Goal: Information Seeking & Learning: Learn about a topic

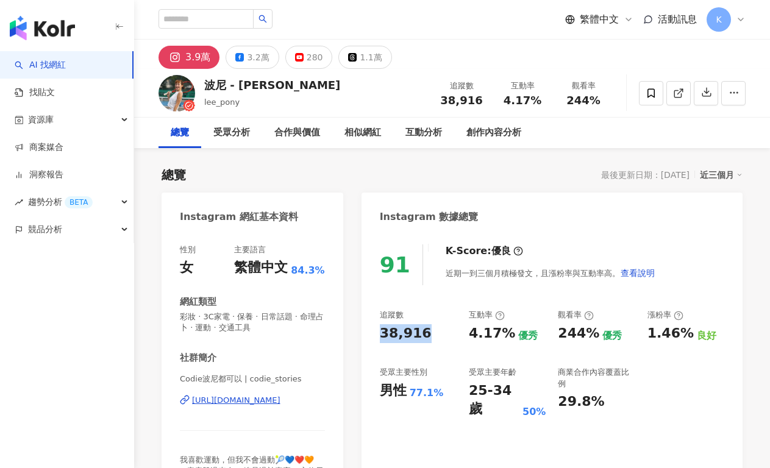
drag, startPoint x: 384, startPoint y: 335, endPoint x: 500, endPoint y: 99, distance: 262.7
click at [378, 335] on div "91 K-Score : 優良 近期一到三個月積極發文，且漲粉率與互動率高。 查看說明 追蹤數 38,916 互動率 4.17% 優秀 觀看率 244% 優秀…" at bounding box center [551, 374] width 381 height 285
copy div "38,916"
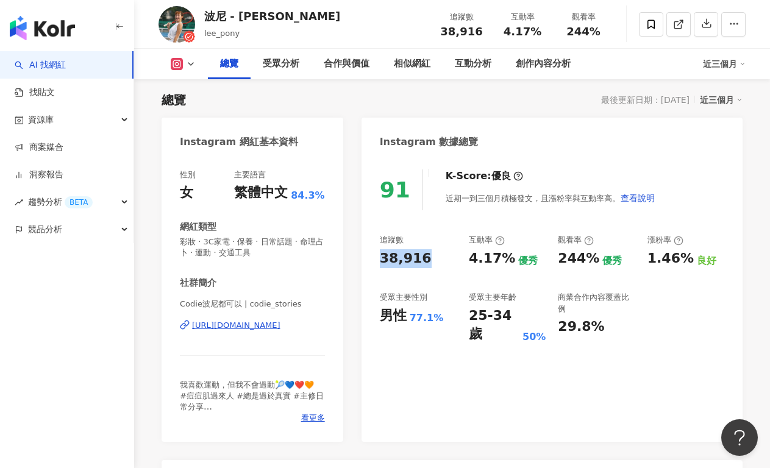
click at [442, 272] on div "追蹤數 38,916 互動率 4.17% 優秀 觀看率 244% 優秀 漲粉率 1.46% 良好 受眾主要性別 男性 77.1% 受眾主要年齡 25-34 歲…" at bounding box center [552, 289] width 344 height 109
drag, startPoint x: 464, startPoint y: 263, endPoint x: 503, endPoint y: 261, distance: 38.4
click at [503, 261] on div "追蹤數 38,916 互動率 4.17% 優秀 觀看率 244% 優秀 漲粉率 1.46% 良好 受眾主要性別 男性 77.1% 受眾主要年齡 25-34 歲…" at bounding box center [552, 289] width 344 height 109
copy div "4.17%"
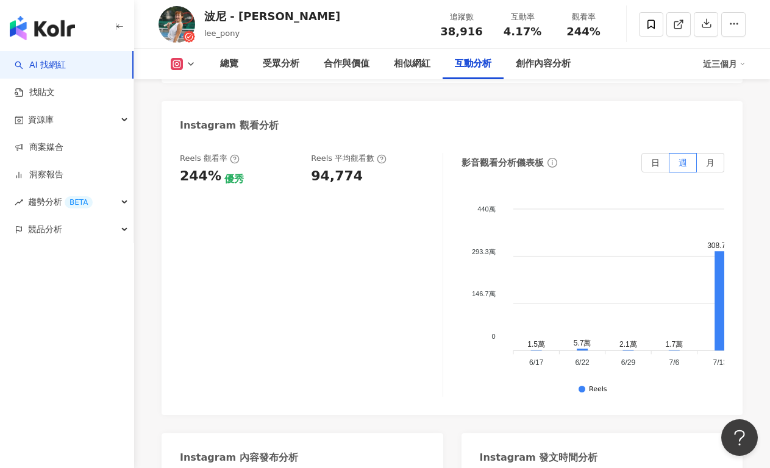
scroll to position [2670, 0]
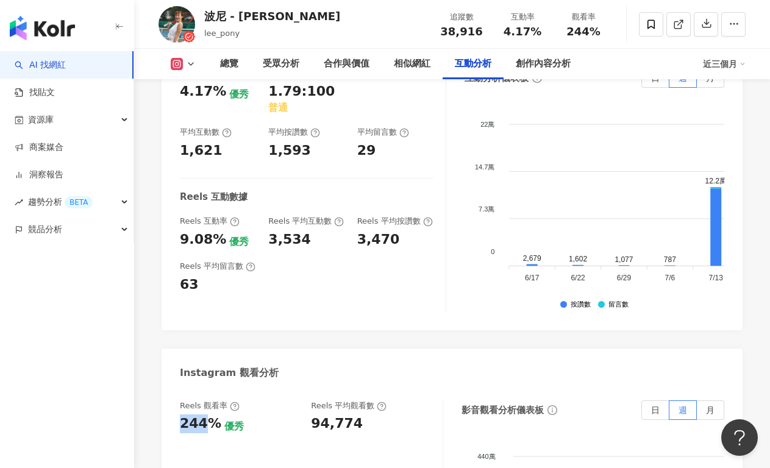
drag, startPoint x: 193, startPoint y: 335, endPoint x: 207, endPoint y: 338, distance: 14.8
click at [207, 414] on div "244%" at bounding box center [200, 423] width 41 height 19
click at [210, 414] on div "244%" at bounding box center [200, 423] width 41 height 19
drag, startPoint x: 179, startPoint y: 328, endPoint x: 211, endPoint y: 329, distance: 32.3
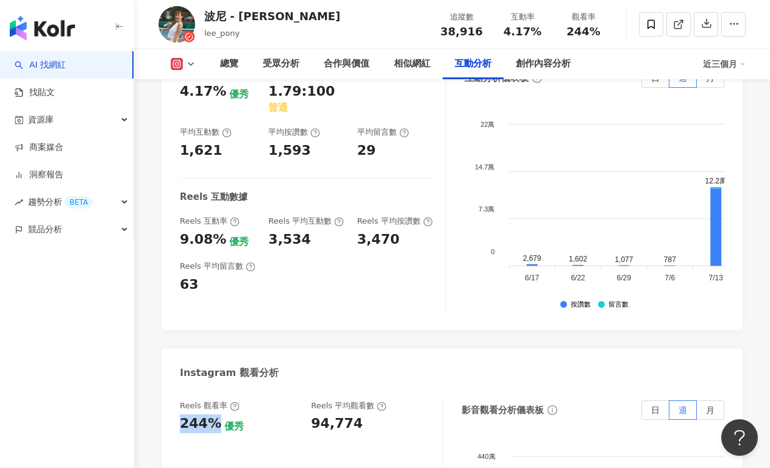
copy div "244%"
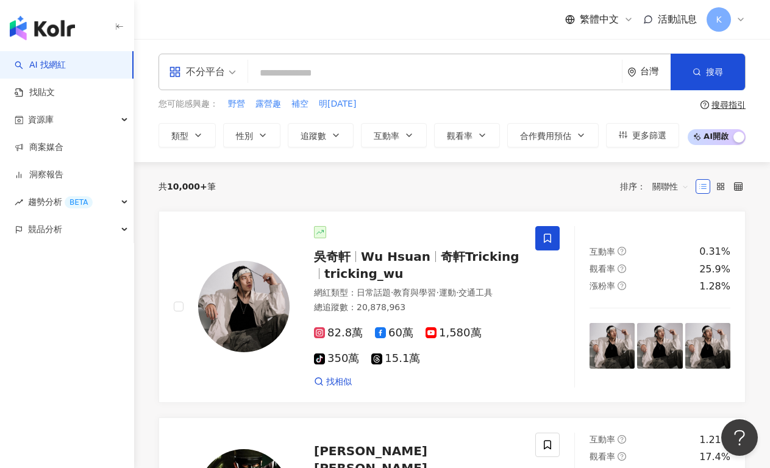
click at [225, 75] on span "不分平台" at bounding box center [202, 72] width 67 height 20
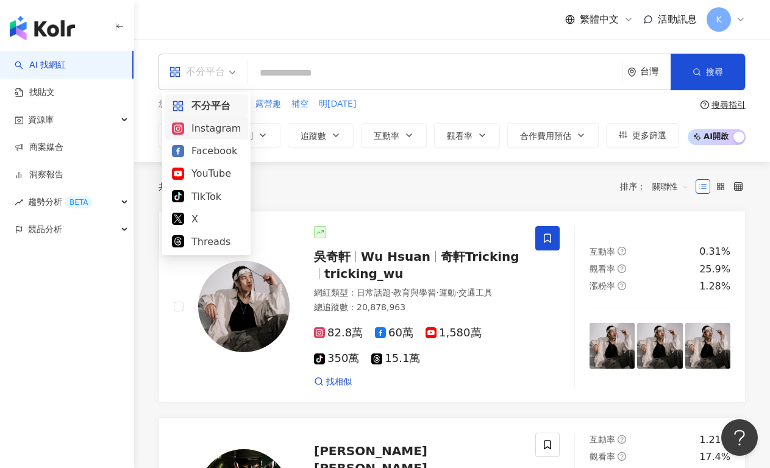
click at [223, 130] on div "Instagram" at bounding box center [206, 128] width 69 height 15
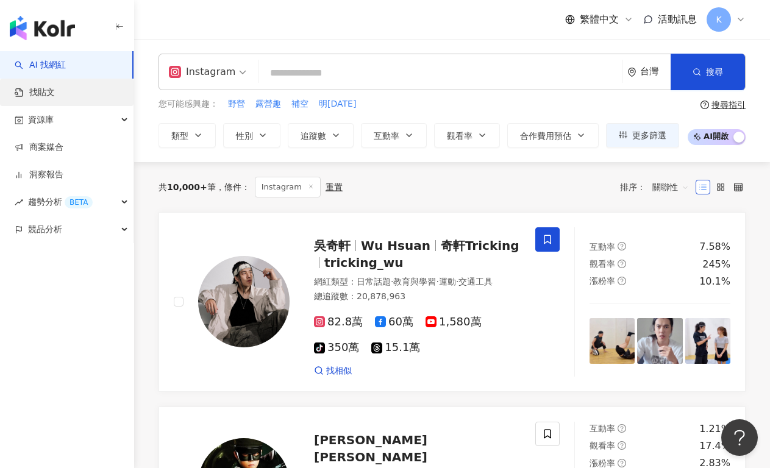
click at [55, 93] on link "找貼文" at bounding box center [35, 93] width 40 height 12
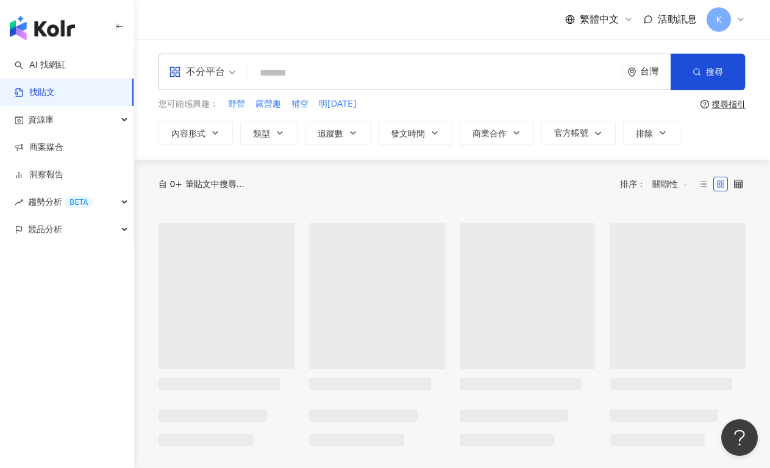
click at [236, 85] on div "不分平台" at bounding box center [202, 71] width 80 height 35
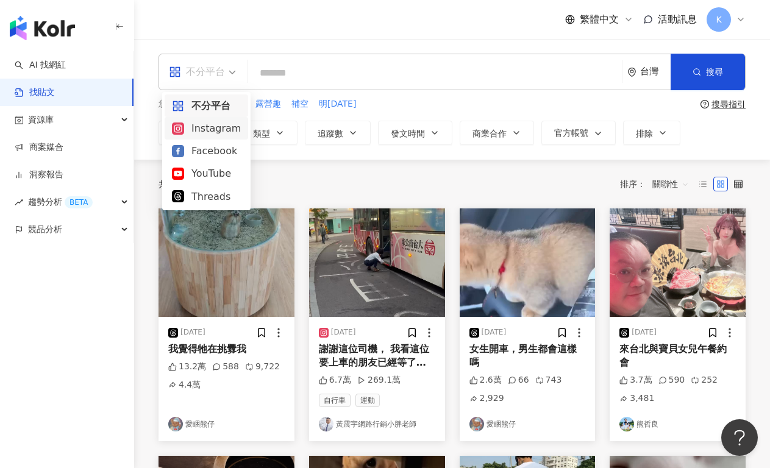
click at [215, 127] on div "Instagram" at bounding box center [206, 128] width 69 height 15
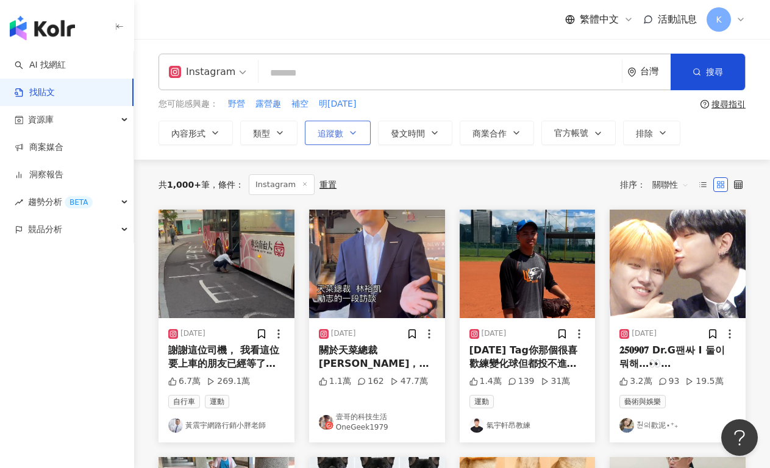
click at [332, 133] on span "追蹤數" at bounding box center [330, 134] width 26 height 10
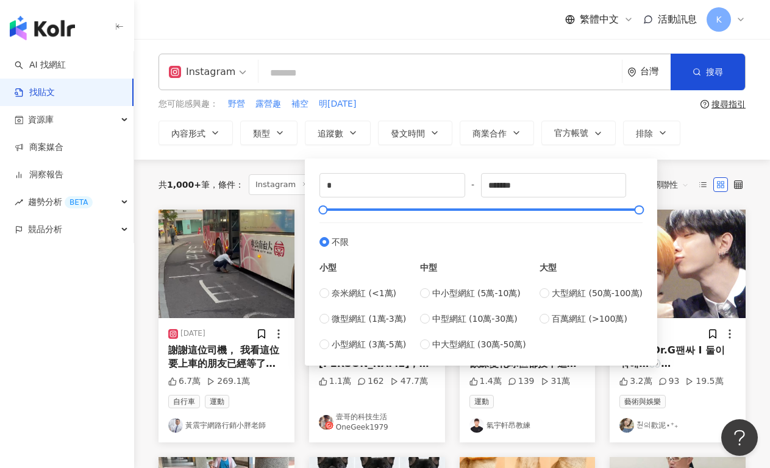
click at [355, 327] on div "奈米網紅 (<1萬) 微型網紅 (1萬-3萬) 小型網紅 (3萬-5萬)" at bounding box center [362, 318] width 87 height 65
click at [355, 320] on span "微型網紅 (1萬-3萬)" at bounding box center [369, 318] width 74 height 13
type input "*****"
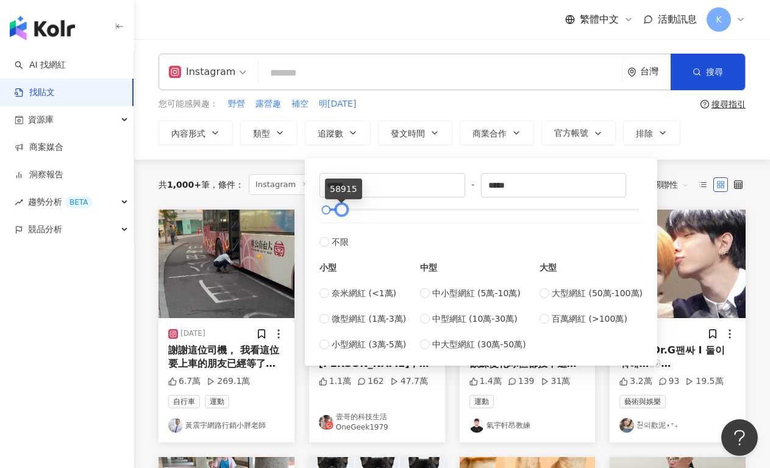
drag, startPoint x: 334, startPoint y: 208, endPoint x: 342, endPoint y: 210, distance: 8.3
click at [342, 210] on div at bounding box center [341, 210] width 7 height 7
type input "*****"
click at [336, 209] on div at bounding box center [335, 210] width 7 height 7
click at [514, 84] on input "search" at bounding box center [439, 73] width 353 height 26
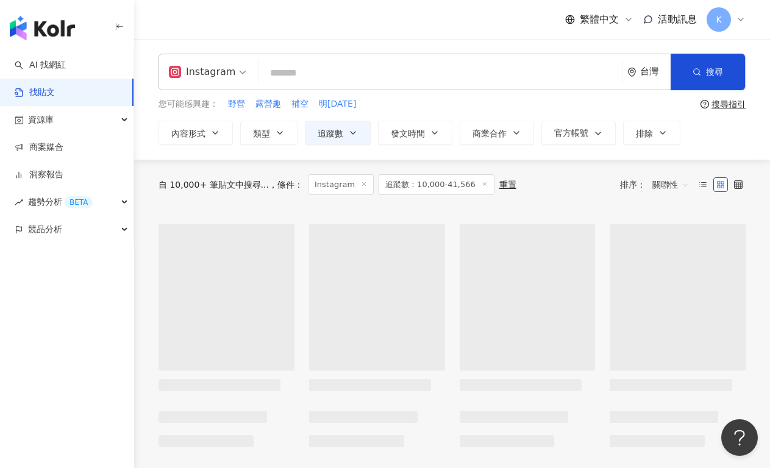
click at [376, 74] on input "search" at bounding box center [439, 73] width 353 height 26
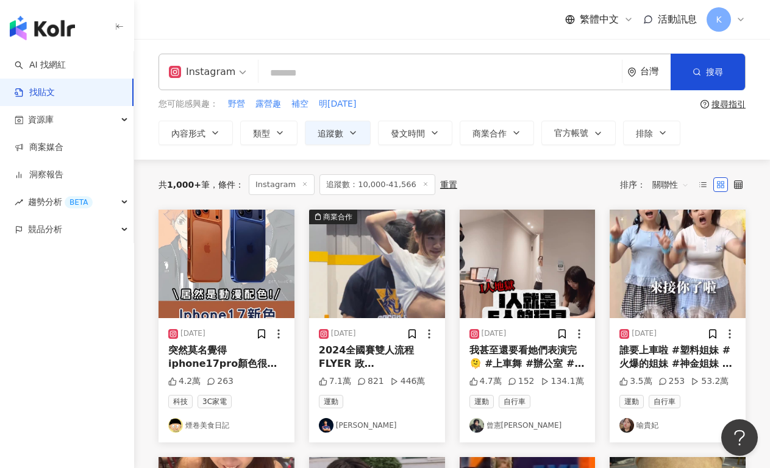
click at [376, 74] on input "search" at bounding box center [439, 73] width 353 height 26
type input "*"
click at [222, 135] on button "內容形式" at bounding box center [195, 133] width 74 height 24
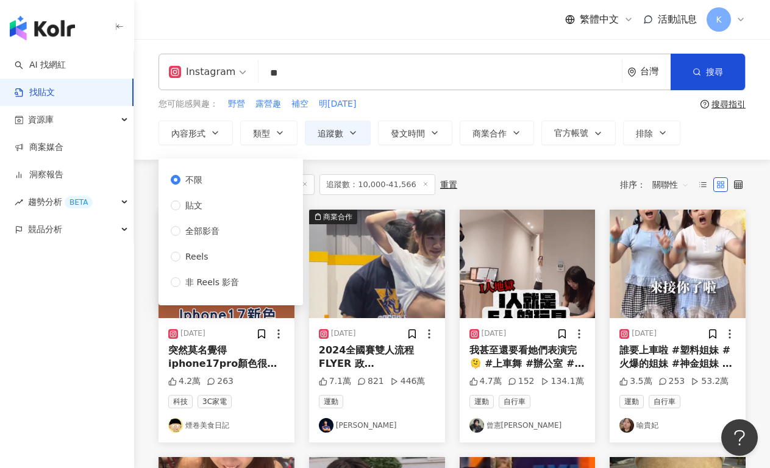
click at [414, 76] on input "**" at bounding box center [439, 73] width 353 height 26
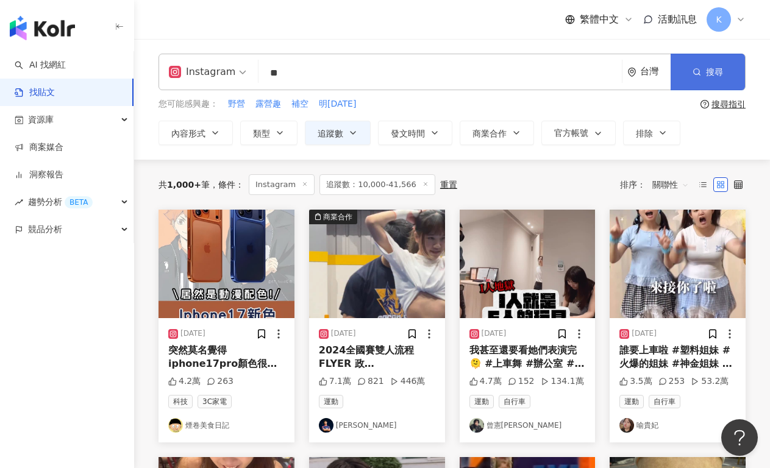
click at [681, 79] on button "搜尋" at bounding box center [707, 72] width 74 height 37
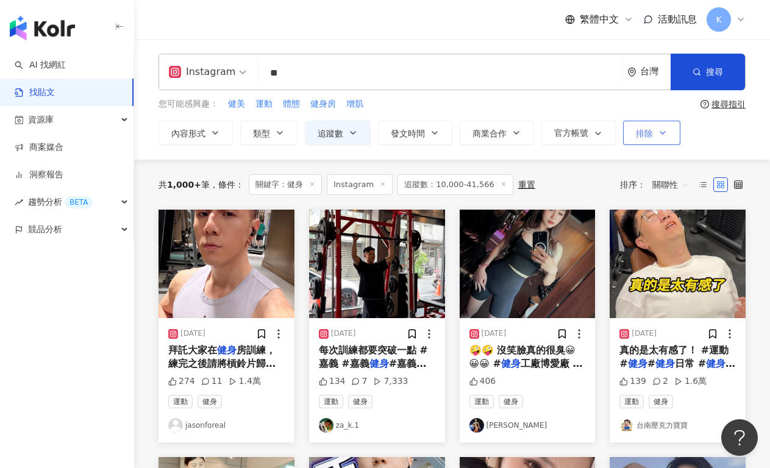
click at [673, 138] on button "排除" at bounding box center [651, 133] width 57 height 24
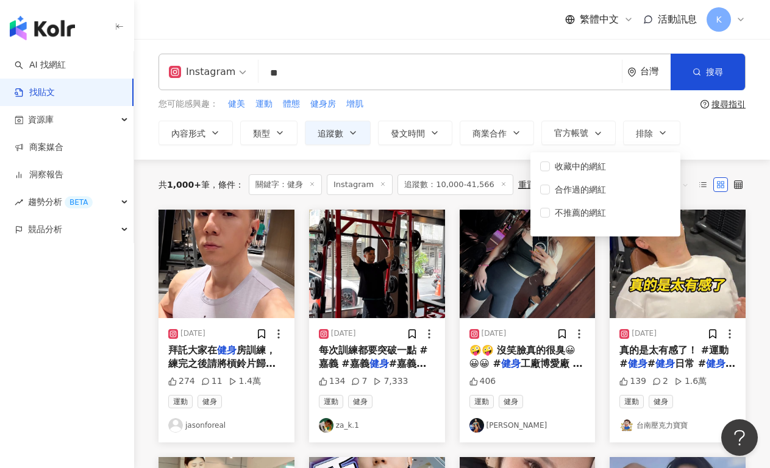
click at [615, 108] on div "您可能感興趣： 健美 運動 體態 健身房 增肌" at bounding box center [426, 104] width 537 height 13
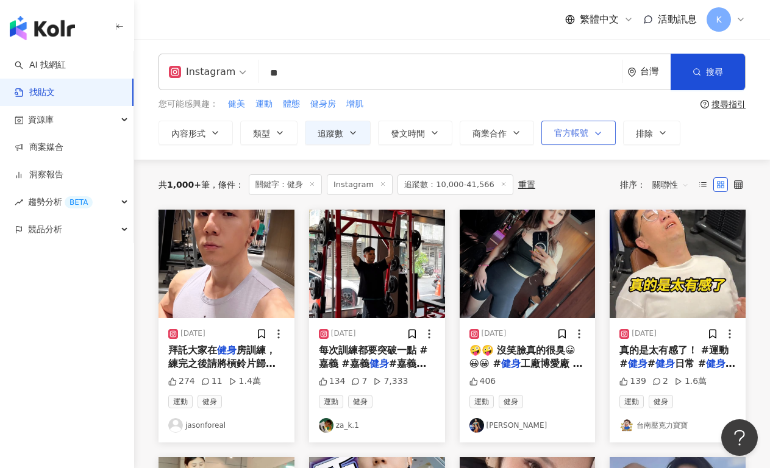
click at [600, 130] on icon "button" at bounding box center [598, 134] width 10 height 10
click at [578, 113] on div "Instagram ** 台灣 搜尋 您可能感興趣： 健美 運動 體態 健身房 增肌 搜尋指引 內容形式 類型 追蹤數 發文時間 商業合作 官方帳號 排除 *…" at bounding box center [452, 99] width 636 height 91
click at [210, 138] on button "內容形式" at bounding box center [195, 133] width 74 height 24
click at [258, 105] on span "運動" at bounding box center [263, 104] width 17 height 12
type input "**"
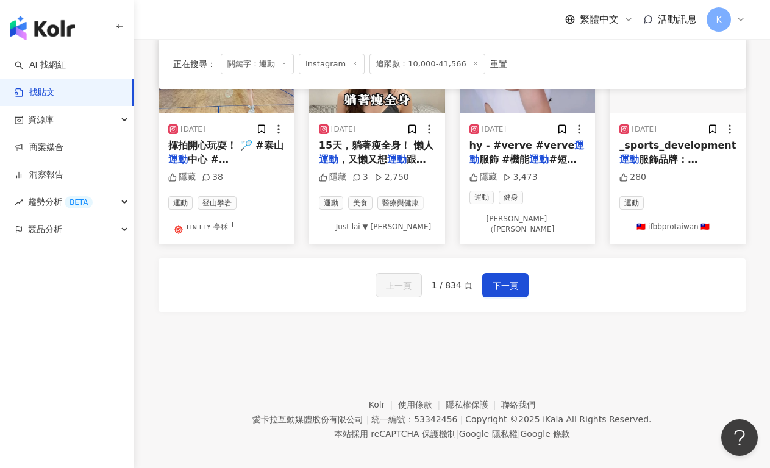
scroll to position [713, 0]
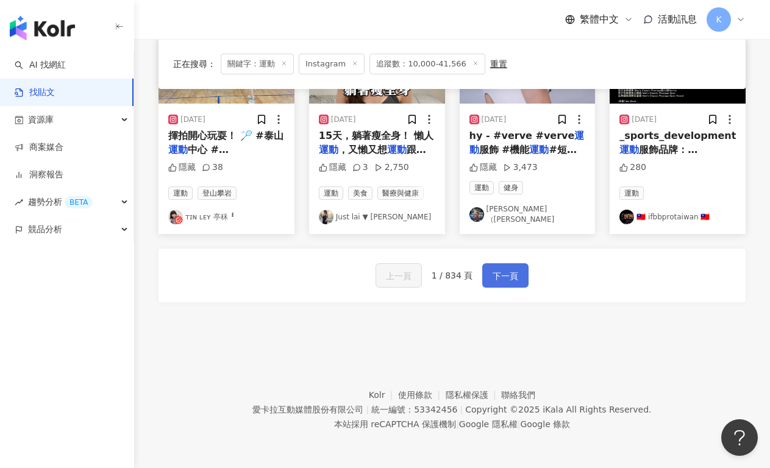
click at [519, 284] on button "下一頁" at bounding box center [505, 275] width 46 height 24
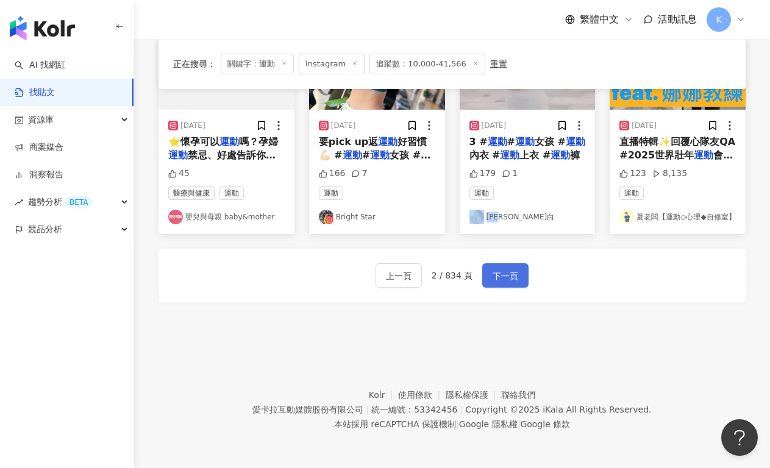
click at [500, 271] on span "下一頁" at bounding box center [505, 276] width 26 height 15
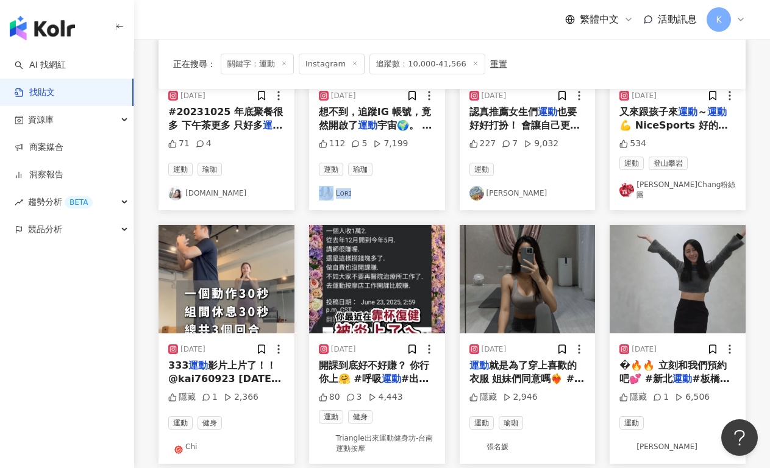
scroll to position [584, 0]
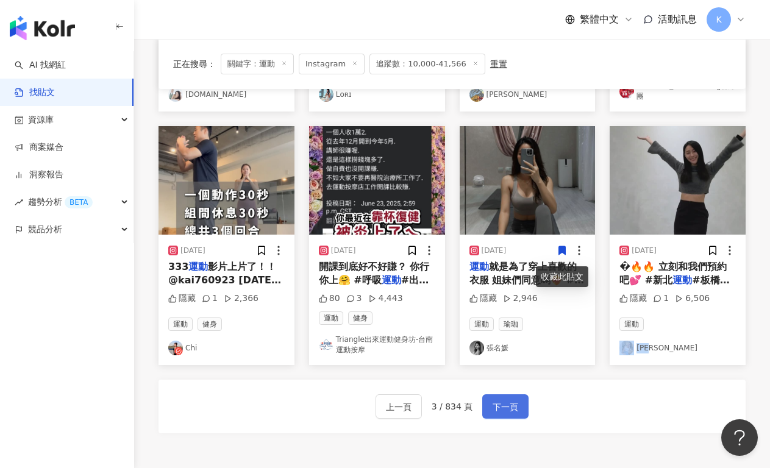
click at [498, 410] on span "下一頁" at bounding box center [505, 407] width 26 height 15
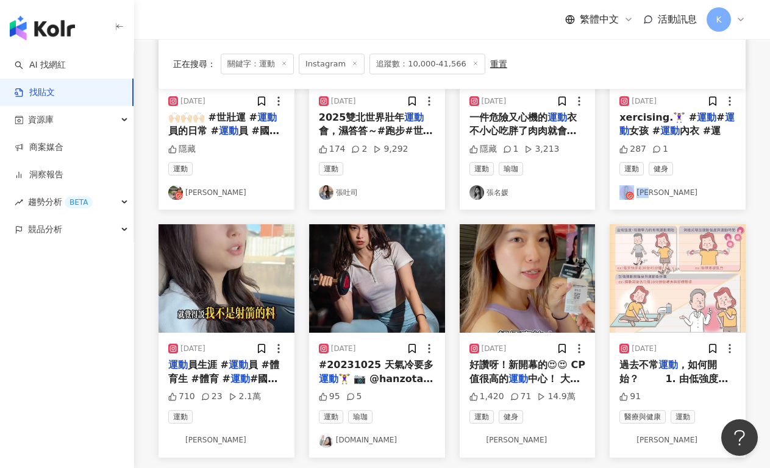
scroll to position [583, 0]
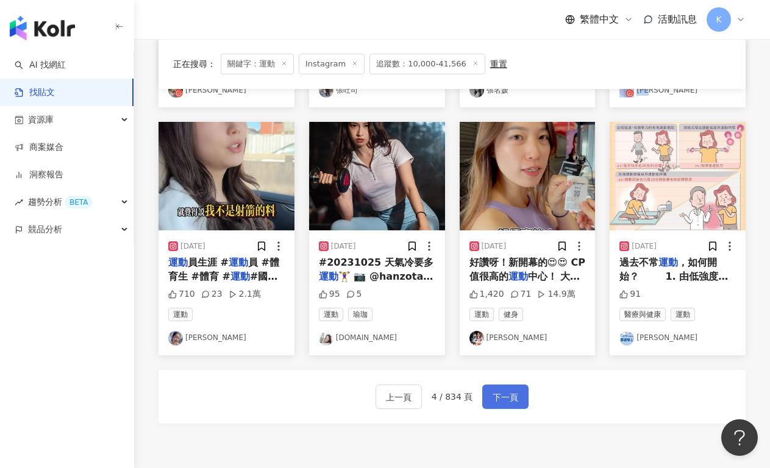
click at [509, 400] on span "下一頁" at bounding box center [505, 397] width 26 height 15
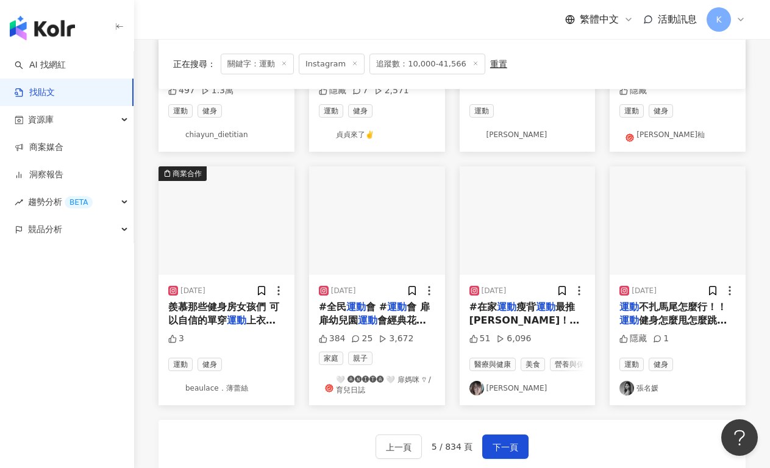
scroll to position [545, 0]
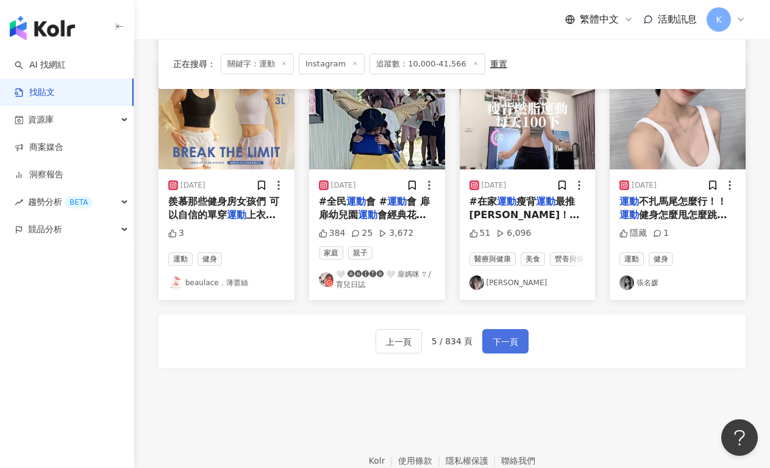
click at [509, 344] on span "下一頁" at bounding box center [505, 342] width 26 height 15
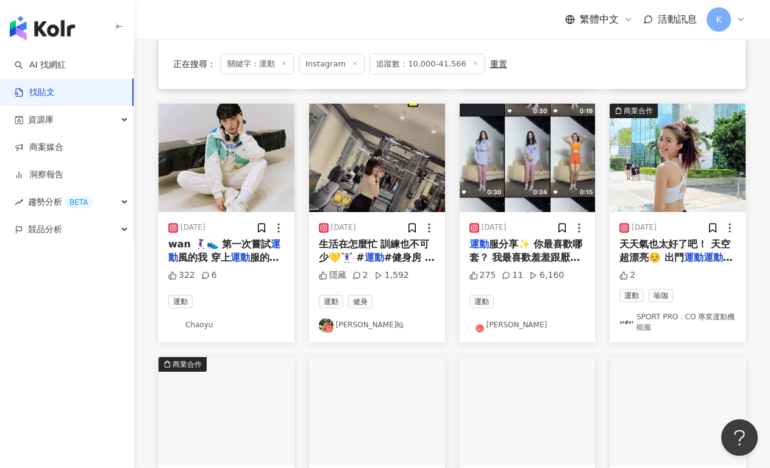
scroll to position [370, 0]
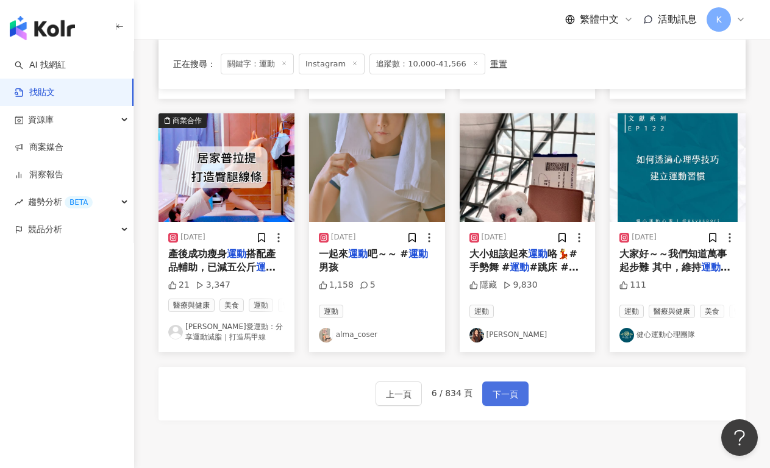
click at [509, 399] on span "下一頁" at bounding box center [505, 394] width 26 height 15
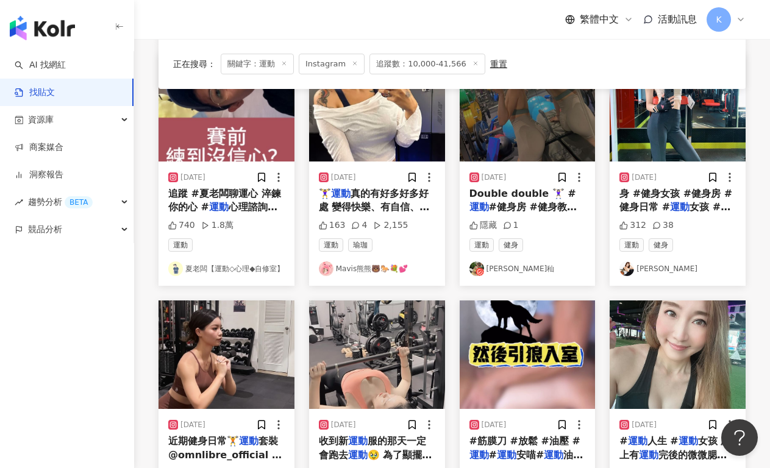
scroll to position [621, 0]
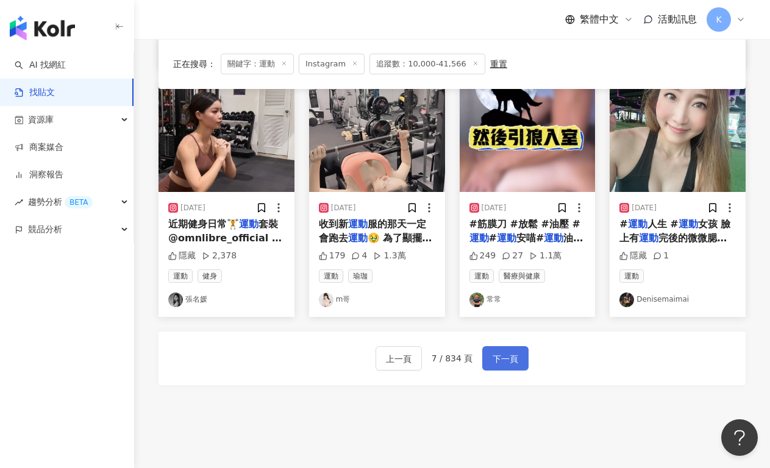
click at [508, 351] on button "下一頁" at bounding box center [505, 358] width 46 height 24
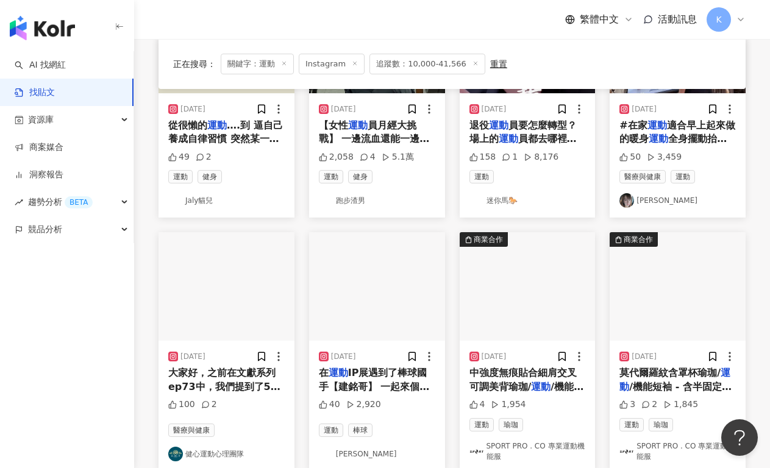
scroll to position [608, 0]
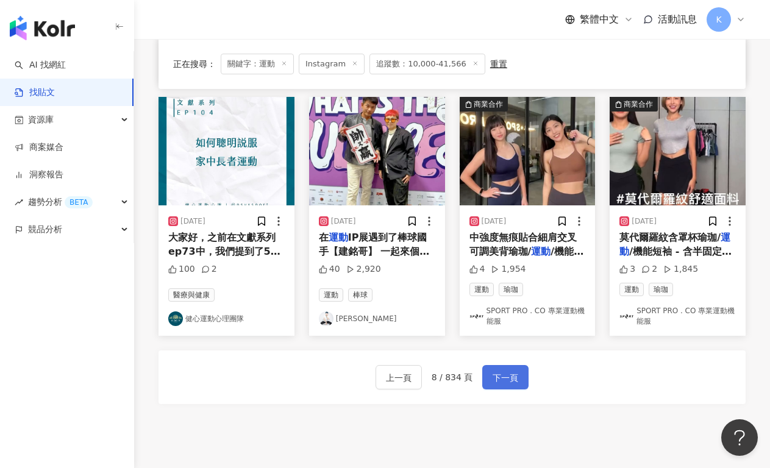
click at [522, 381] on button "下一頁" at bounding box center [505, 377] width 46 height 24
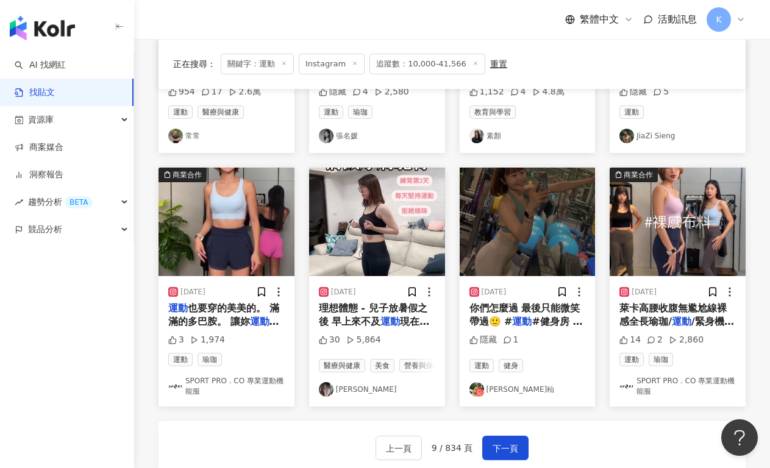
scroll to position [586, 0]
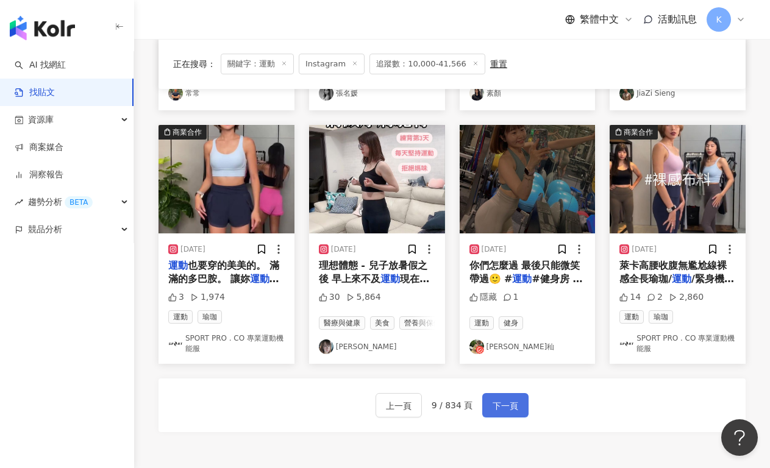
click at [505, 404] on span "下一頁" at bounding box center [505, 406] width 26 height 15
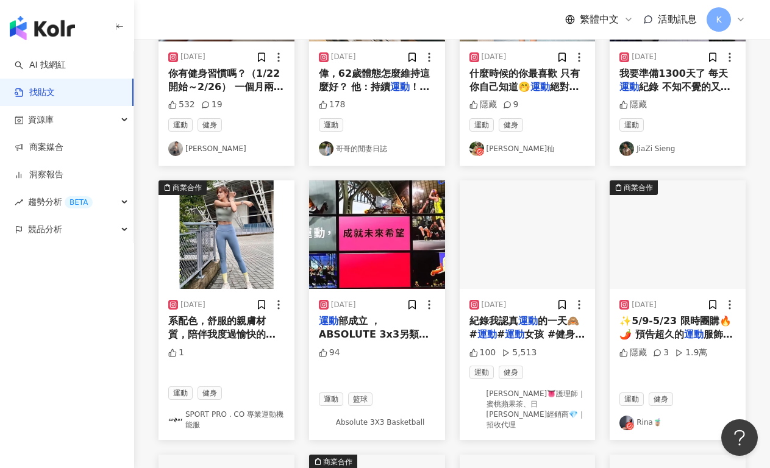
scroll to position [101, 0]
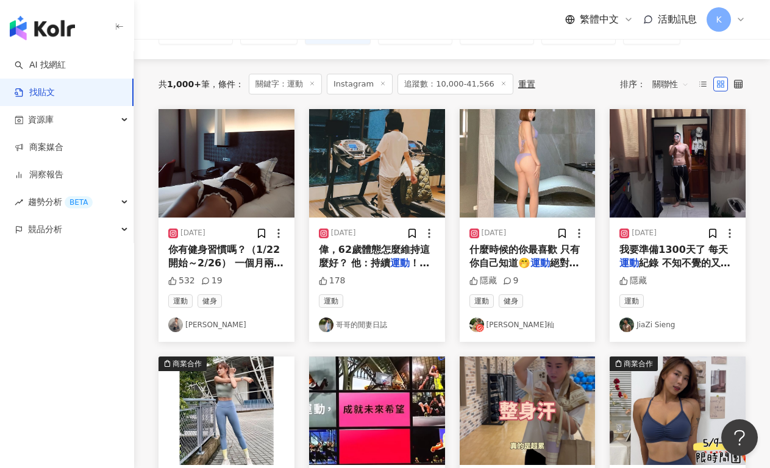
drag, startPoint x: 182, startPoint y: 327, endPoint x: 174, endPoint y: 325, distance: 8.7
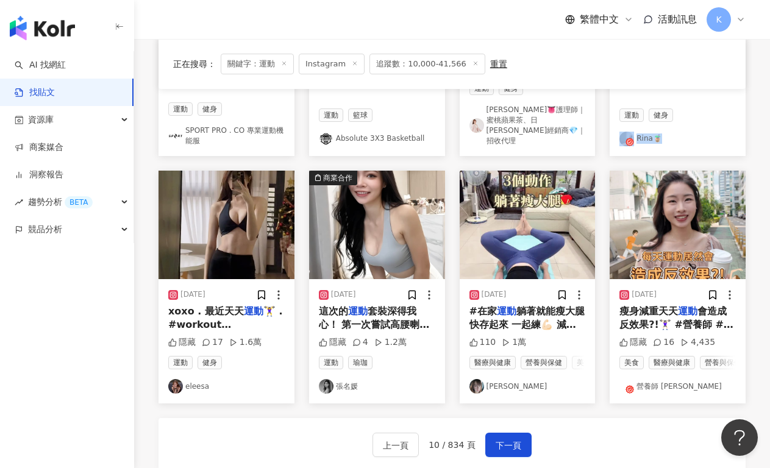
scroll to position [586, 0]
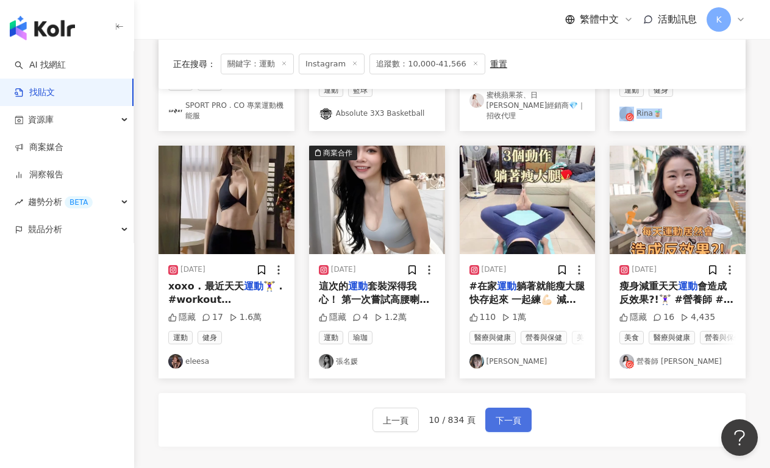
click at [495, 409] on button "下一頁" at bounding box center [508, 420] width 46 height 24
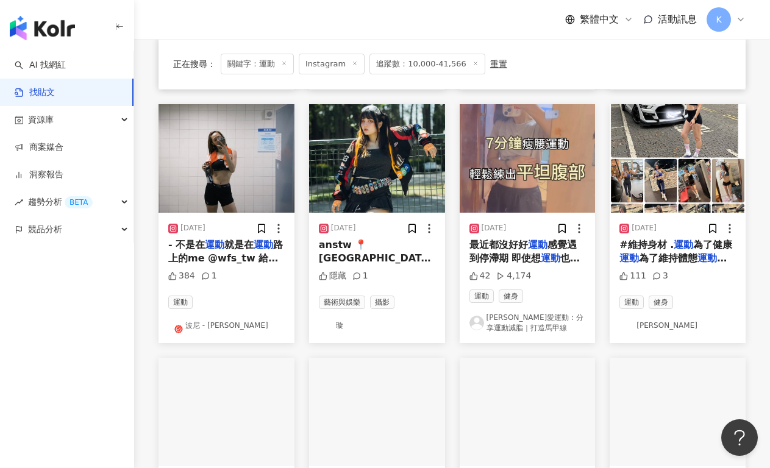
scroll to position [618, 0]
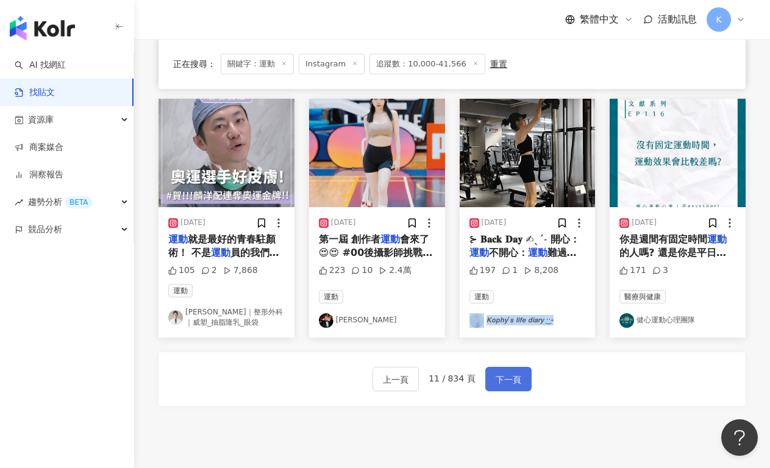
click at [508, 381] on span "下一頁" at bounding box center [508, 379] width 26 height 15
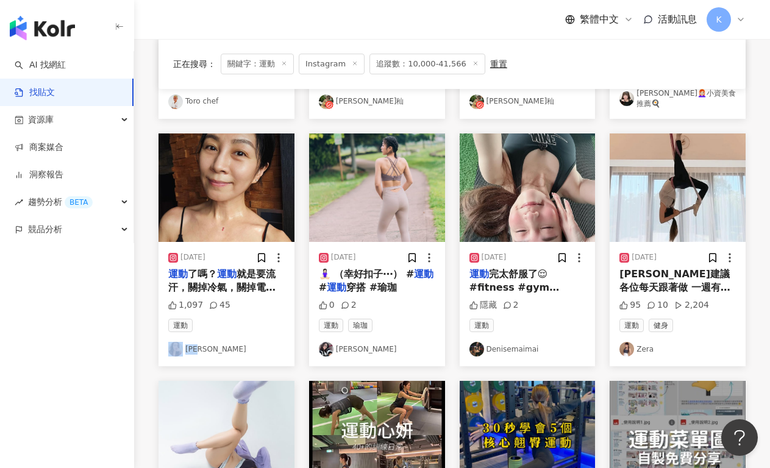
scroll to position [330, 0]
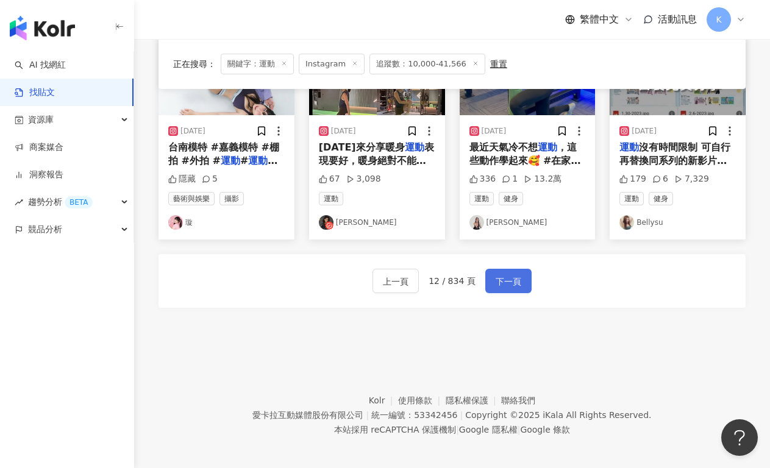
click at [500, 282] on span "下一頁" at bounding box center [508, 281] width 26 height 15
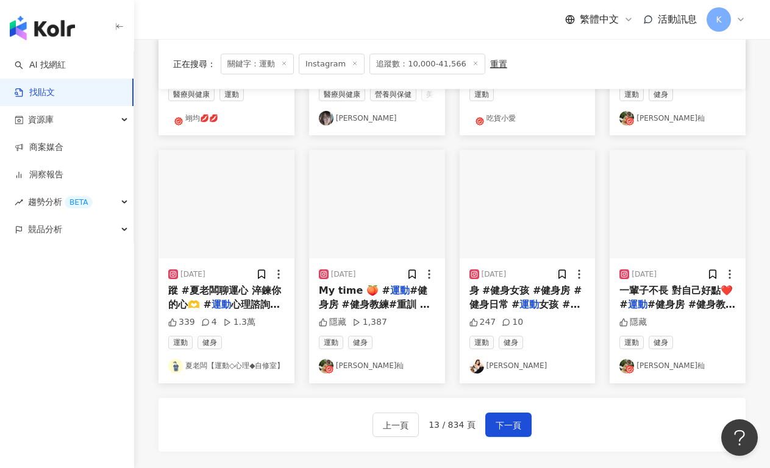
scroll to position [568, 0]
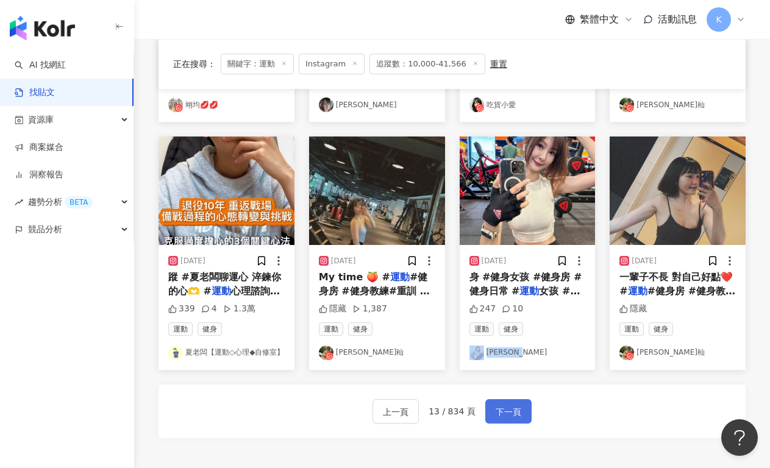
click at [505, 417] on span "下一頁" at bounding box center [508, 412] width 26 height 15
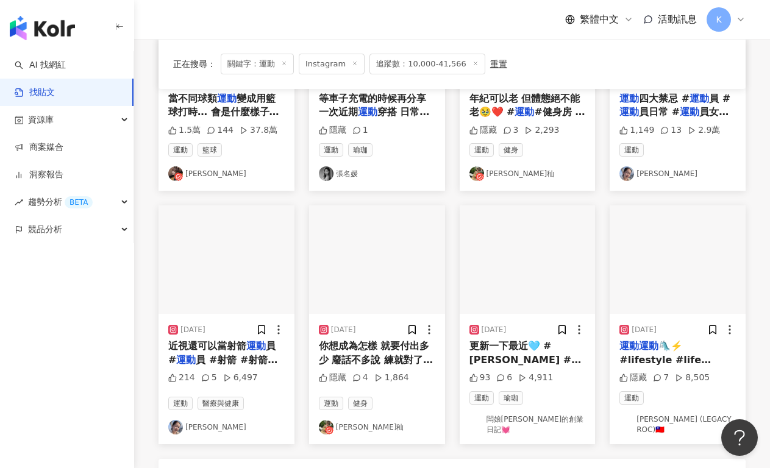
scroll to position [578, 0]
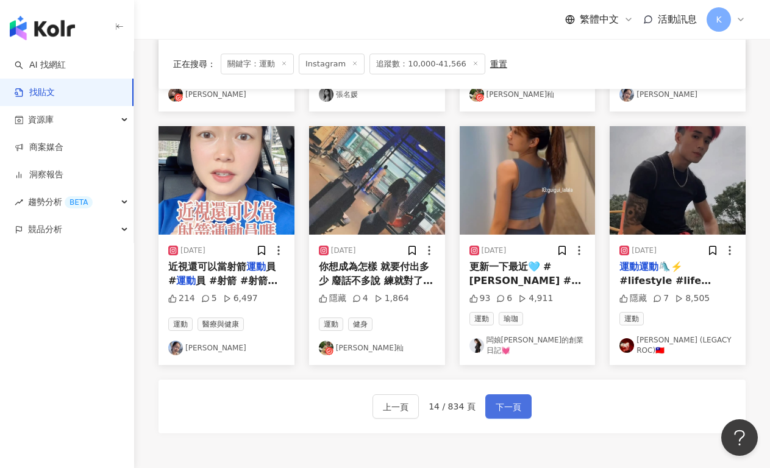
click at [516, 400] on span "下一頁" at bounding box center [508, 407] width 26 height 15
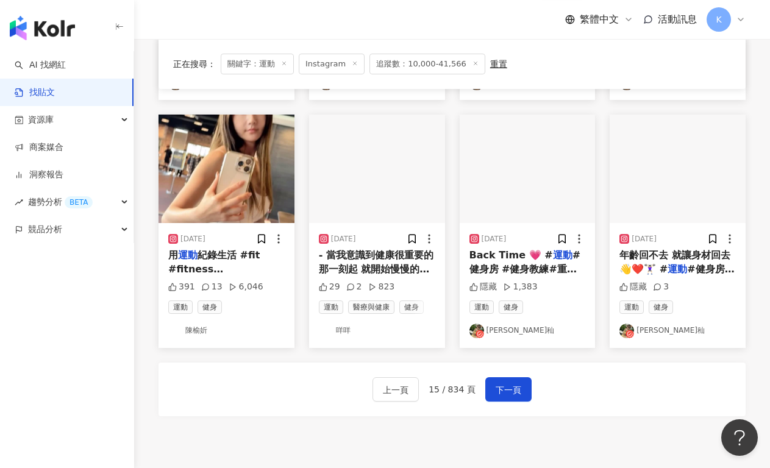
scroll to position [704, 0]
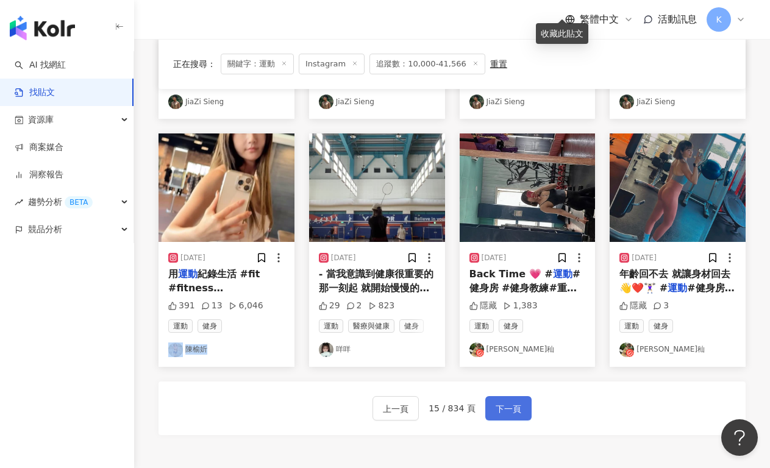
click at [499, 408] on span "下一頁" at bounding box center [508, 409] width 26 height 15
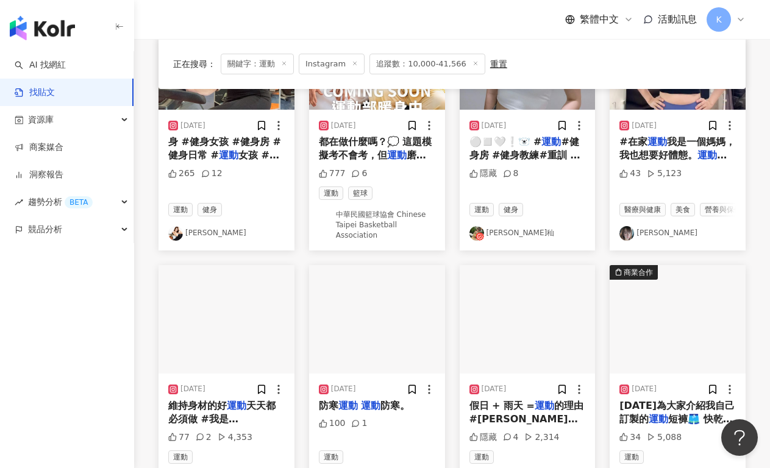
scroll to position [607, 0]
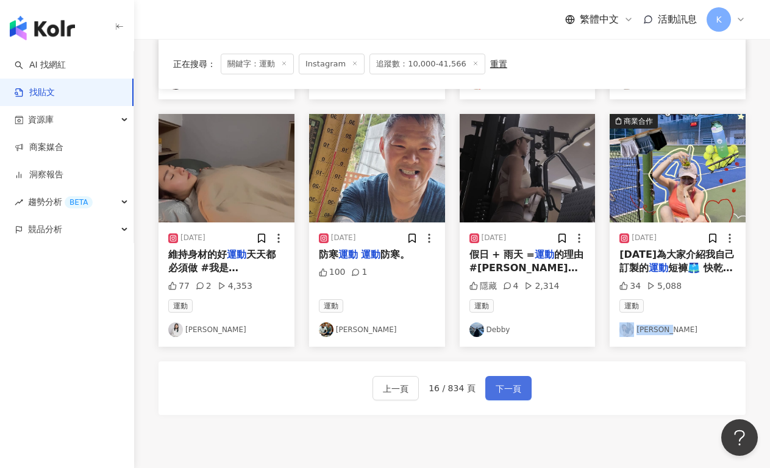
click at [503, 382] on span "下一頁" at bounding box center [508, 388] width 26 height 15
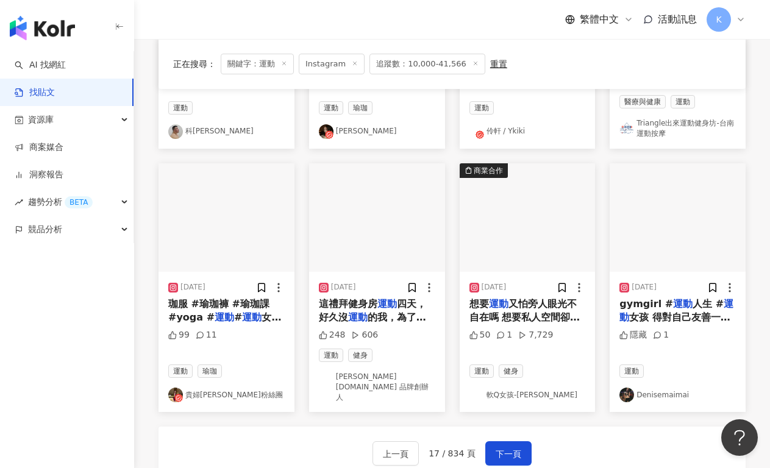
scroll to position [551, 0]
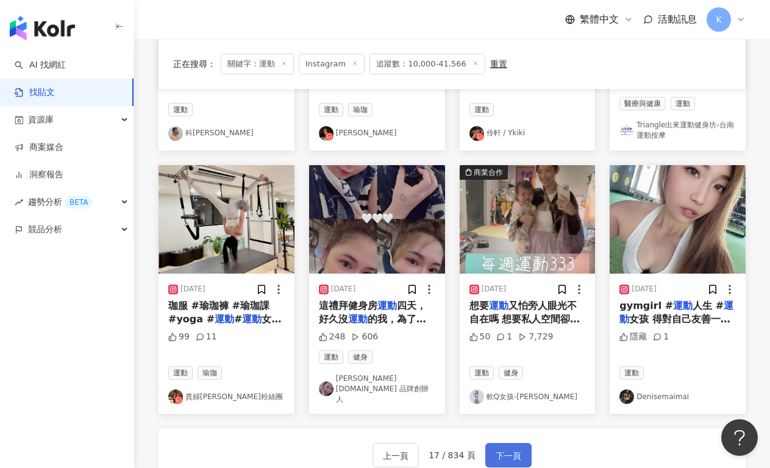
click at [499, 449] on span "下一頁" at bounding box center [508, 456] width 26 height 15
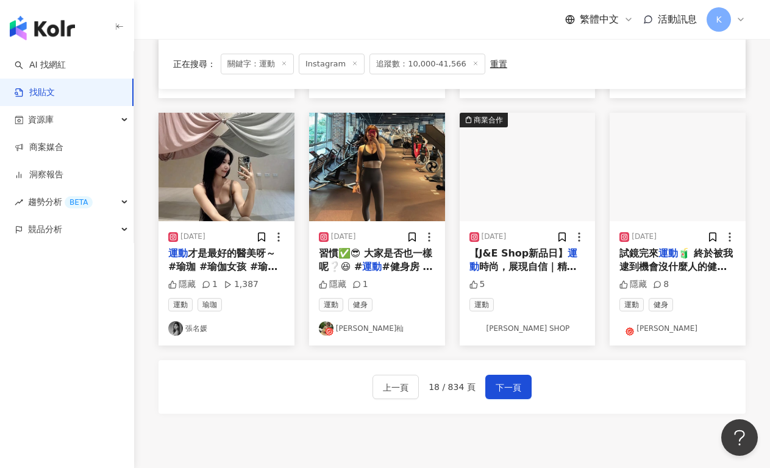
scroll to position [614, 0]
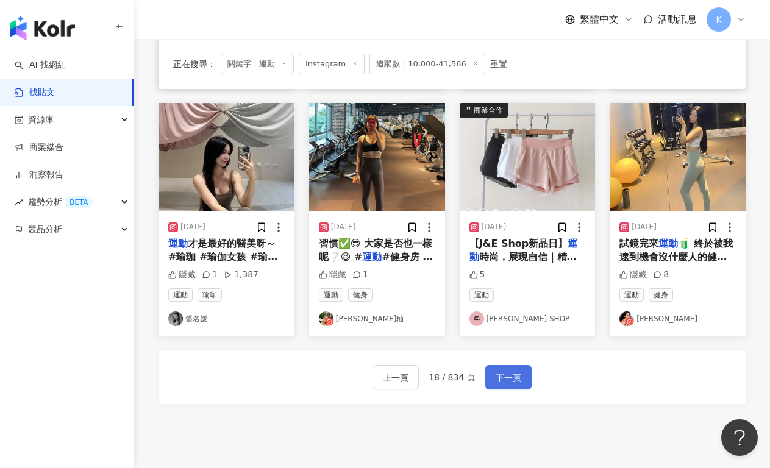
click at [514, 385] on span "下一頁" at bounding box center [508, 378] width 26 height 15
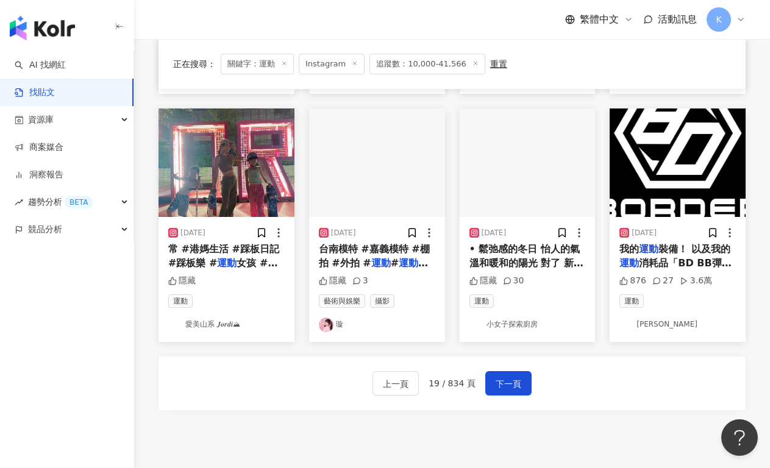
scroll to position [540, 0]
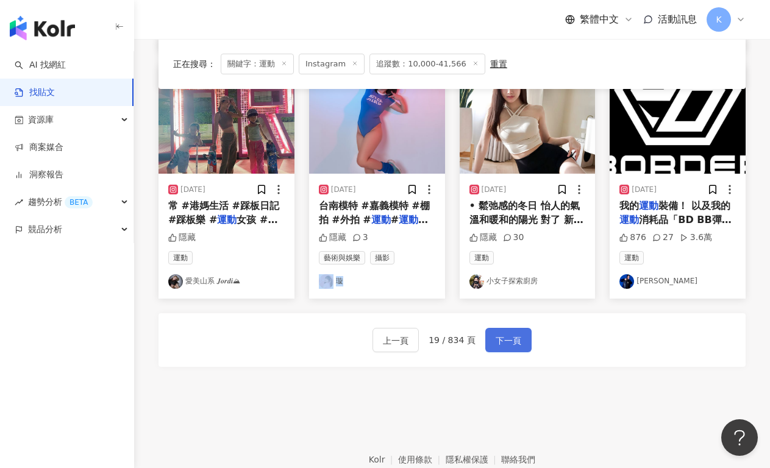
click at [512, 348] on span "下一頁" at bounding box center [508, 340] width 26 height 15
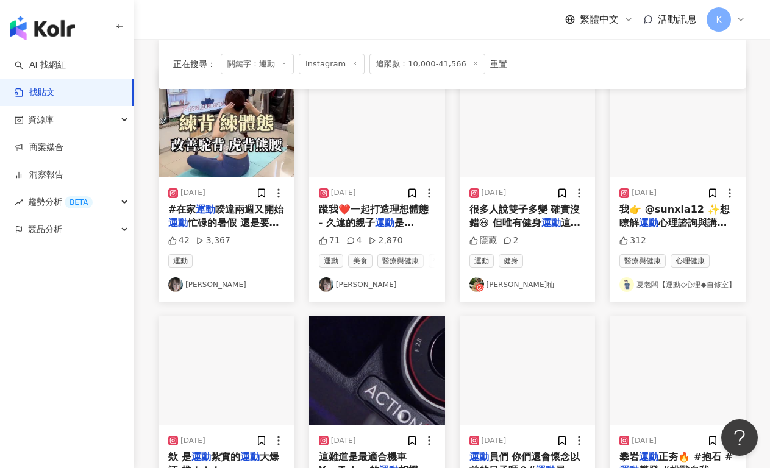
scroll to position [713, 0]
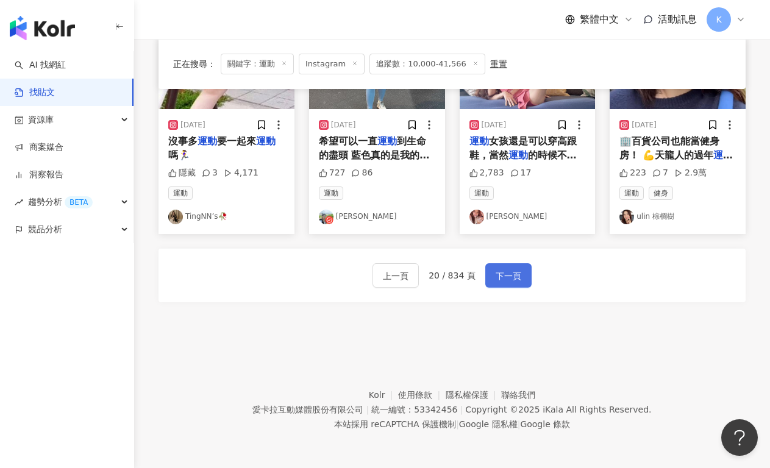
click at [519, 281] on button "下一頁" at bounding box center [508, 275] width 46 height 24
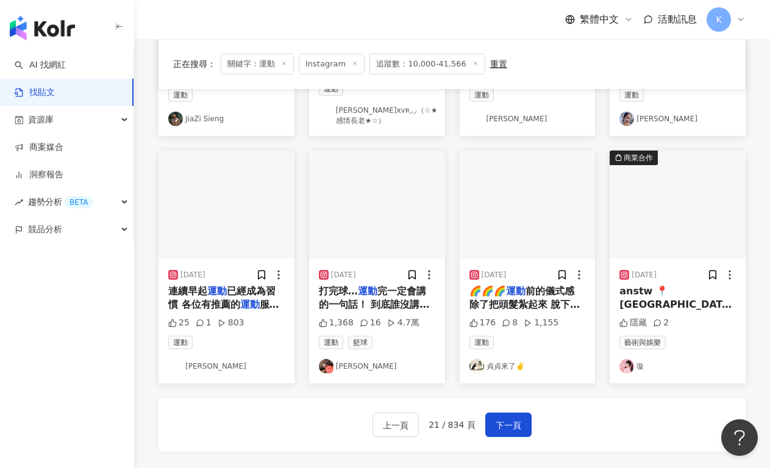
scroll to position [621, 0]
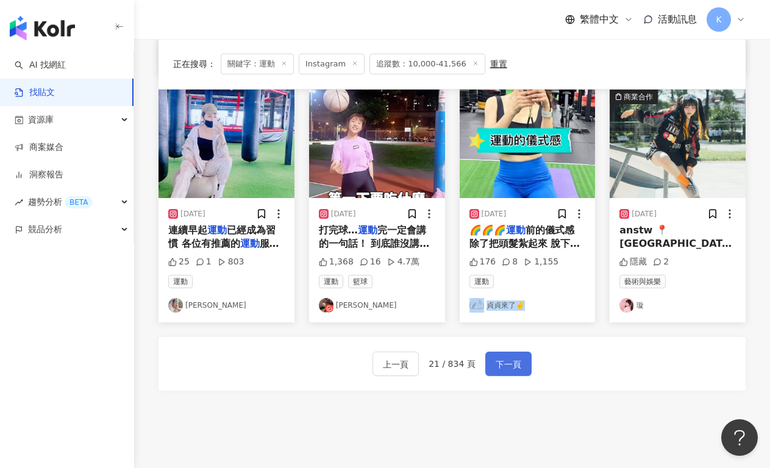
click at [511, 357] on span "下一頁" at bounding box center [508, 364] width 26 height 15
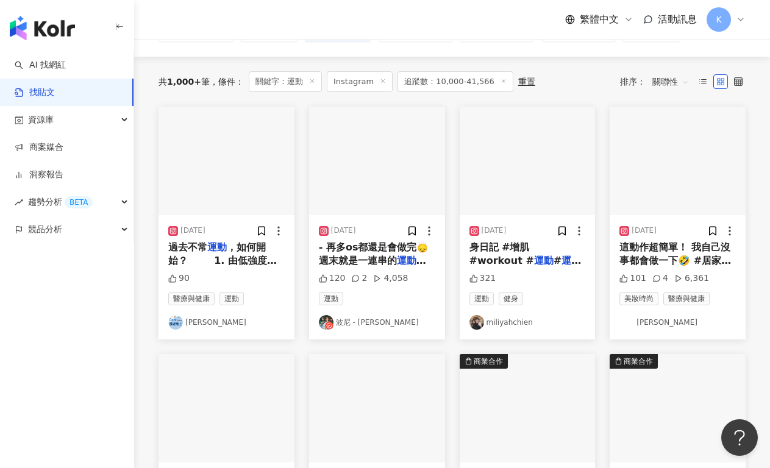
scroll to position [121, 0]
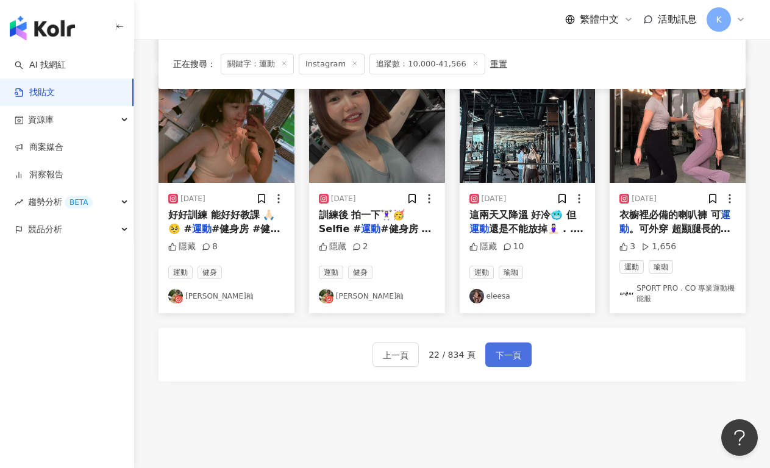
click at [504, 353] on span "下一頁" at bounding box center [508, 355] width 26 height 15
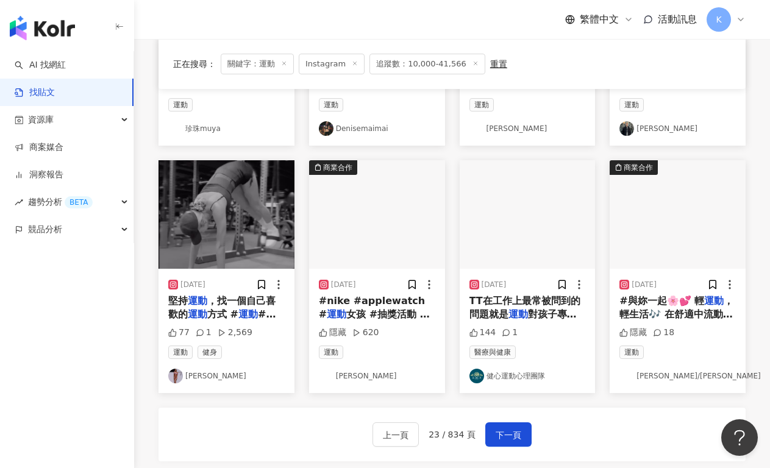
scroll to position [639, 0]
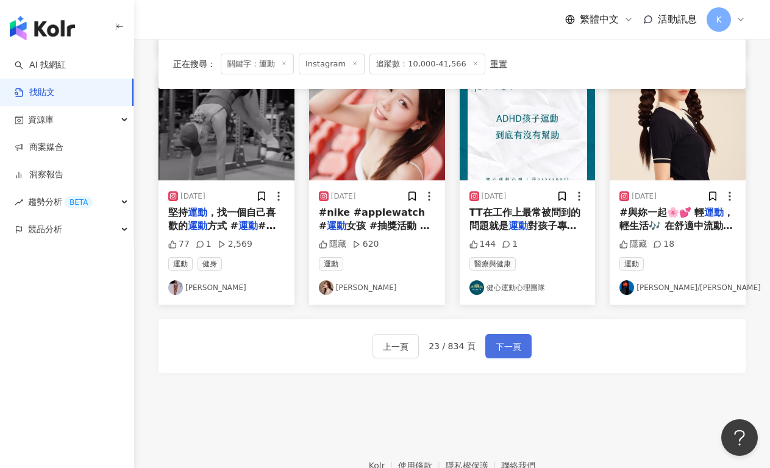
click at [503, 341] on span "下一頁" at bounding box center [508, 346] width 26 height 15
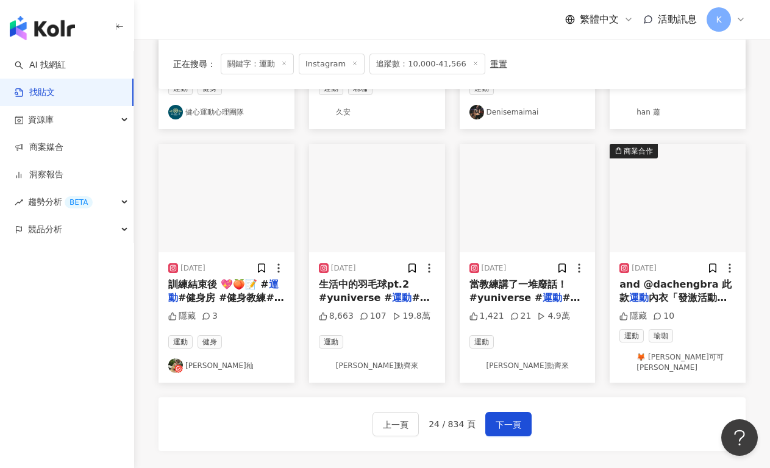
scroll to position [570, 0]
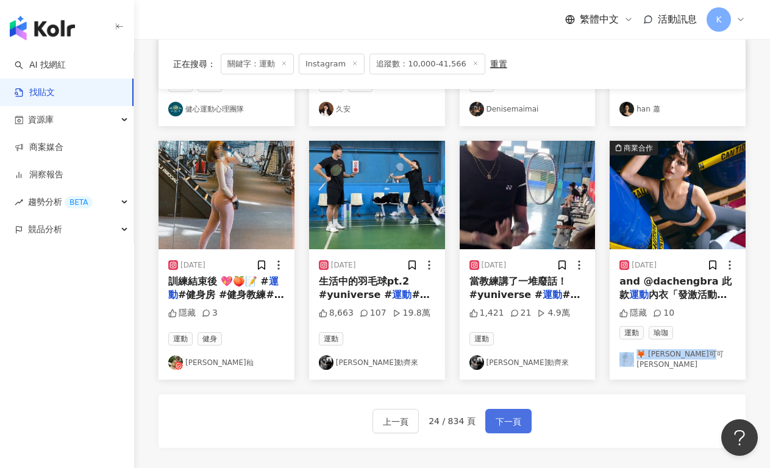
click at [502, 414] on span "下一頁" at bounding box center [508, 421] width 26 height 15
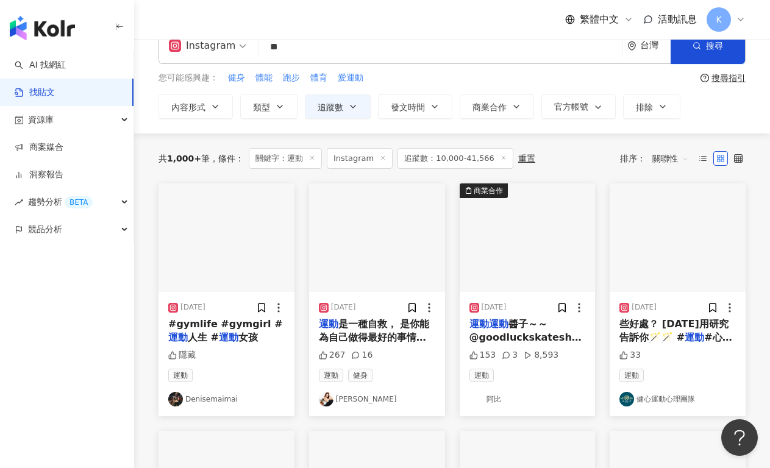
scroll to position [91, 0]
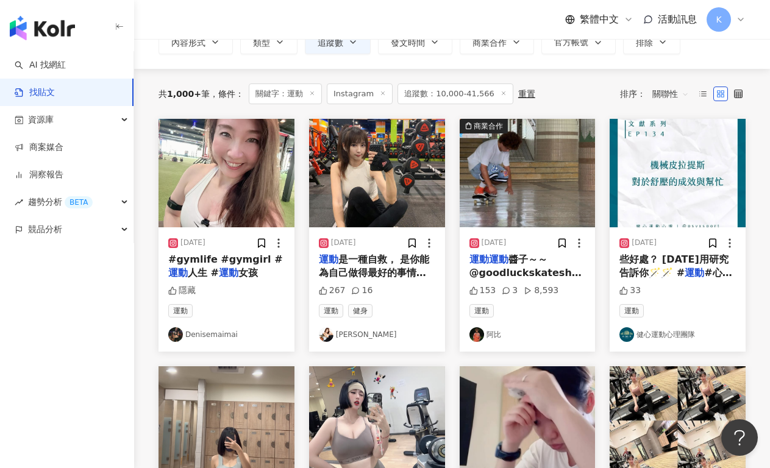
click at [560, 87] on div "共 1,000+ 筆 條件 ： 關鍵字：運動 Instagram 追蹤數：10,000-41,566 重置 排序： 關聯性" at bounding box center [451, 93] width 587 height 21
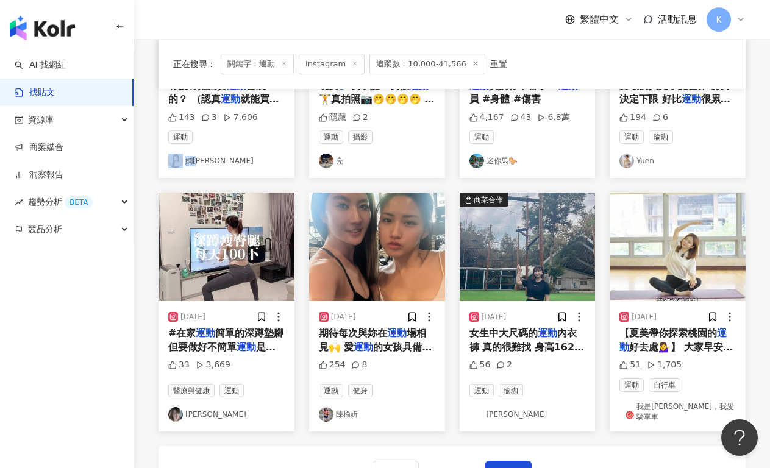
scroll to position [605, 0]
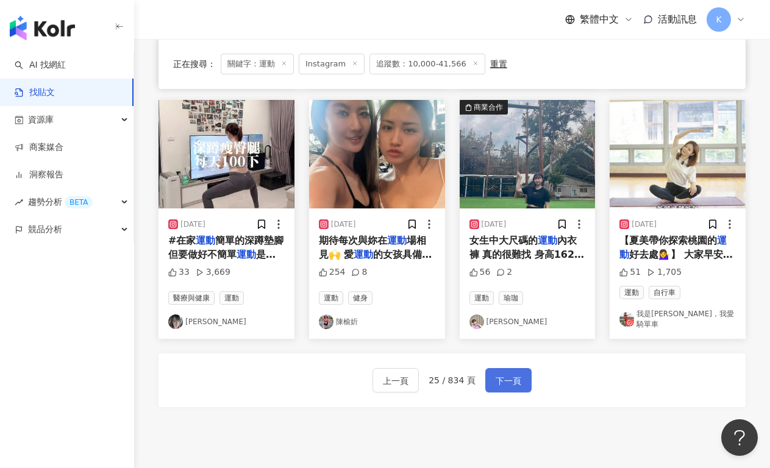
click at [506, 377] on span "下一頁" at bounding box center [508, 381] width 26 height 15
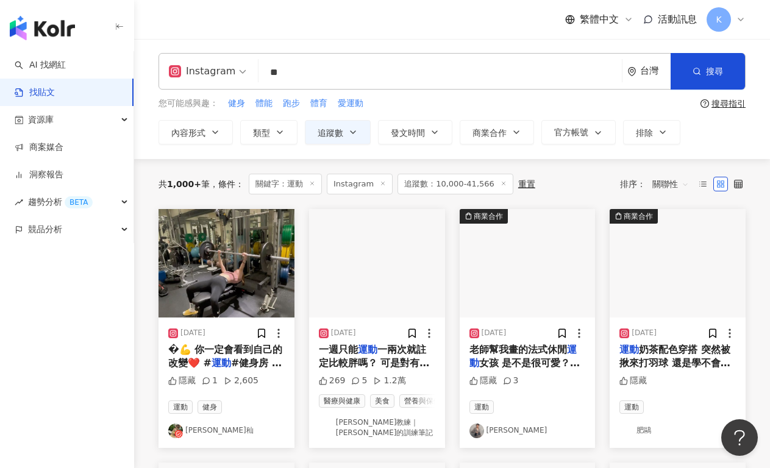
scroll to position [98, 0]
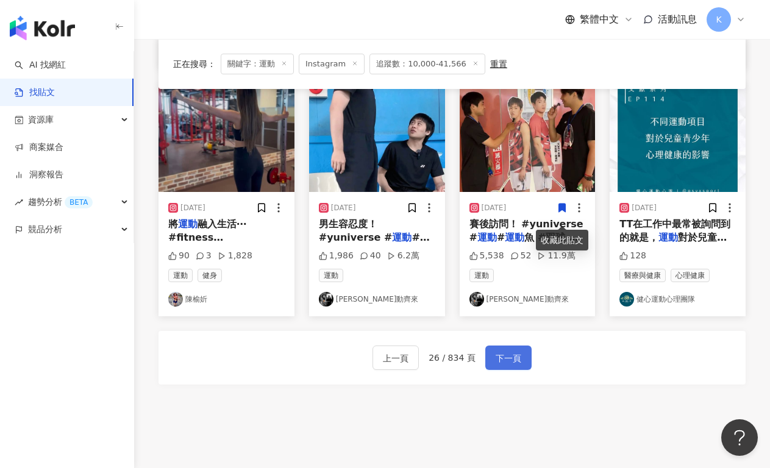
click at [502, 365] on span "下一頁" at bounding box center [508, 358] width 26 height 15
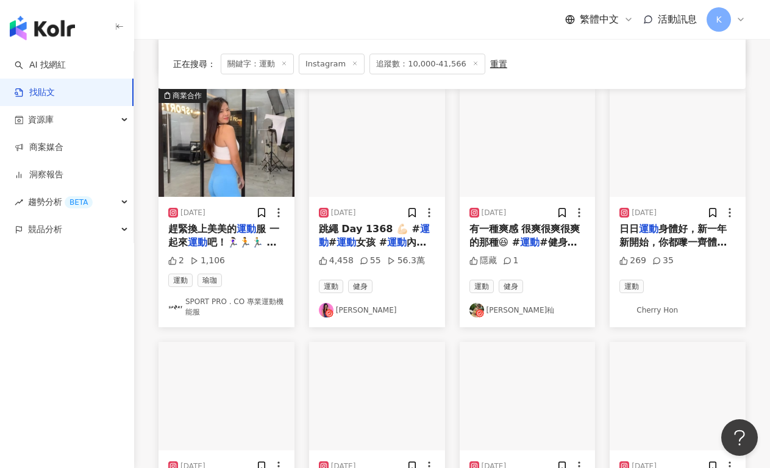
scroll to position [585, 0]
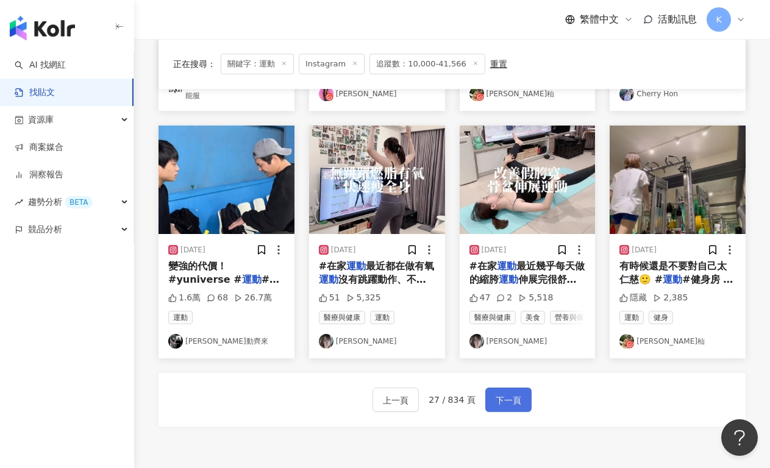
click at [498, 408] on span "下一頁" at bounding box center [508, 400] width 26 height 15
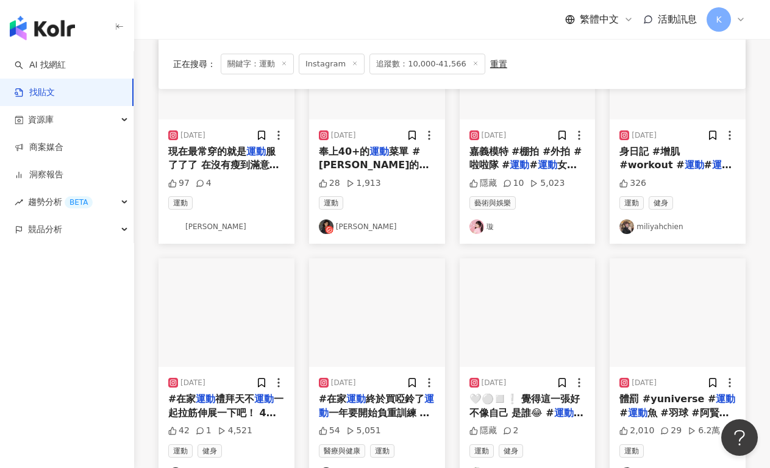
scroll to position [704, 0]
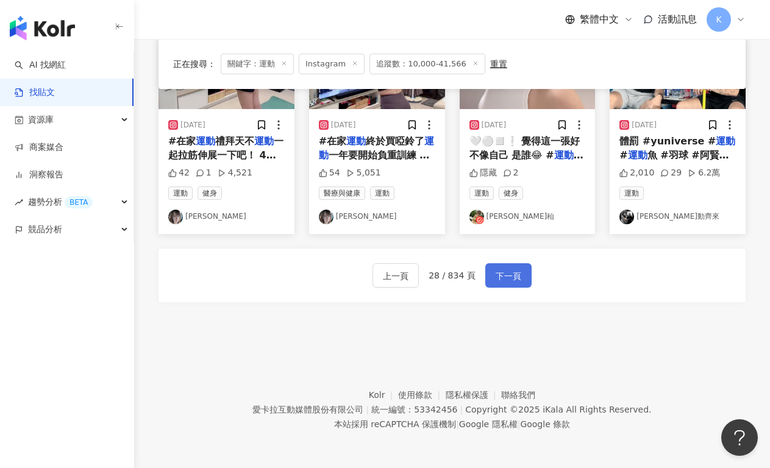
click at [515, 282] on span "下一頁" at bounding box center [508, 276] width 26 height 15
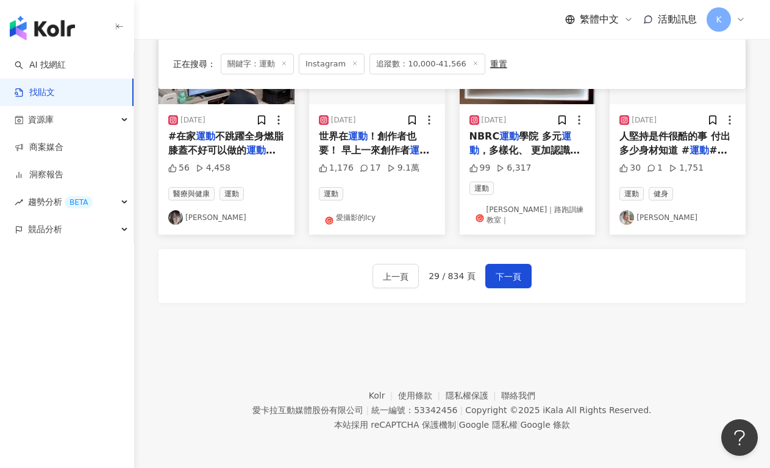
scroll to position [709, 0]
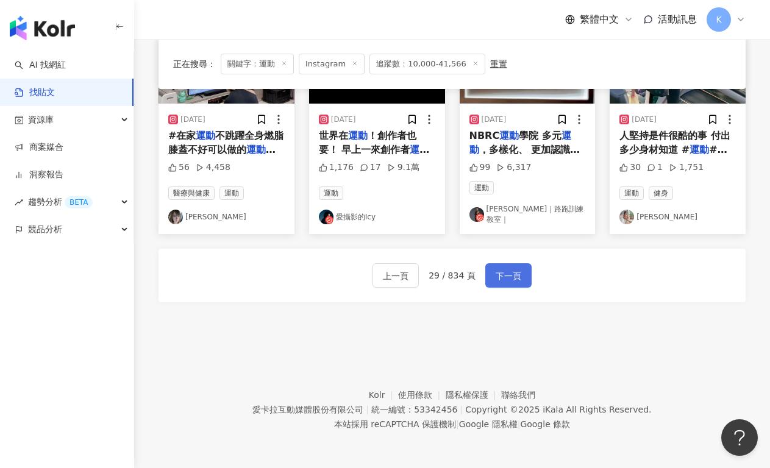
click at [509, 268] on button "下一頁" at bounding box center [508, 275] width 46 height 24
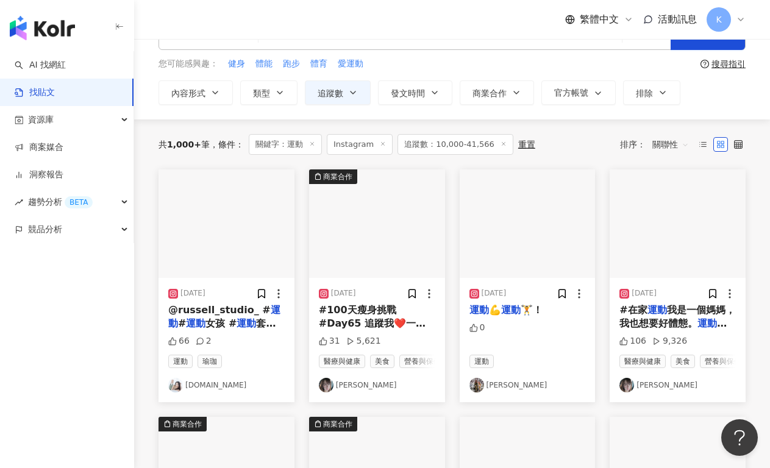
scroll to position [0, 0]
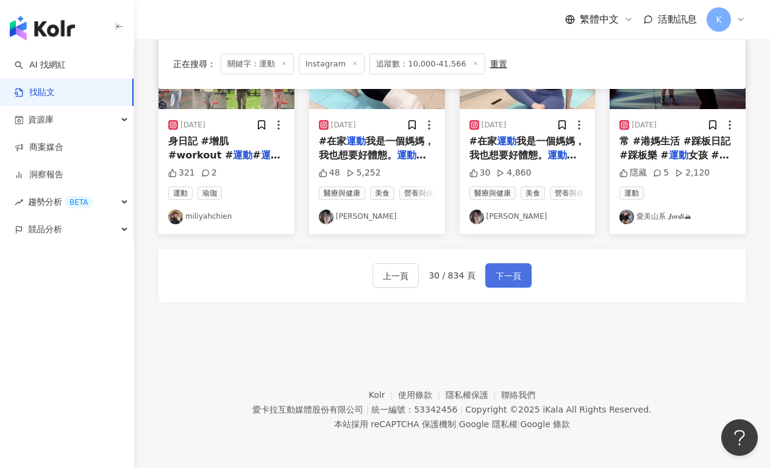
click at [506, 283] on span "下一頁" at bounding box center [508, 276] width 26 height 15
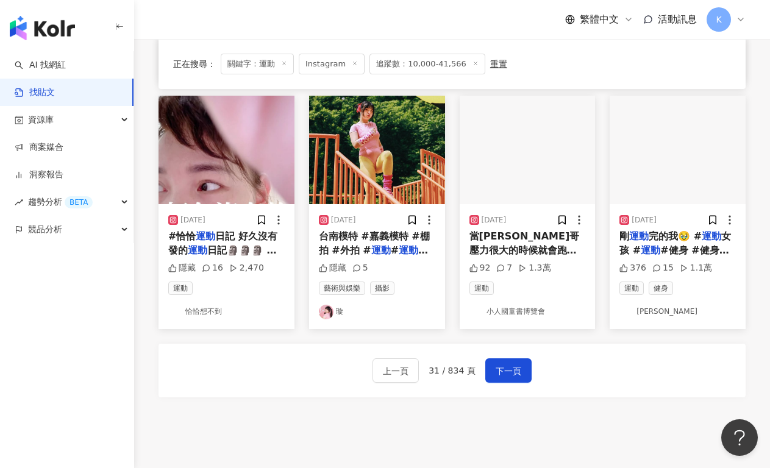
scroll to position [690, 0]
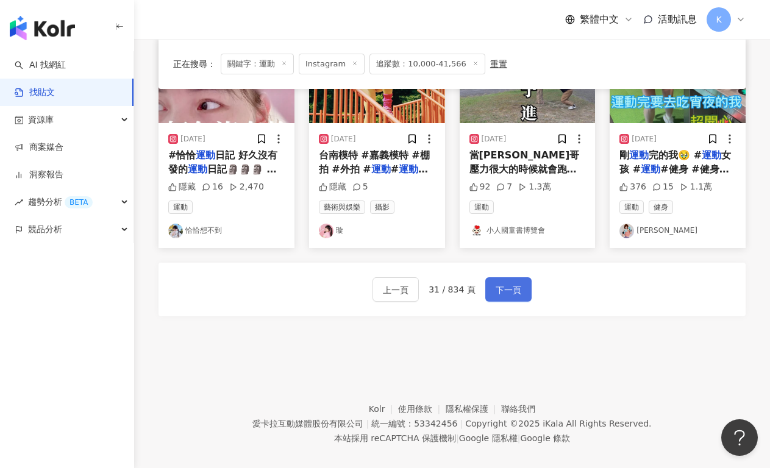
click at [512, 297] on button "下一頁" at bounding box center [508, 289] width 46 height 24
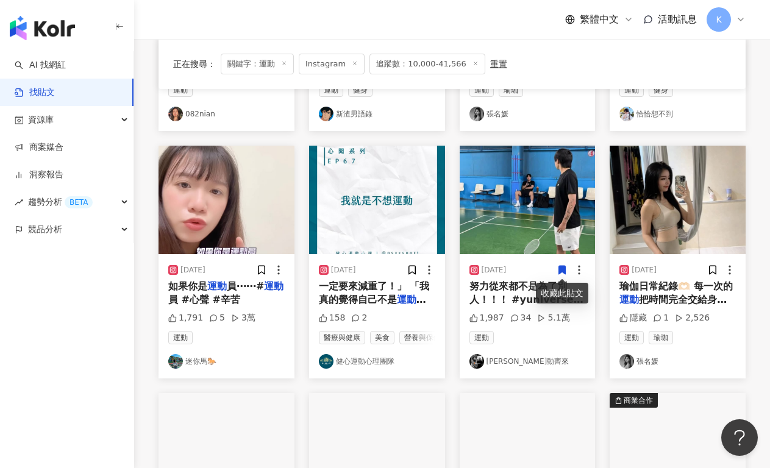
scroll to position [635, 0]
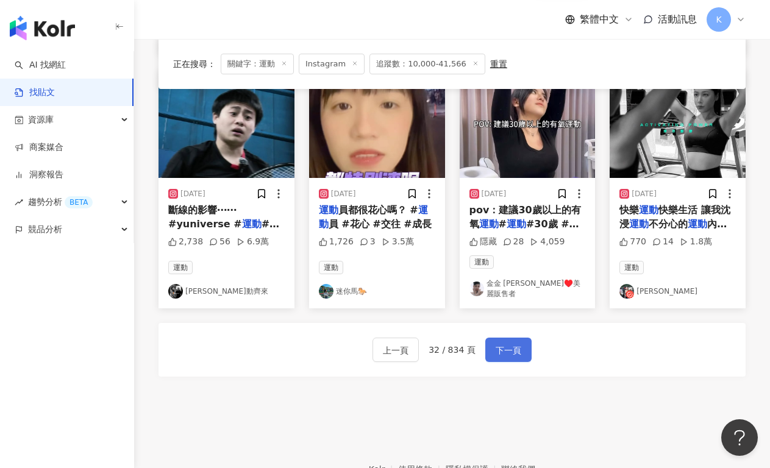
click at [498, 362] on button "下一頁" at bounding box center [508, 350] width 46 height 24
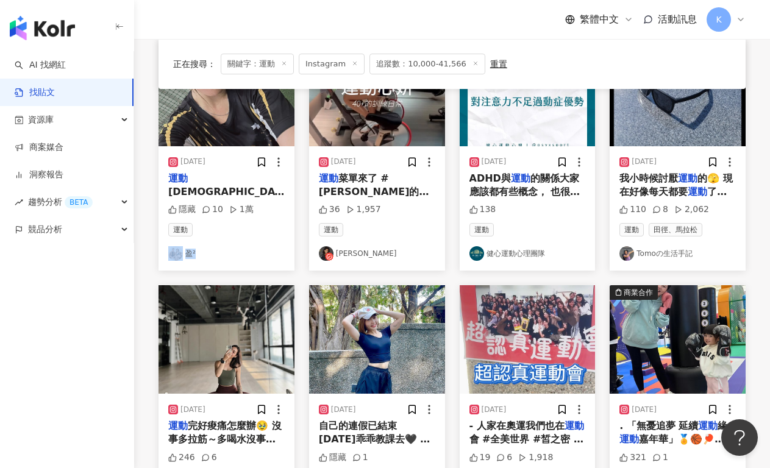
scroll to position [506, 0]
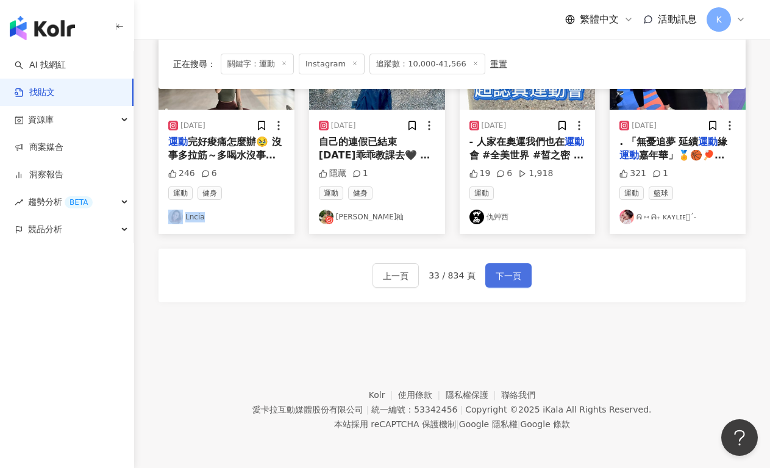
click at [502, 264] on button "下一頁" at bounding box center [508, 275] width 46 height 24
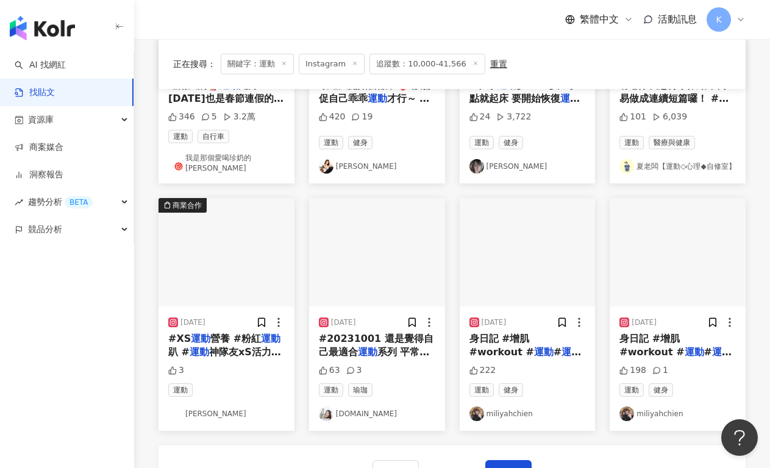
scroll to position [578, 0]
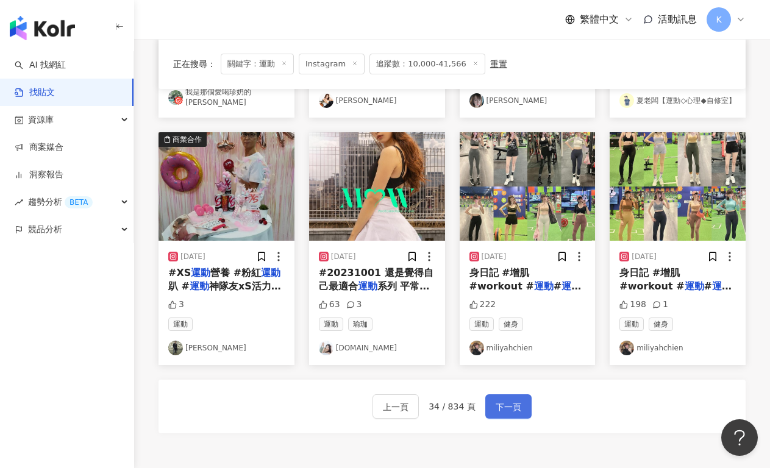
click at [509, 400] on span "下一頁" at bounding box center [508, 407] width 26 height 15
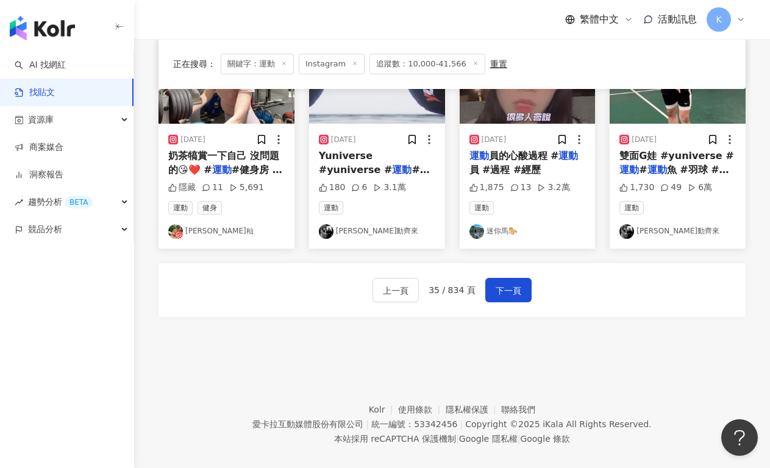
scroll to position [722, 0]
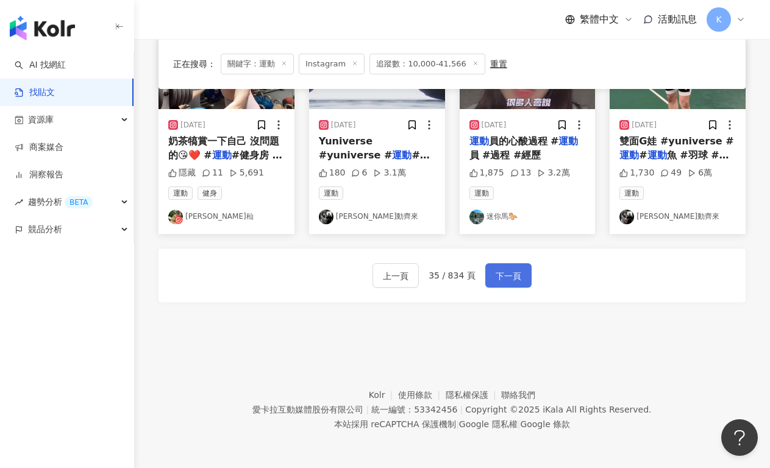
click at [523, 276] on button "下一頁" at bounding box center [508, 275] width 46 height 24
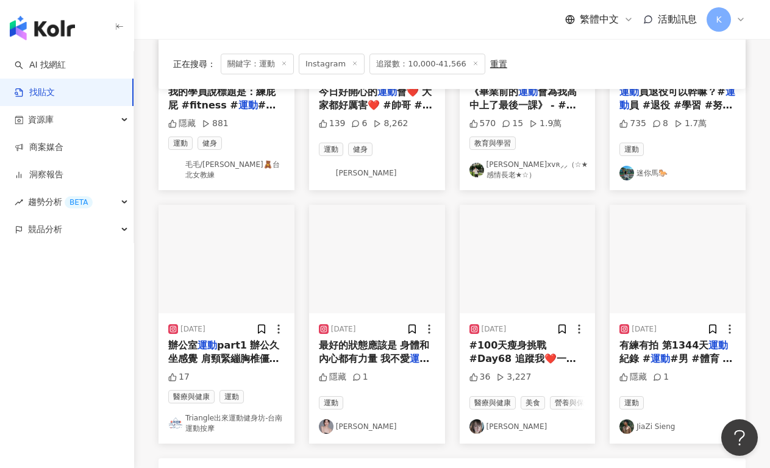
scroll to position [519, 0]
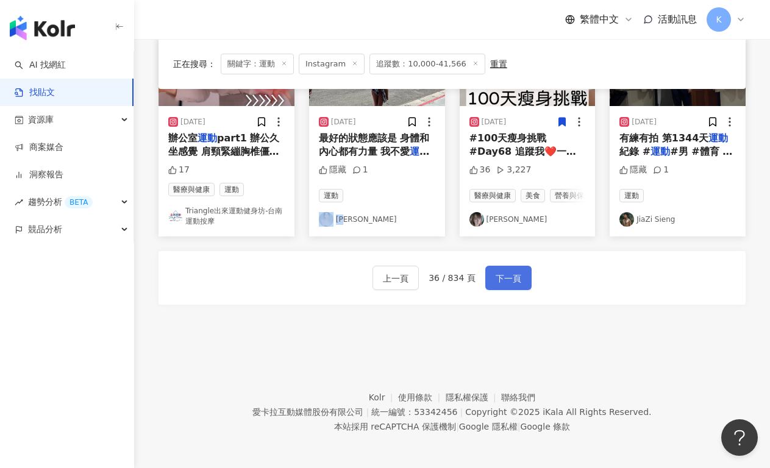
click at [498, 282] on span "下一頁" at bounding box center [508, 278] width 26 height 15
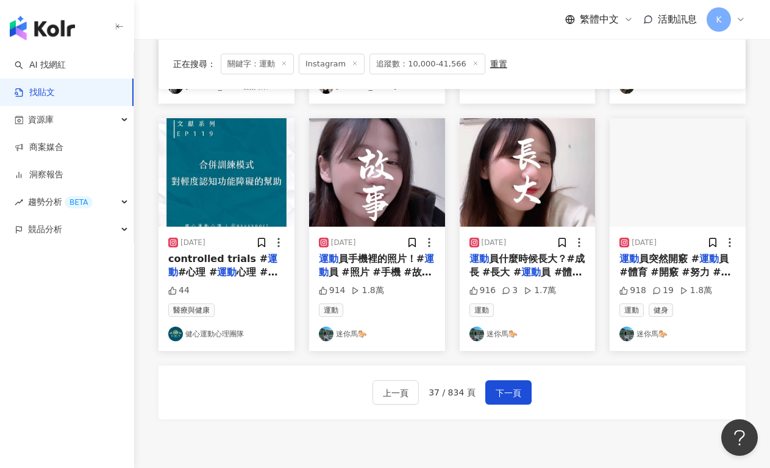
scroll to position [658, 0]
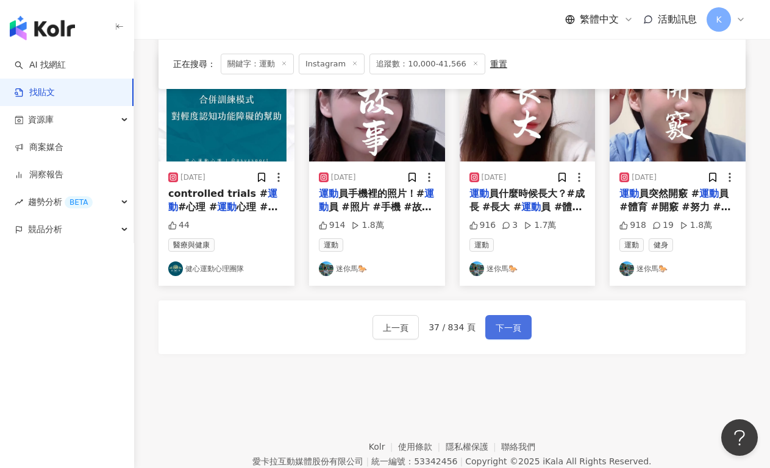
click at [503, 321] on button "下一頁" at bounding box center [508, 327] width 46 height 24
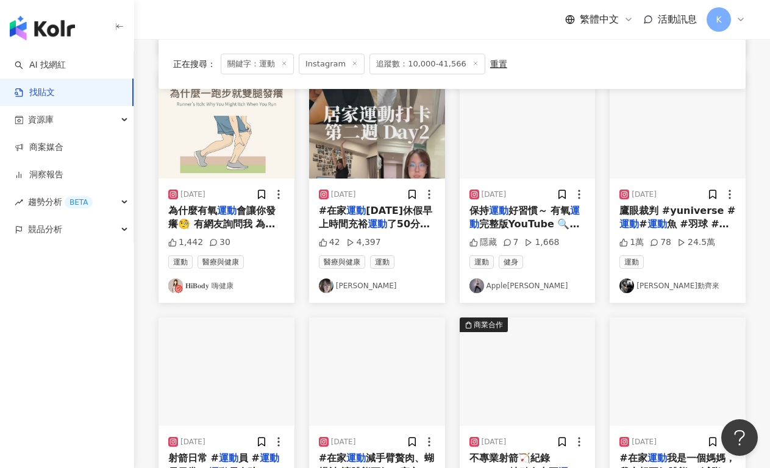
scroll to position [609, 0]
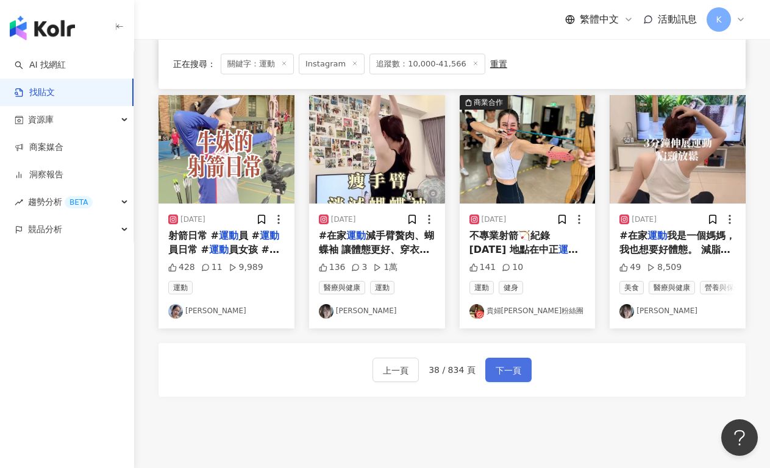
click at [512, 378] on span "下一頁" at bounding box center [508, 370] width 26 height 15
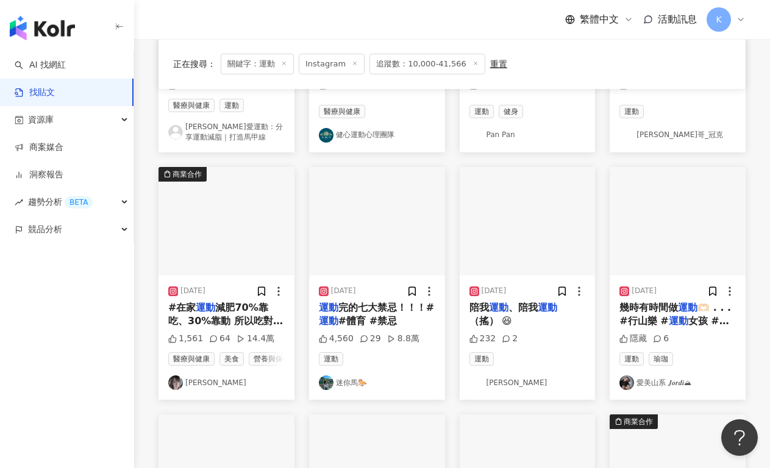
scroll to position [361, 0]
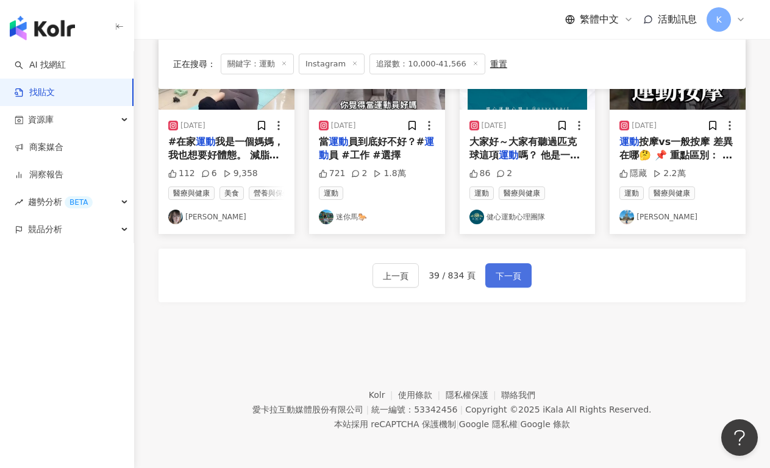
click at [518, 283] on span "下一頁" at bounding box center [508, 276] width 26 height 15
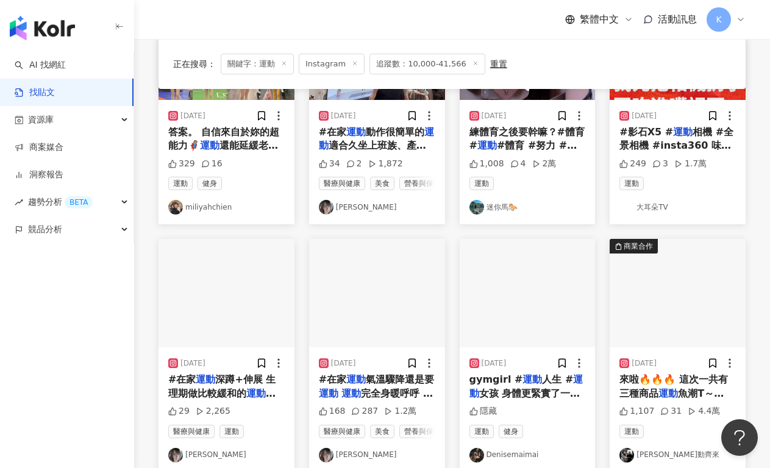
scroll to position [558, 0]
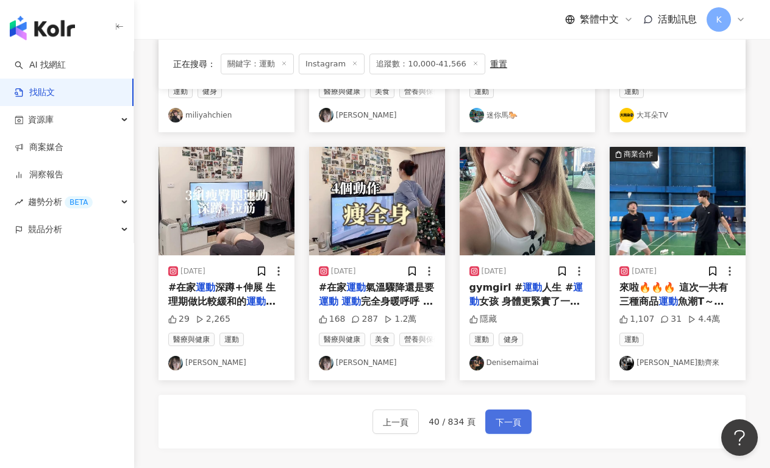
click at [496, 430] on span "下一頁" at bounding box center [508, 422] width 26 height 15
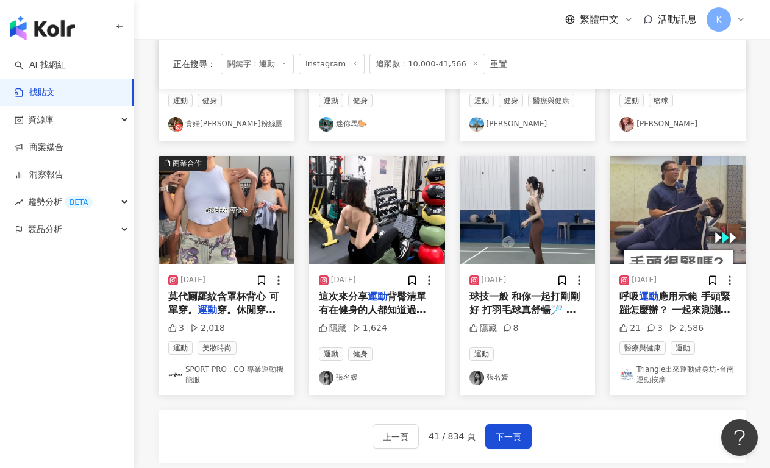
scroll to position [594, 0]
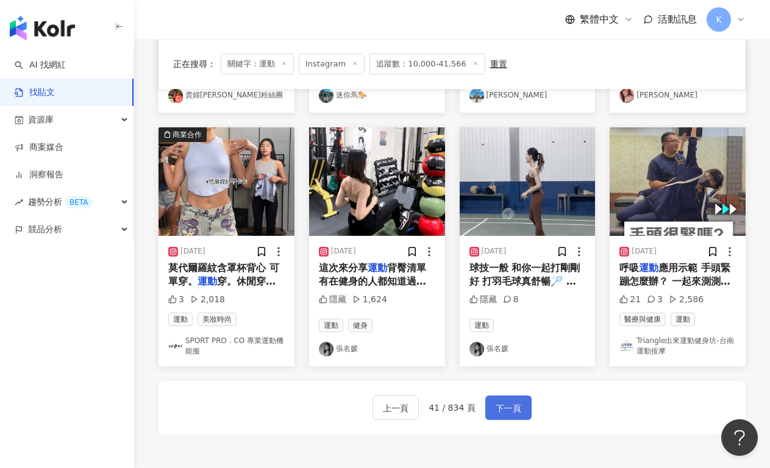
click at [513, 401] on span "下一頁" at bounding box center [508, 408] width 26 height 15
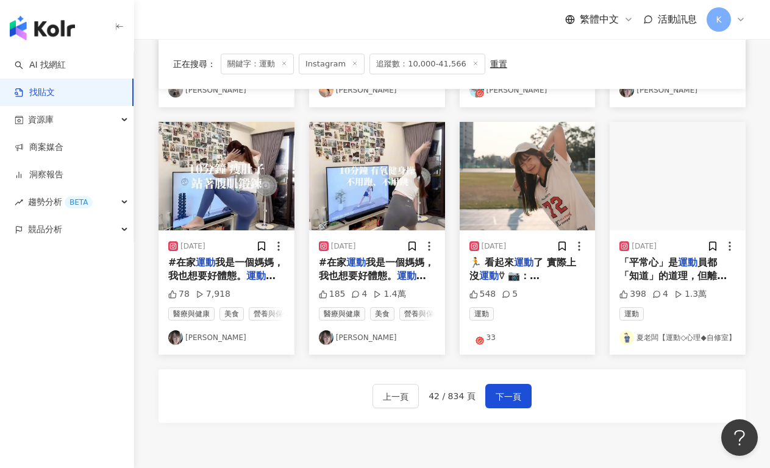
scroll to position [587, 0]
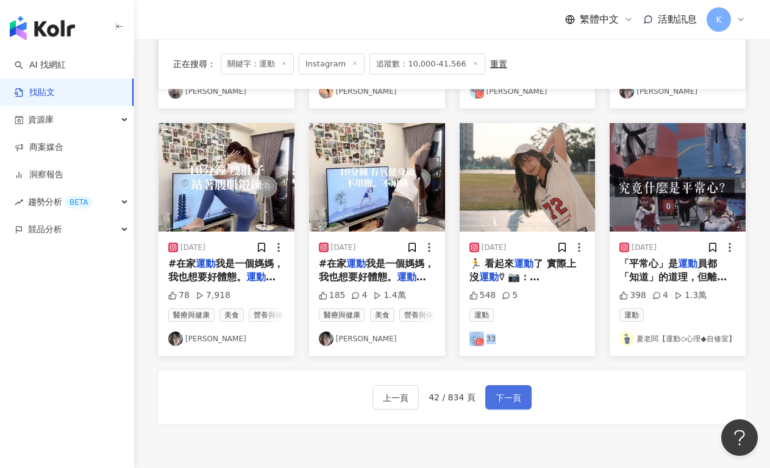
click at [514, 403] on span "下一頁" at bounding box center [508, 398] width 26 height 15
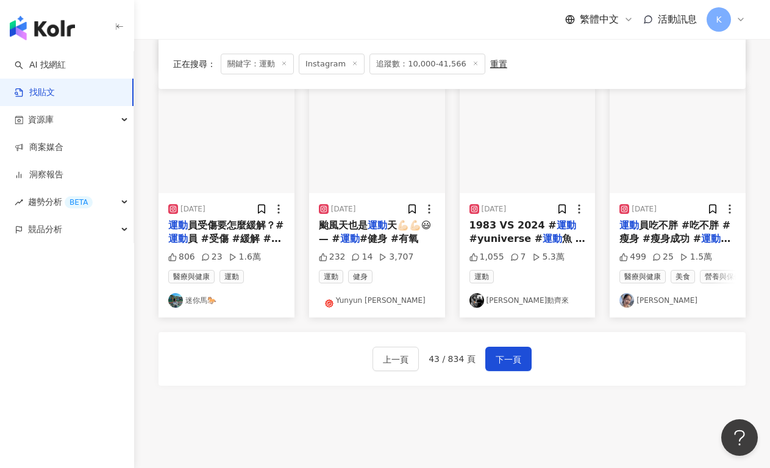
scroll to position [630, 0]
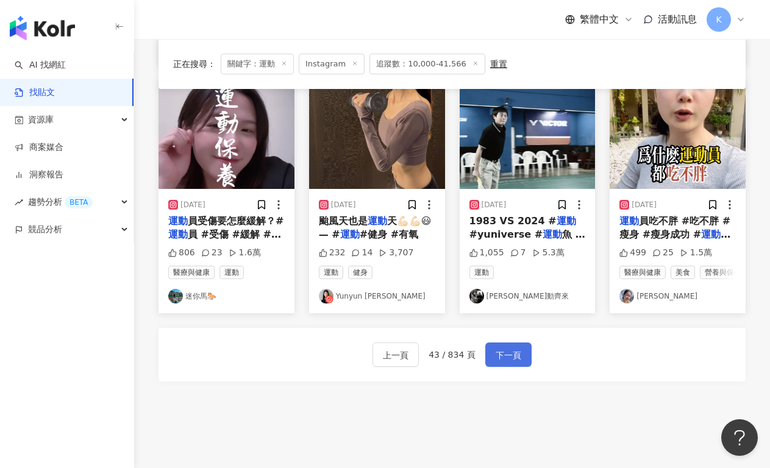
click at [497, 360] on span "下一頁" at bounding box center [508, 355] width 26 height 15
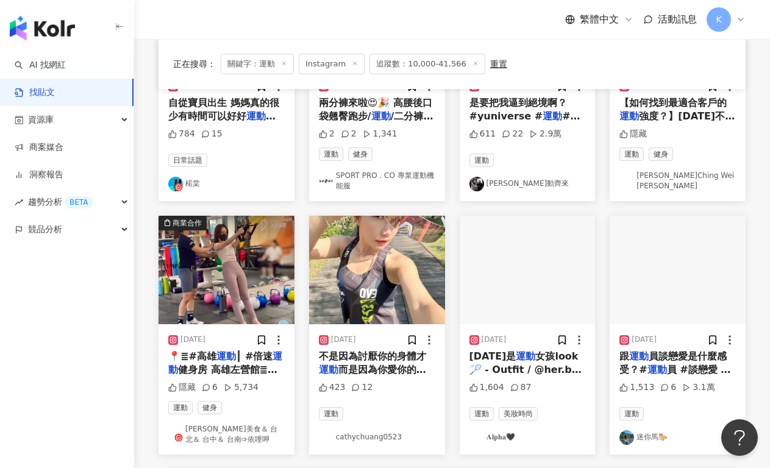
scroll to position [570, 0]
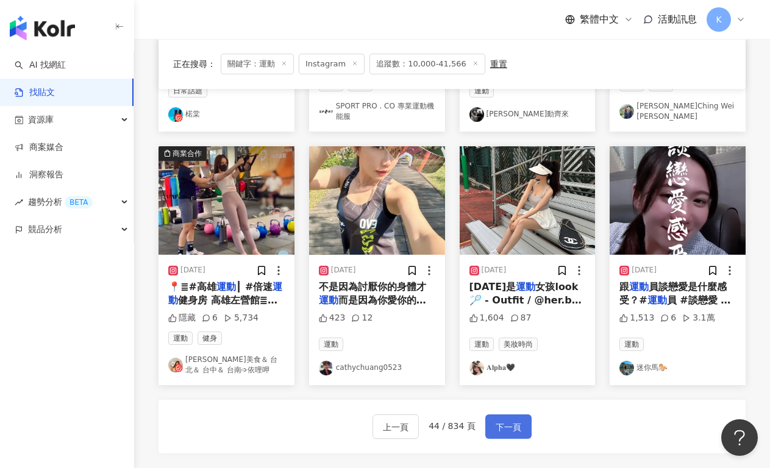
click at [508, 425] on span "下一頁" at bounding box center [508, 427] width 26 height 15
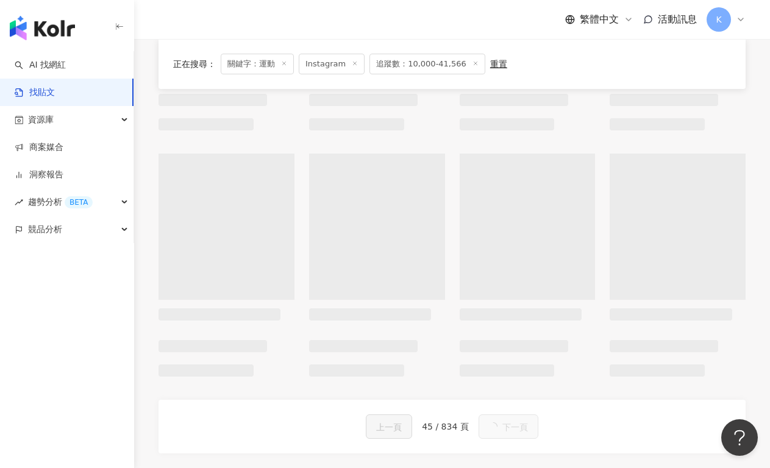
scroll to position [578, 0]
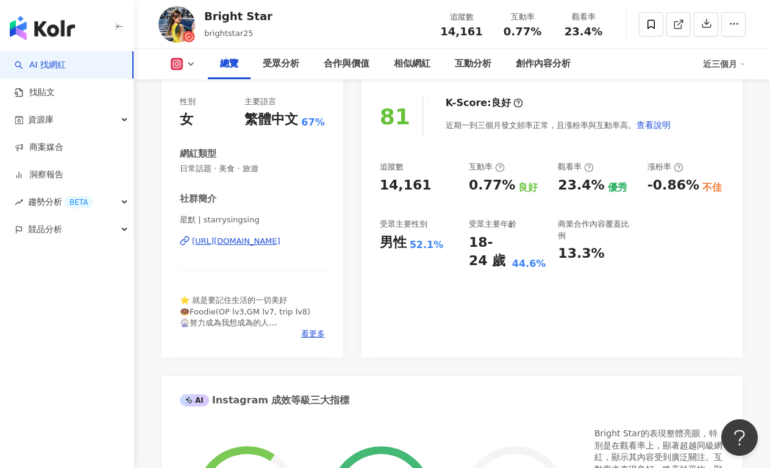
scroll to position [9, 0]
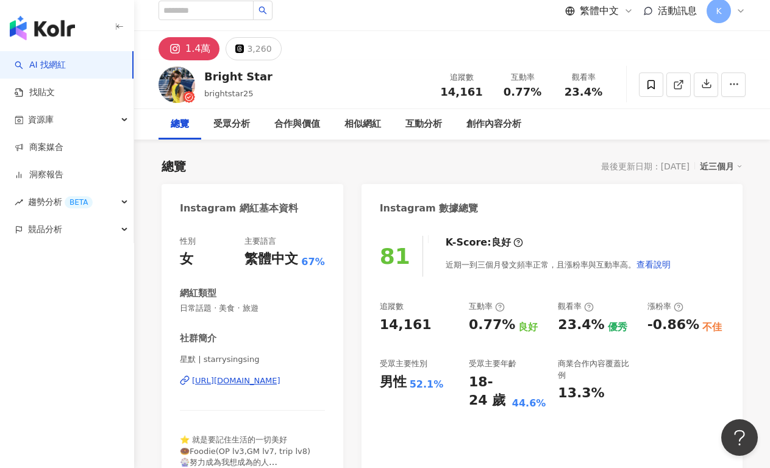
click at [235, 378] on div "https://www.instagram.com/starrysingsing/" at bounding box center [236, 380] width 88 height 11
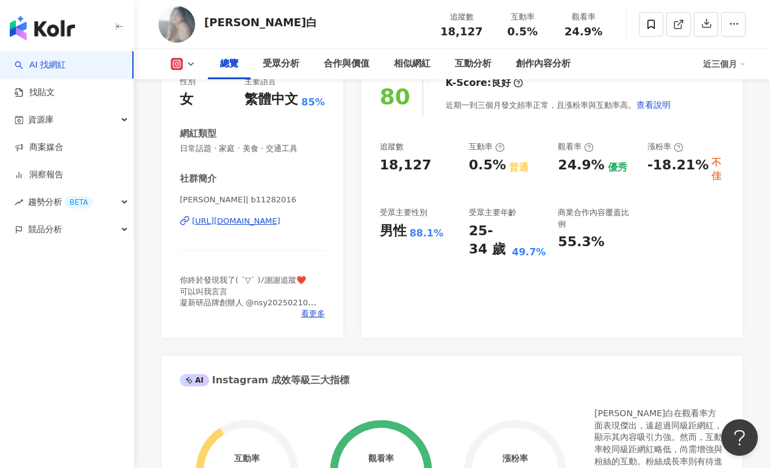
scroll to position [80, 0]
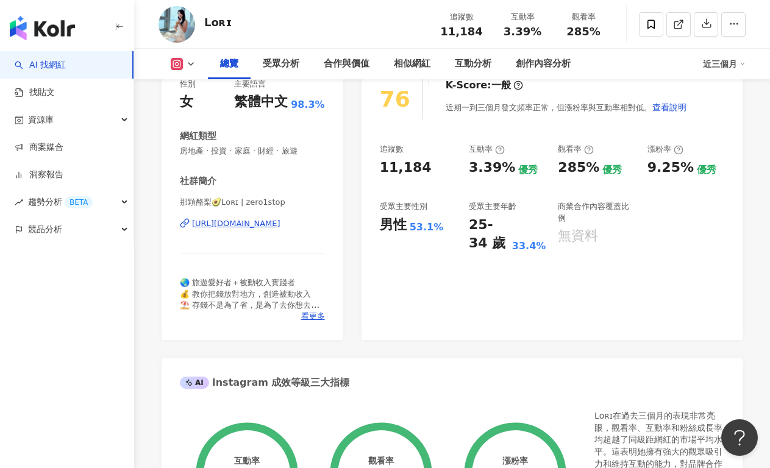
scroll to position [5, 0]
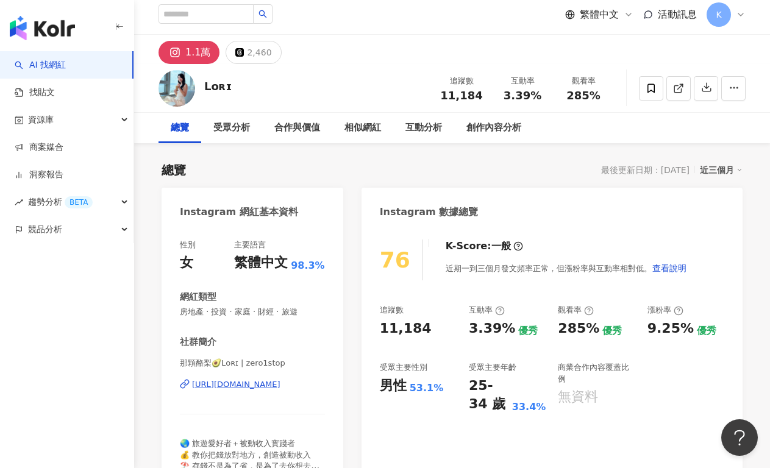
click at [247, 384] on div "https://www.instagram.com/zero1stop/" at bounding box center [236, 384] width 88 height 11
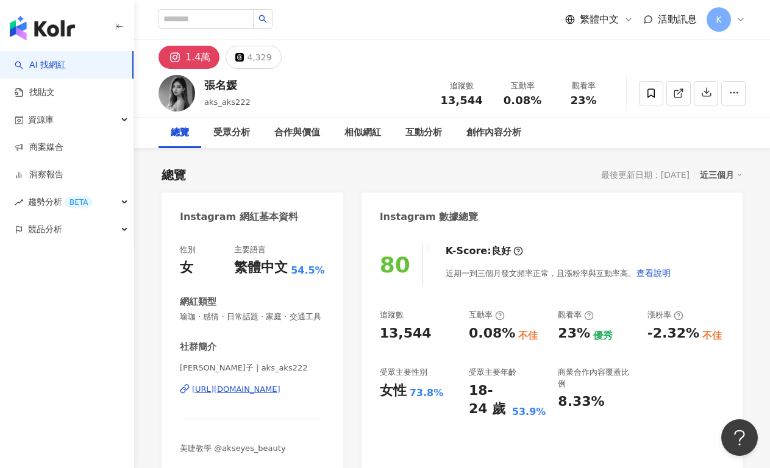
click at [246, 392] on div "https://www.instagram.com/aks_aks222/" at bounding box center [236, 389] width 88 height 11
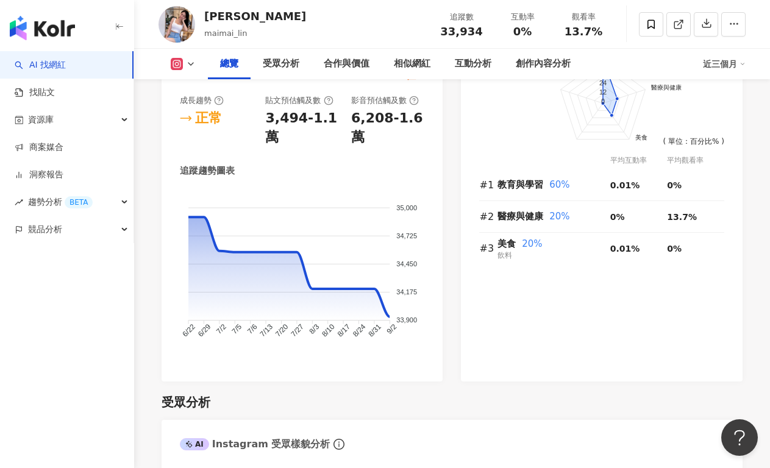
scroll to position [182, 0]
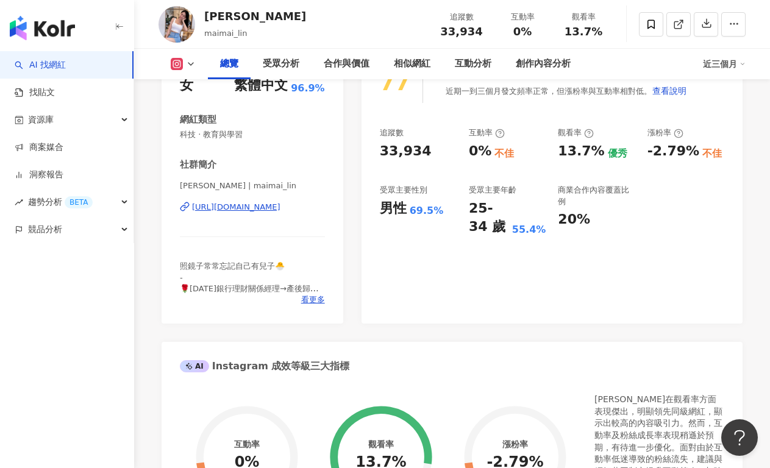
click at [257, 207] on div "https://www.instagram.com/maimai_lin/" at bounding box center [236, 207] width 88 height 11
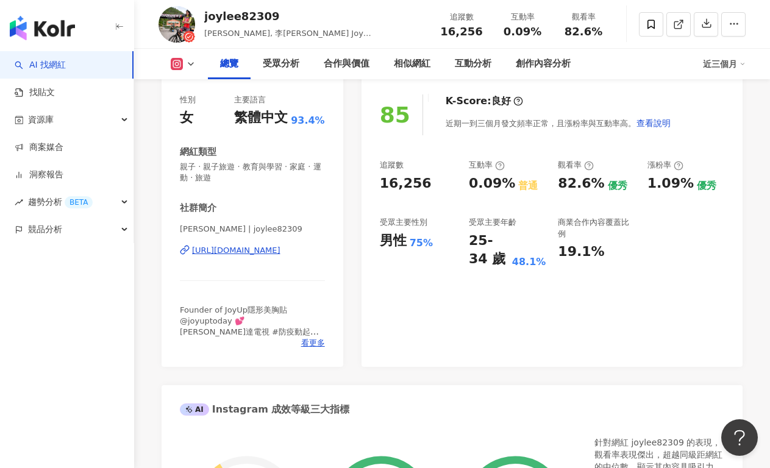
scroll to position [104, 0]
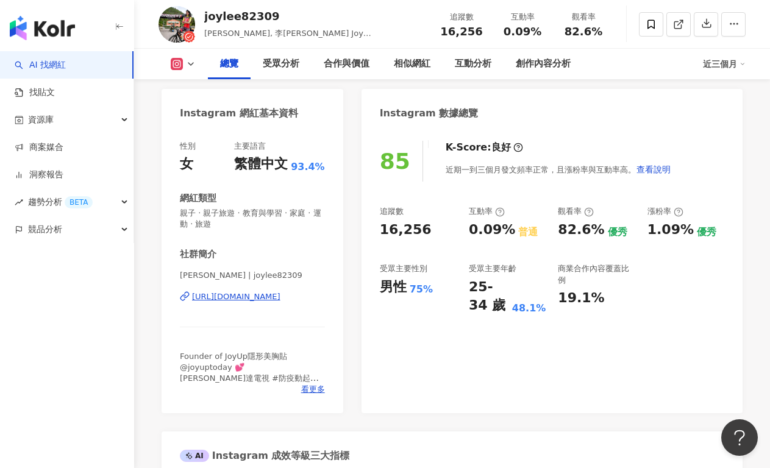
click at [266, 299] on div "https://www.instagram.com/joylee82309/" at bounding box center [236, 296] width 88 height 11
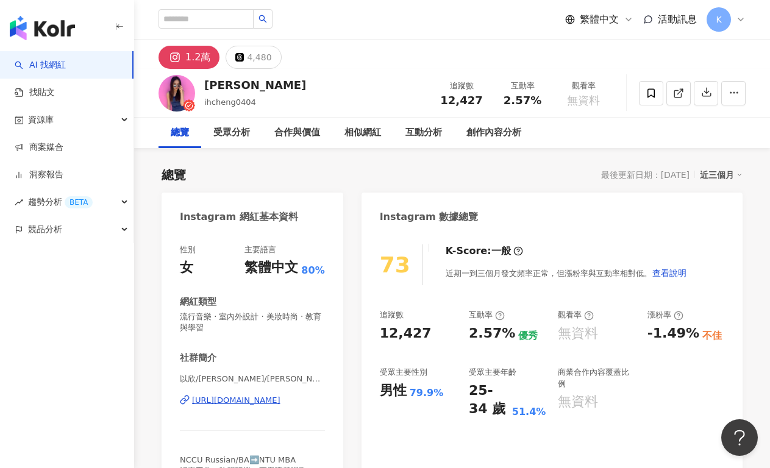
scroll to position [108, 0]
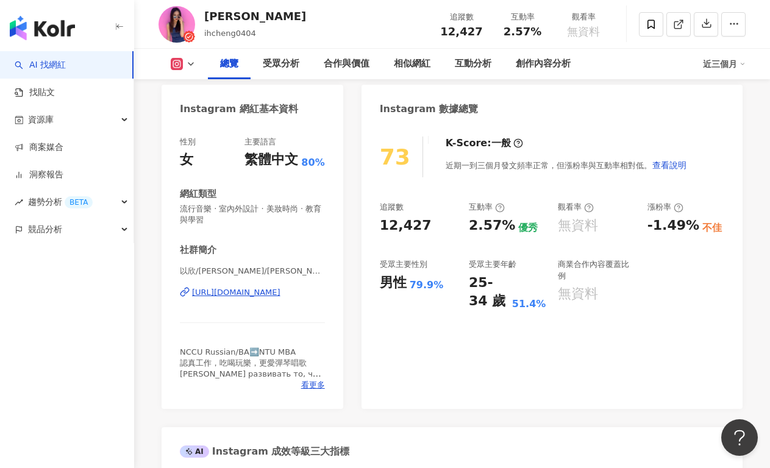
click at [260, 295] on div "https://www.instagram.com/ihcheng0404/" at bounding box center [236, 292] width 88 height 11
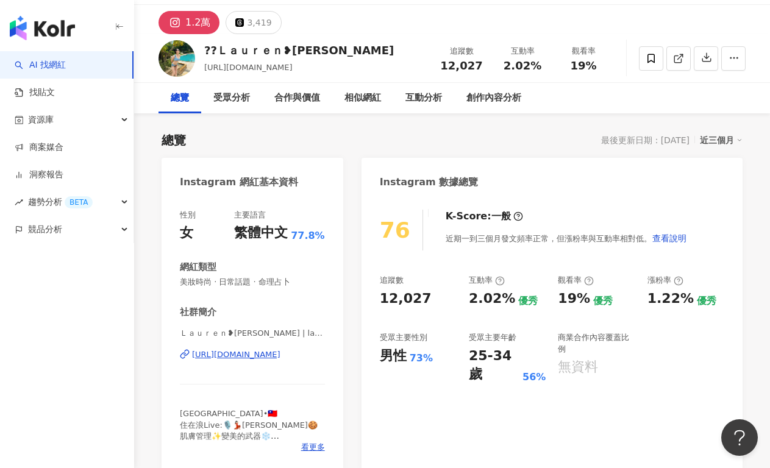
scroll to position [91, 0]
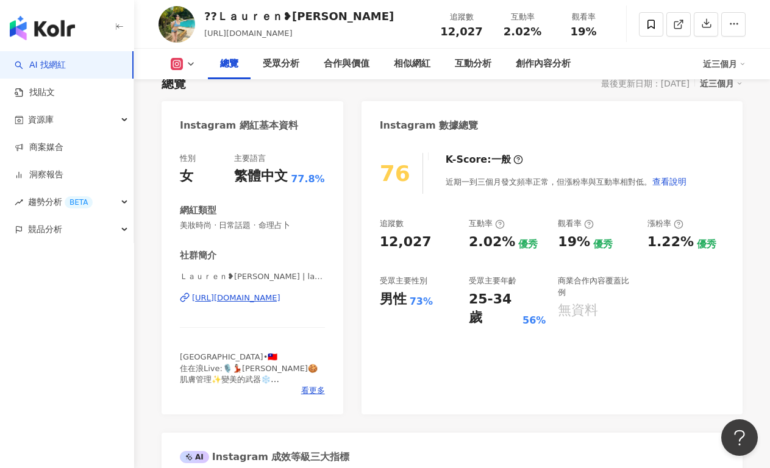
click at [260, 296] on div "[URL][DOMAIN_NAME]" at bounding box center [236, 298] width 88 height 11
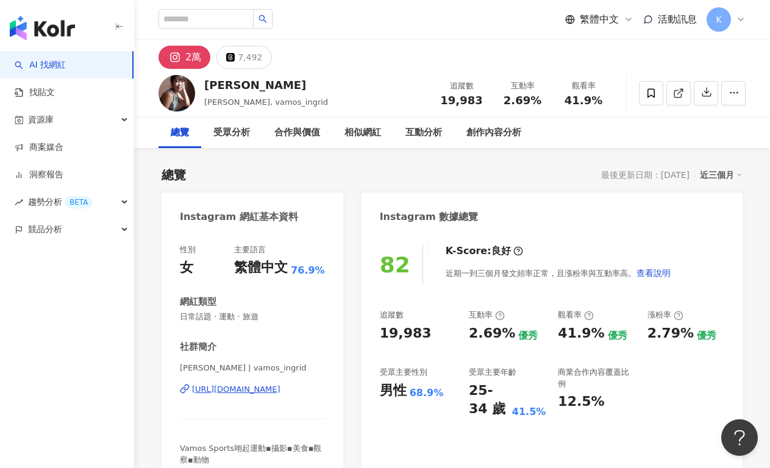
scroll to position [98, 0]
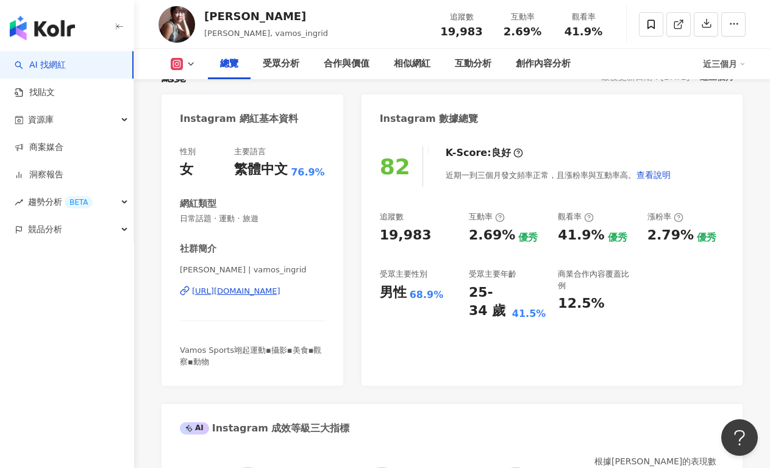
click at [280, 297] on div "[URL][DOMAIN_NAME]" at bounding box center [236, 291] width 88 height 11
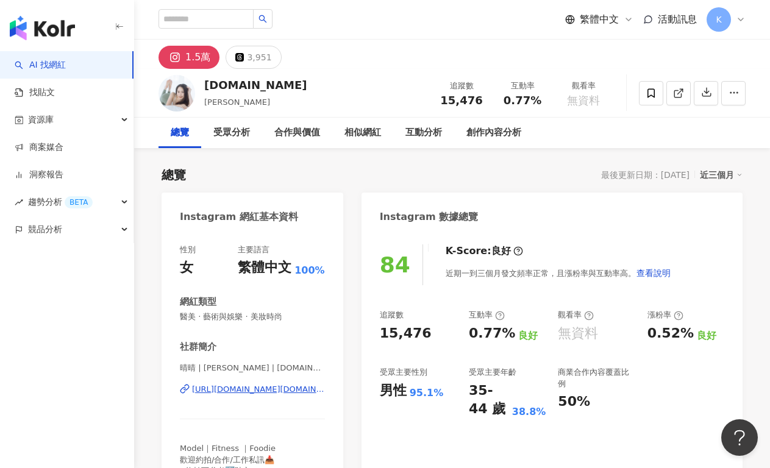
click at [230, 388] on div "https://www.instagram.com/alwaysemilie.fit/" at bounding box center [258, 389] width 133 height 11
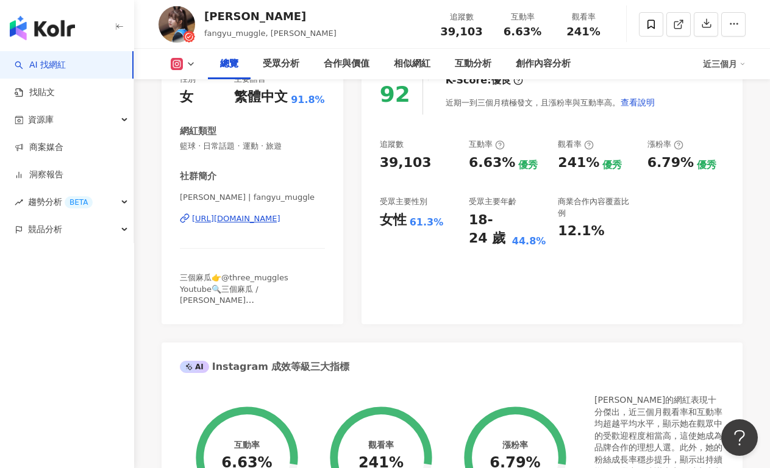
scroll to position [267, 0]
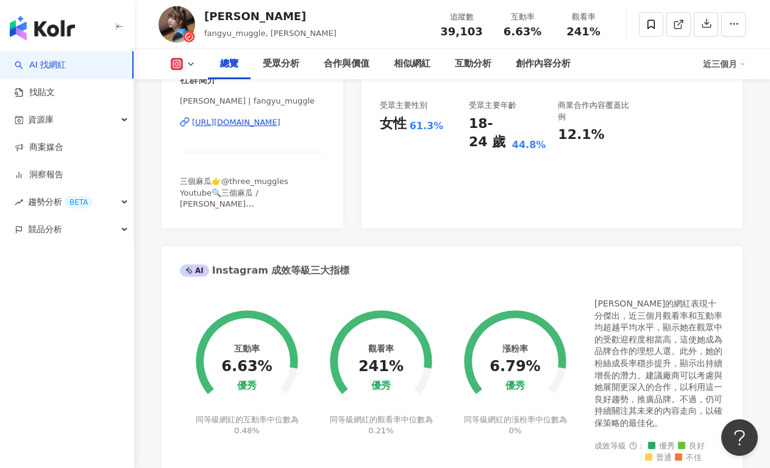
click at [266, 117] on div "https://www.instagram.com/fangyu_muggle/" at bounding box center [236, 122] width 88 height 11
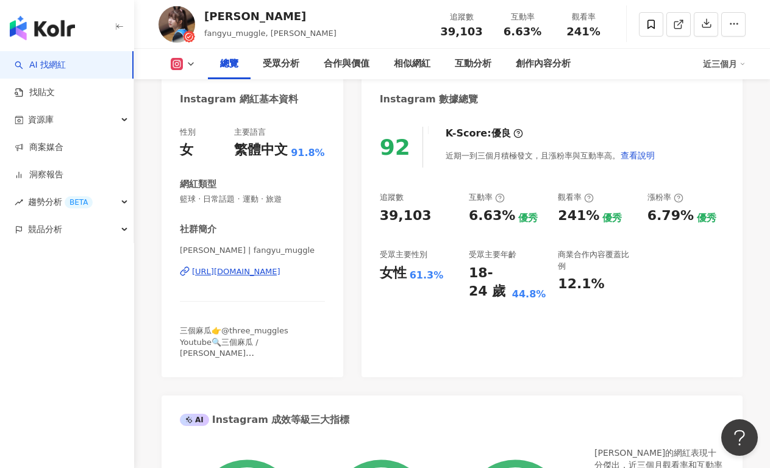
scroll to position [0, 0]
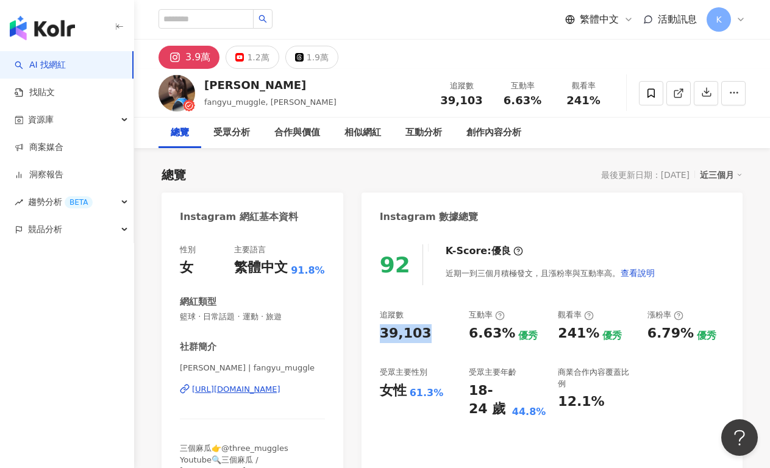
drag, startPoint x: 381, startPoint y: 338, endPoint x: 423, endPoint y: 338, distance: 41.4
click at [423, 338] on div "92 K-Score : 優良 近期一到三個月積極發文，且漲粉率與互動率高。 查看說明 追蹤數 39,103 互動率 6.63% 優秀 觀看率 241% 優秀…" at bounding box center [551, 363] width 381 height 263
copy div "39,103"
click at [508, 309] on div "92 K-Score : 優良 近期一到三個月積極發文，且漲粉率與互動率高。 查看說明 追蹤數 39,103 互動率 6.63% 優秀 觀看率 241% 優秀…" at bounding box center [551, 363] width 381 height 263
drag, startPoint x: 479, startPoint y: 338, endPoint x: 503, endPoint y: 336, distance: 24.4
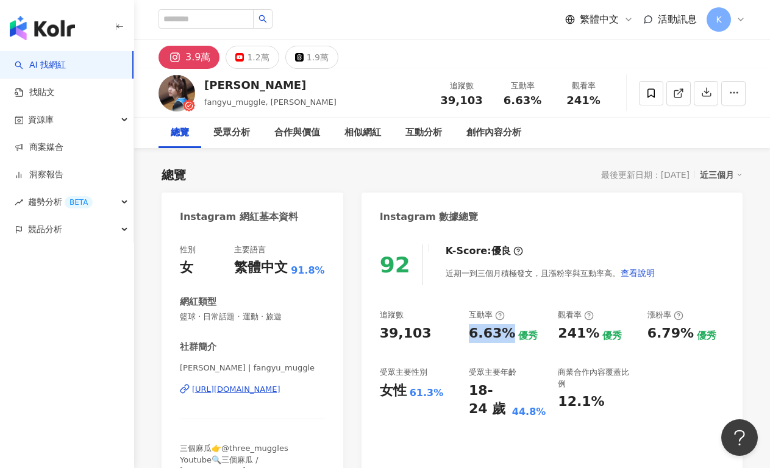
click at [503, 336] on div "追蹤數 39,103 互動率 6.63% 優秀 觀看率 241% 優秀 漲粉率 6.79% 優秀 受眾主要性別 女性 61.3% 受眾主要年齡 18-24 歲…" at bounding box center [552, 364] width 344 height 109
copy div "6.63%"
click at [509, 288] on div "92 K-Score : 優良 近期一到三個月積極發文，且漲粉率與互動率高。 查看說明 追蹤數 39,103 互動率 6.63% 優秀 觀看率 241% 優秀…" at bounding box center [551, 363] width 381 height 263
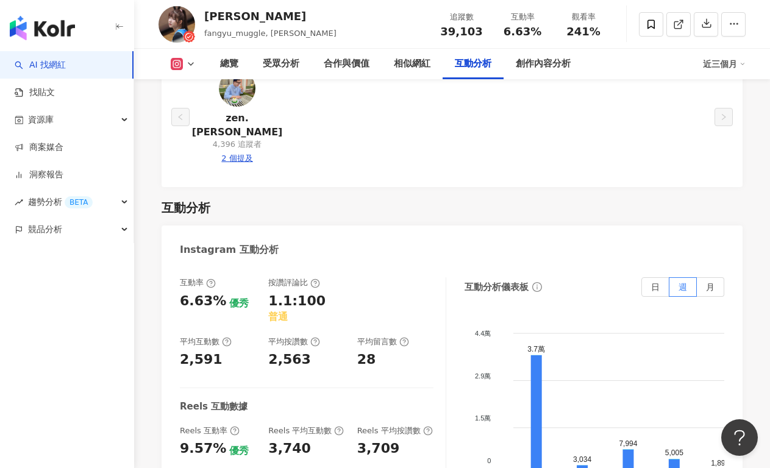
scroll to position [2552, 0]
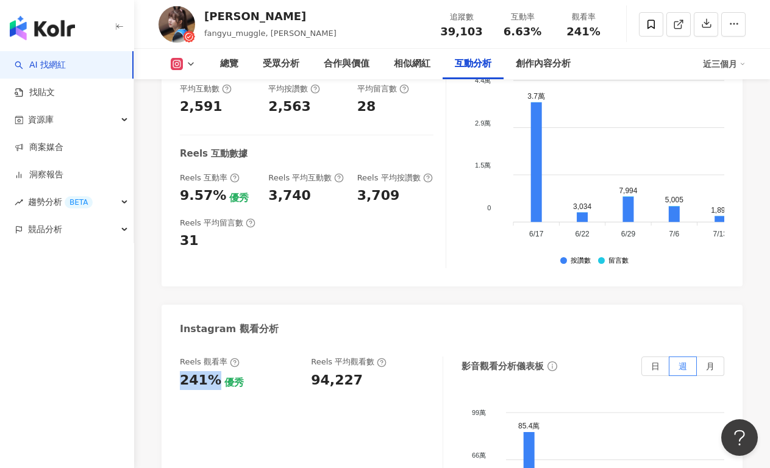
drag, startPoint x: 180, startPoint y: 322, endPoint x: 214, endPoint y: 320, distance: 33.6
click at [214, 371] on div "241%" at bounding box center [200, 380] width 41 height 19
copy div "241%"
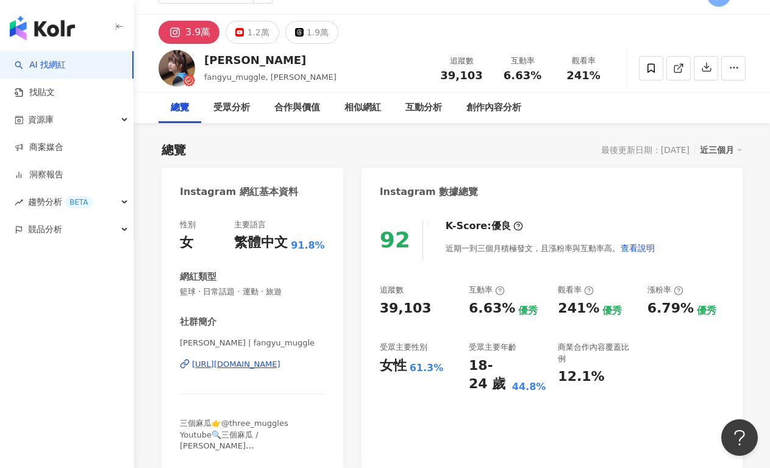
scroll to position [0, 0]
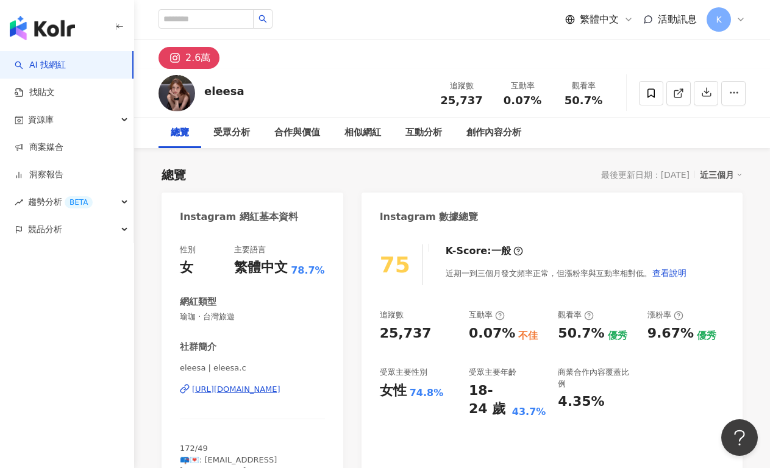
click at [240, 392] on div "[URL][DOMAIN_NAME]" at bounding box center [236, 389] width 88 height 11
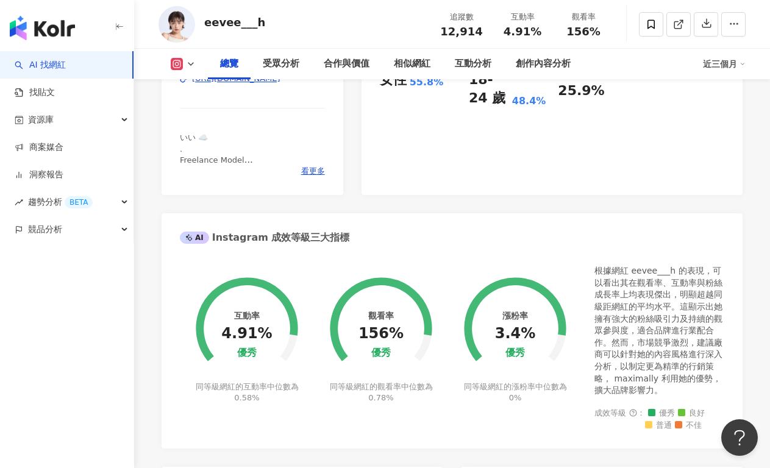
scroll to position [269, 0]
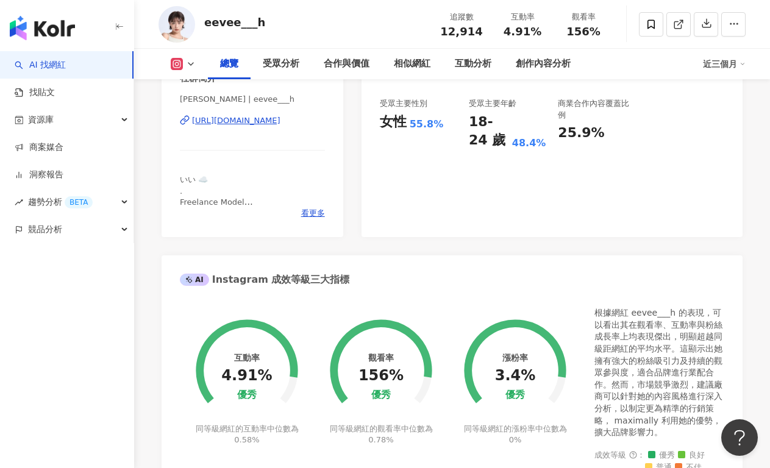
click at [264, 117] on div "[URL][DOMAIN_NAME]" at bounding box center [236, 120] width 88 height 11
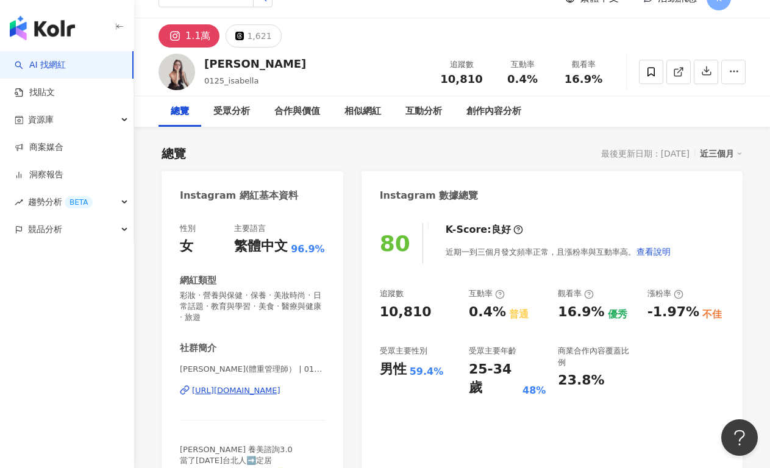
scroll to position [23, 0]
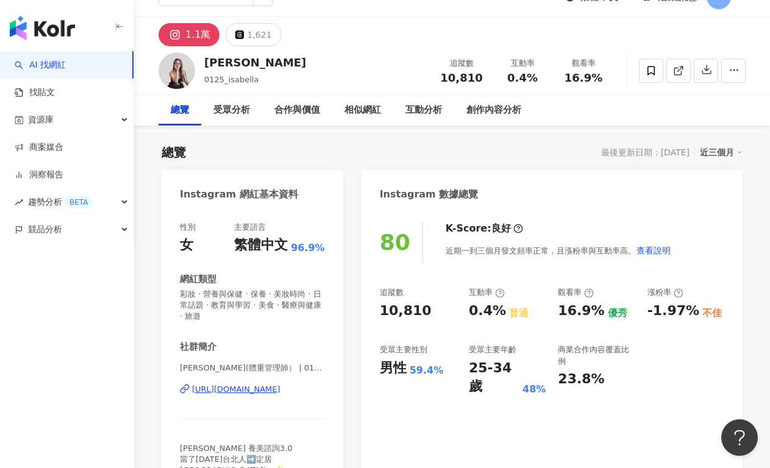
click at [255, 389] on div "[URL][DOMAIN_NAME]" at bounding box center [236, 389] width 88 height 11
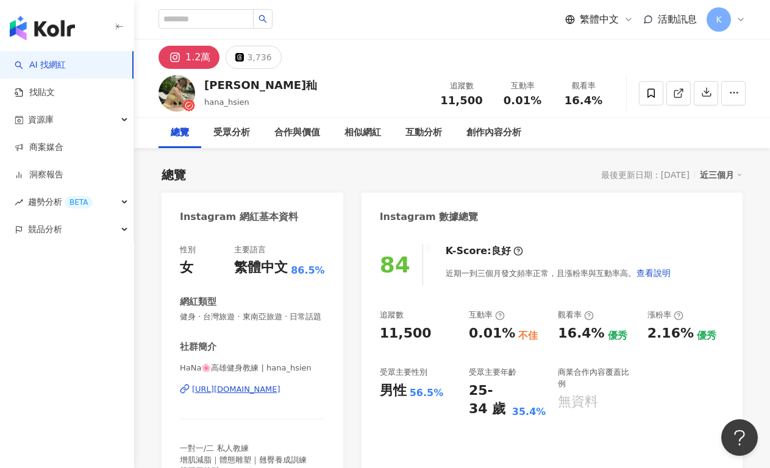
scroll to position [258, 0]
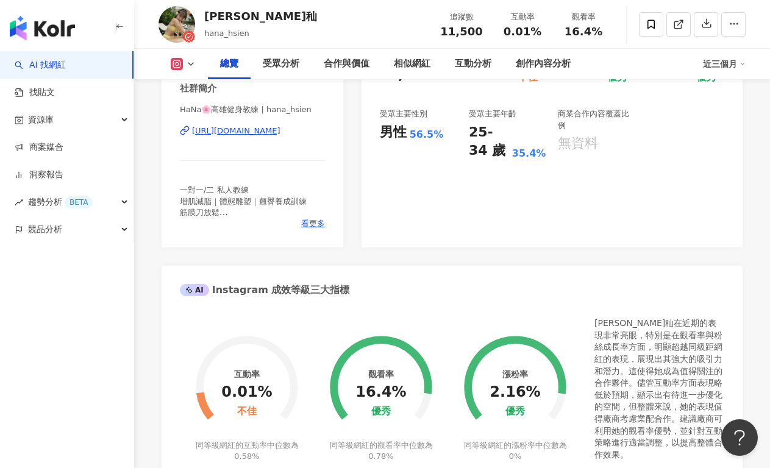
click at [279, 133] on div "https://www.instagram.com/hana_hsien/" at bounding box center [236, 131] width 88 height 11
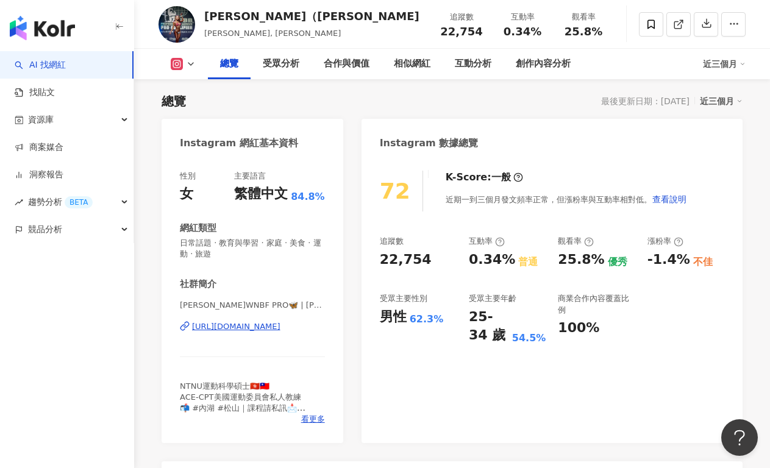
scroll to position [76, 0]
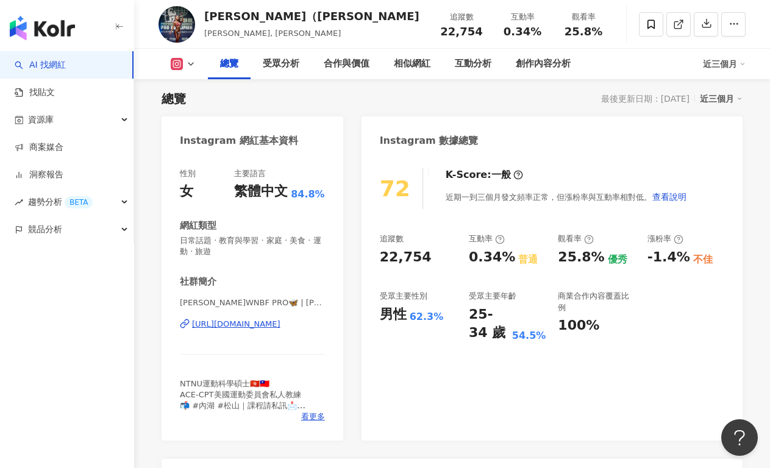
click at [274, 327] on div "[URL][DOMAIN_NAME]" at bounding box center [236, 324] width 88 height 11
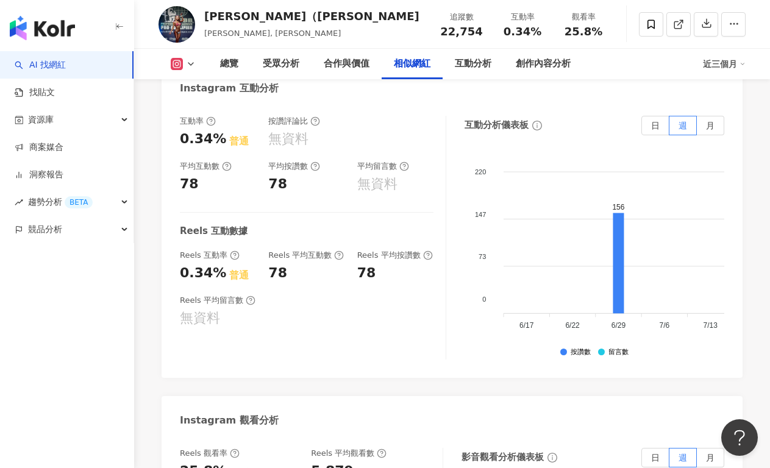
scroll to position [2868, 0]
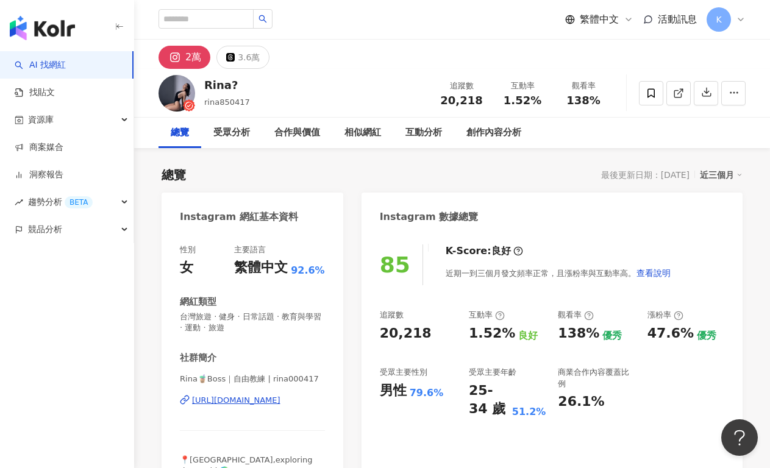
click at [268, 401] on div "[URL][DOMAIN_NAME]" at bounding box center [236, 400] width 88 height 11
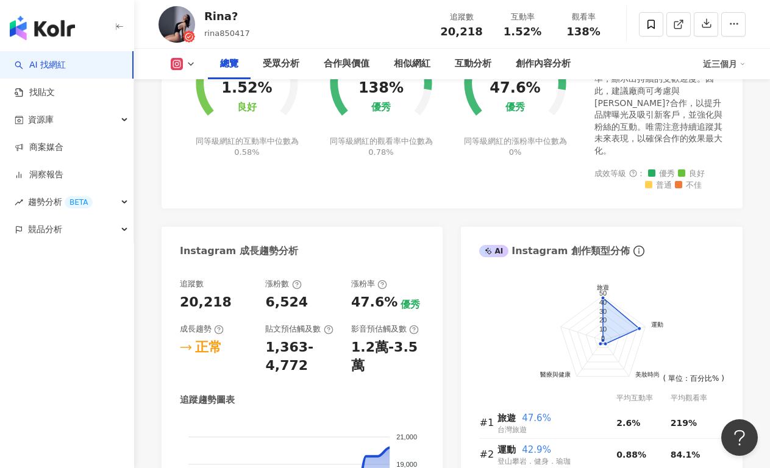
scroll to position [491, 0]
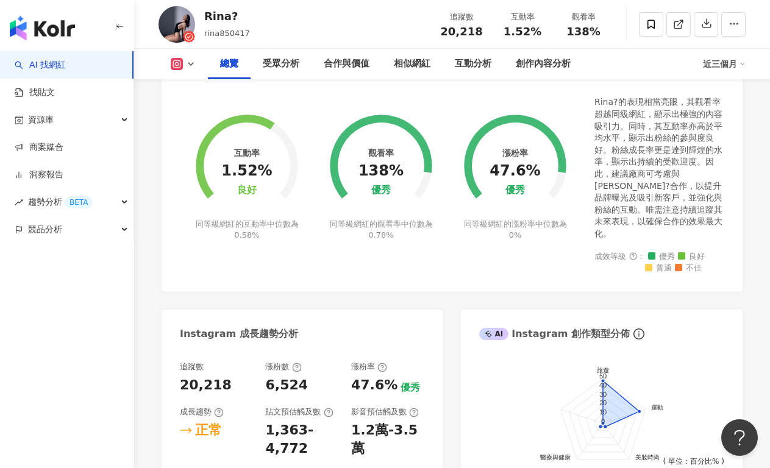
click at [391, 231] on span "0.78%" at bounding box center [380, 234] width 25 height 9
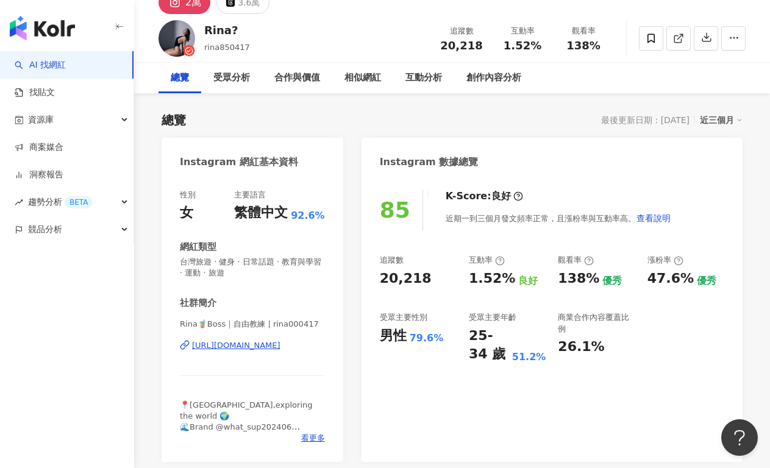
scroll to position [101, 0]
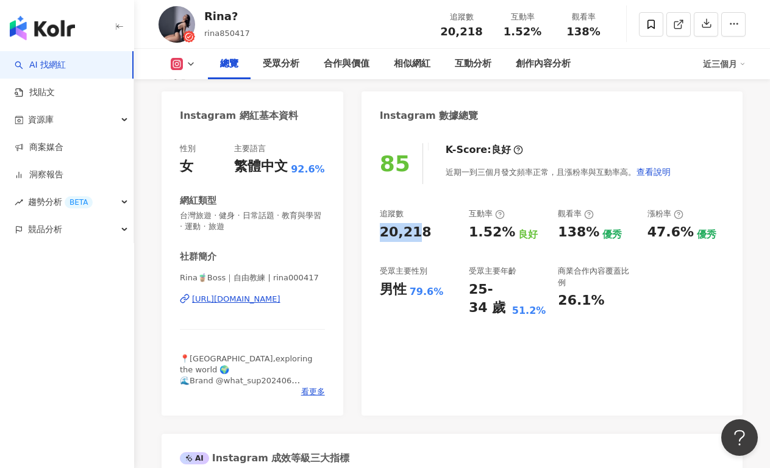
drag, startPoint x: 386, startPoint y: 229, endPoint x: 416, endPoint y: 231, distance: 30.6
click at [416, 231] on div "85 K-Score : 良好 近期一到三個月發文頻率正常，且漲粉率與互動率高。 查看說明 追蹤數 20,218 互動率 1.52% 良好 觀看率 138% …" at bounding box center [551, 273] width 381 height 285
click at [425, 233] on div "20,218" at bounding box center [418, 232] width 77 height 19
drag, startPoint x: 386, startPoint y: 235, endPoint x: 422, endPoint y: 235, distance: 36.0
click at [422, 235] on div "20,218" at bounding box center [418, 232] width 77 height 19
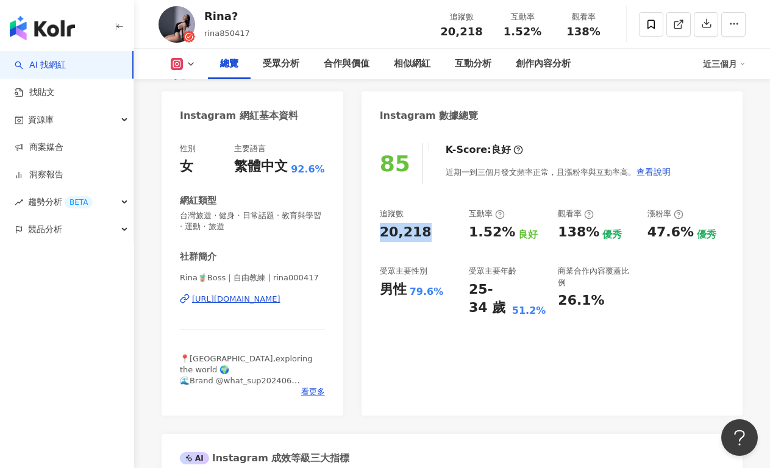
copy div "20,218"
click at [461, 249] on div "追蹤數 20,218 互動率 1.52% 良好 觀看率 138% 優秀 漲粉率 47.6% 優秀 受眾主要性別 男性 79.6% 受眾主要年齡 25-34 歲…" at bounding box center [552, 262] width 344 height 109
drag, startPoint x: 472, startPoint y: 232, endPoint x: 497, endPoint y: 233, distance: 24.4
click at [497, 233] on div "1.52%" at bounding box center [492, 232] width 46 height 19
click at [481, 235] on div "1.52%" at bounding box center [492, 232] width 46 height 19
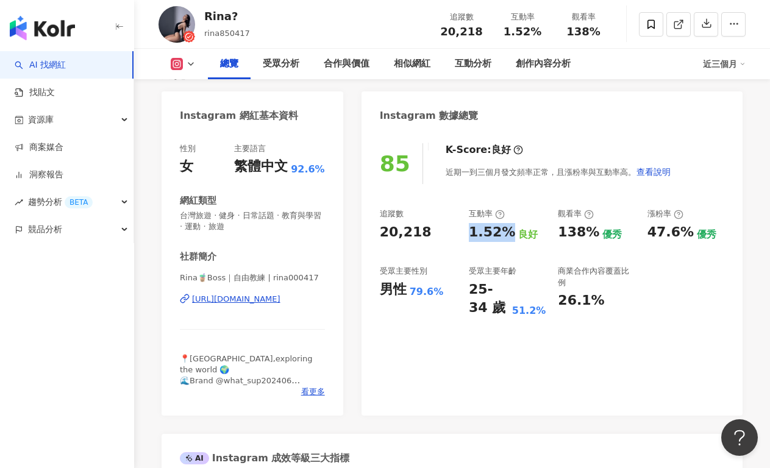
drag, startPoint x: 469, startPoint y: 232, endPoint x: 502, endPoint y: 233, distance: 33.6
click at [502, 233] on div "1.52%" at bounding box center [492, 232] width 46 height 19
copy div "1.52%"
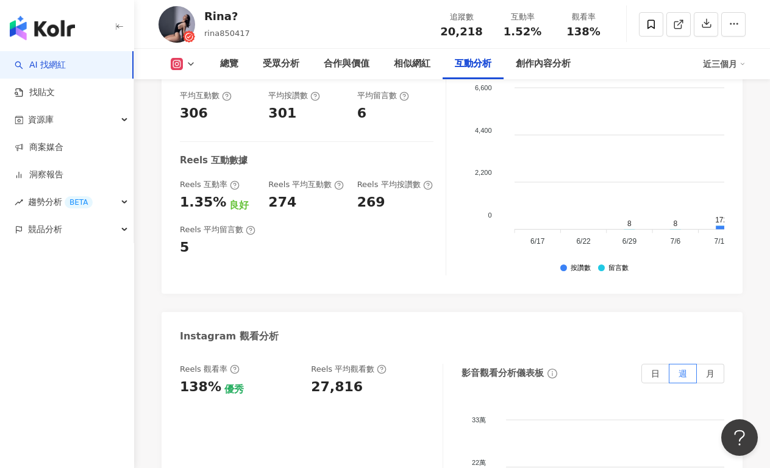
scroll to position [2610, 0]
drag, startPoint x: 177, startPoint y: 344, endPoint x: 222, endPoint y: 341, distance: 45.2
click at [186, 377] on div "138%" at bounding box center [200, 386] width 41 height 19
drag, startPoint x: 196, startPoint y: 342, endPoint x: 211, endPoint y: 342, distance: 15.9
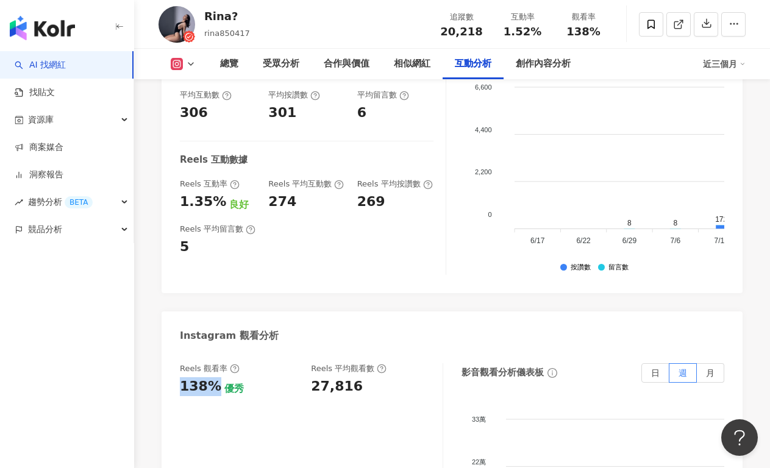
click at [211, 377] on div "138%" at bounding box center [200, 386] width 41 height 19
copy div "138%"
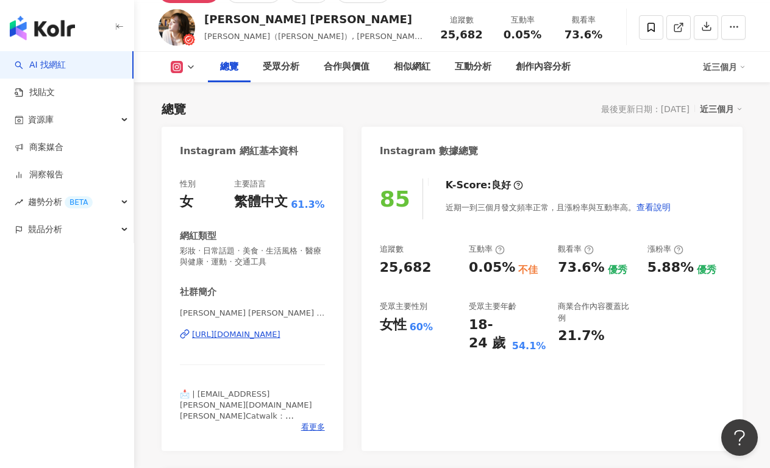
scroll to position [124, 0]
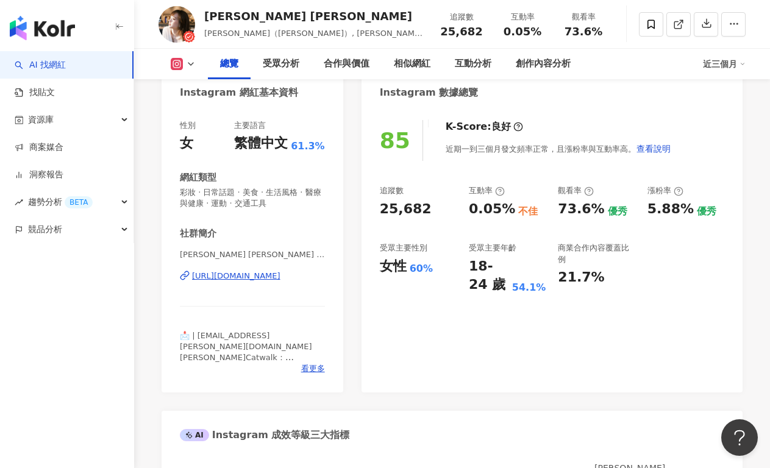
click at [269, 288] on div "[PERSON_NAME] [PERSON_NAME] | [PERSON_NAME] [URL][DOMAIN_NAME]" at bounding box center [252, 284] width 145 height 71
click at [274, 275] on div "[URL][DOMAIN_NAME]" at bounding box center [236, 276] width 88 height 11
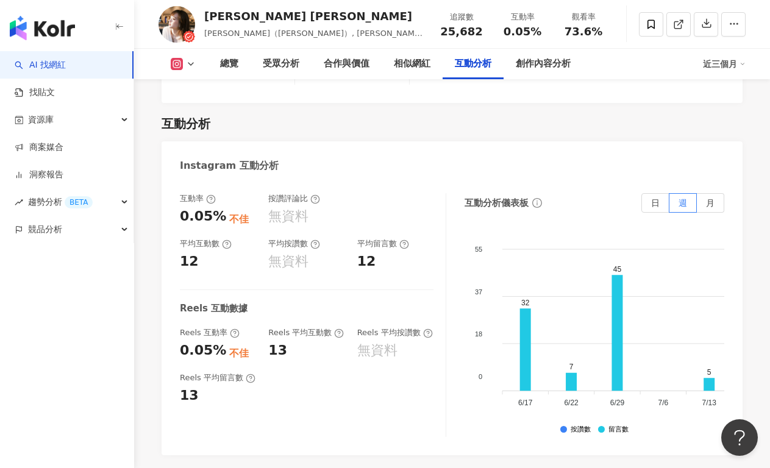
scroll to position [2484, 0]
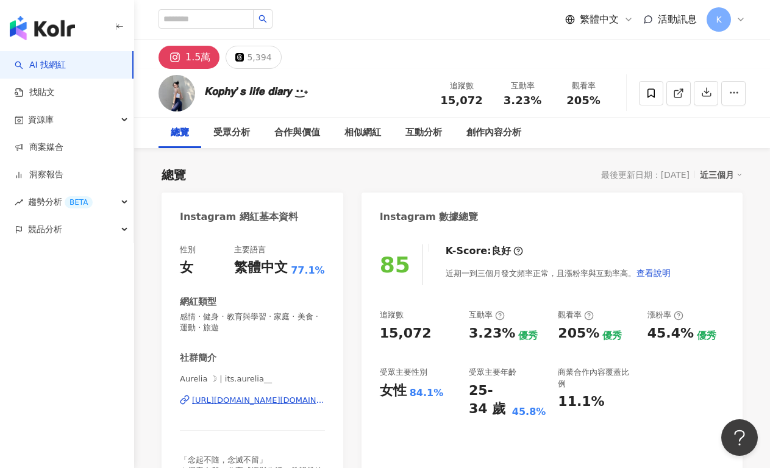
click at [238, 403] on div "[URL][DOMAIN_NAME][DOMAIN_NAME]" at bounding box center [258, 400] width 133 height 11
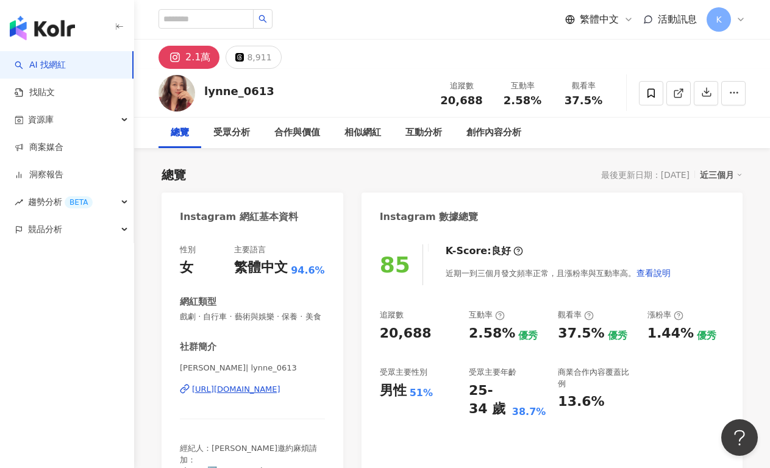
click at [268, 386] on div "[URL][DOMAIN_NAME]" at bounding box center [236, 389] width 88 height 11
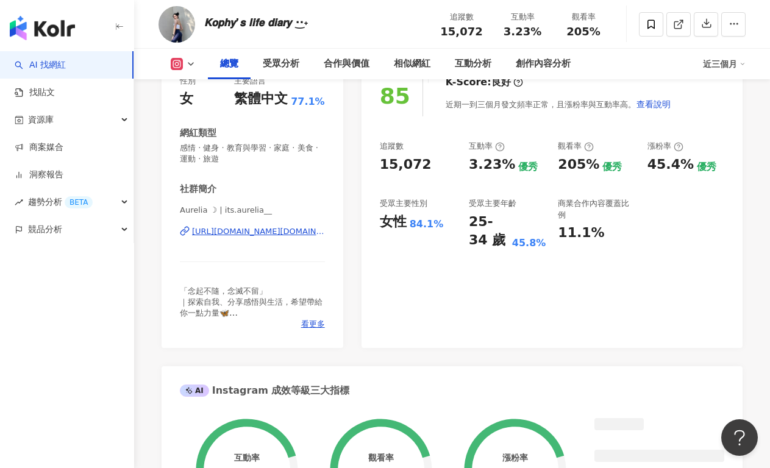
click at [428, 168] on div "85 K-Score : 良好 近期一到三個月發文頻率正常，且漲粉率與互動率高。 查看說明 追蹤數 15,072 互動率 3.23% 優秀 觀看率 205% …" at bounding box center [551, 205] width 381 height 285
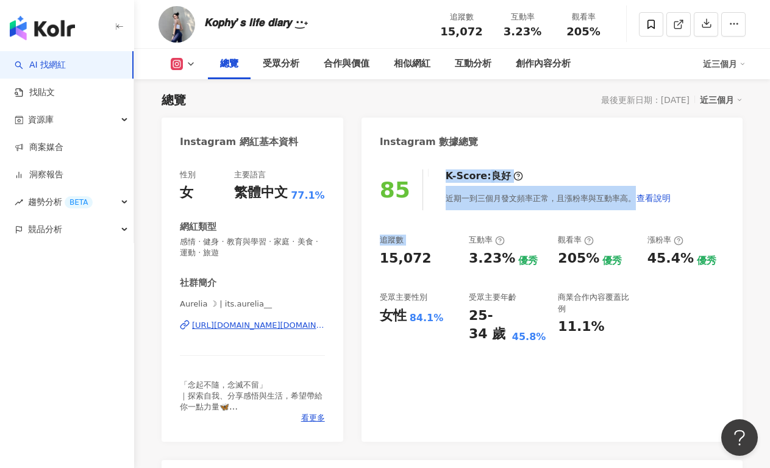
click at [411, 254] on div "15,072" at bounding box center [406, 258] width 52 height 19
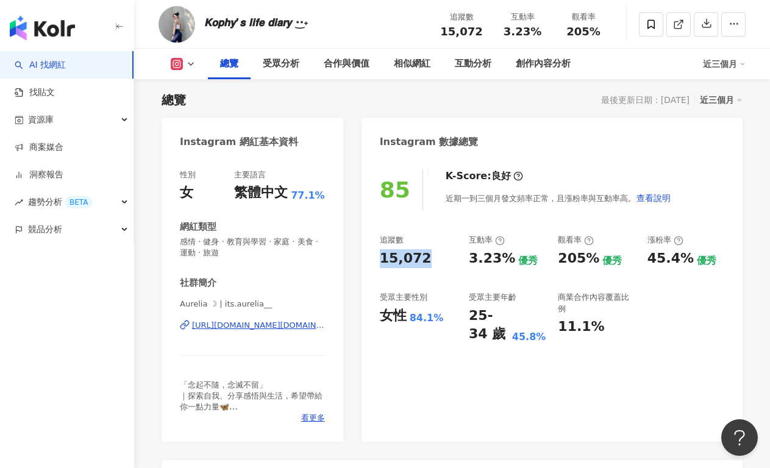
drag, startPoint x: 381, startPoint y: 263, endPoint x: 428, endPoint y: 263, distance: 46.9
click at [428, 263] on div "15,072" at bounding box center [418, 258] width 77 height 19
copy div "15,072"
click at [429, 266] on div "15,072" at bounding box center [418, 258] width 77 height 19
drag, startPoint x: 461, startPoint y: 258, endPoint x: 503, endPoint y: 261, distance: 41.5
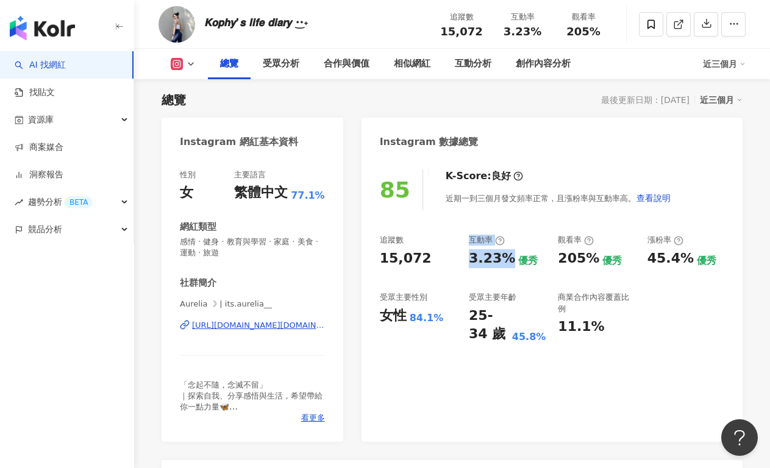
click at [503, 260] on div "追蹤數 15,072 互動率 3.23% 優秀 觀看率 205% 優秀 漲粉率 45.4% 優秀 受眾主要性別 女性 84.1% 受眾主要年齡 25-34 歲…" at bounding box center [552, 289] width 344 height 109
drag, startPoint x: 503, startPoint y: 261, endPoint x: 484, endPoint y: 261, distance: 18.3
click at [503, 260] on div "3.23%" at bounding box center [492, 258] width 46 height 19
drag, startPoint x: 472, startPoint y: 260, endPoint x: 507, endPoint y: 260, distance: 35.3
click at [507, 260] on div "3.23% 優秀" at bounding box center [507, 258] width 77 height 19
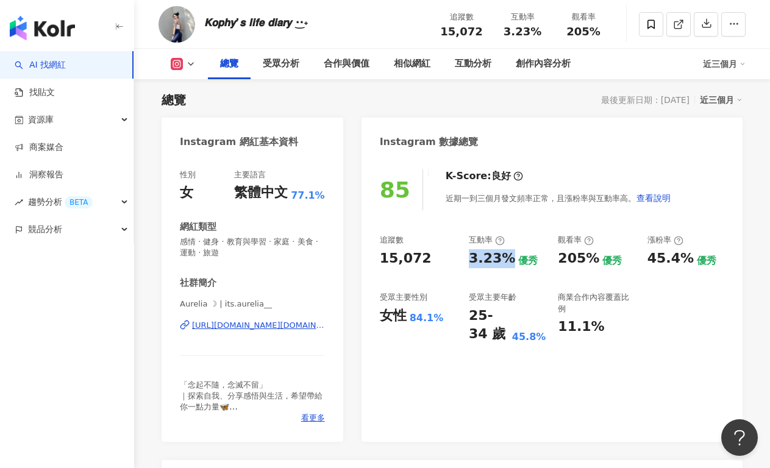
copy div "3.23%"
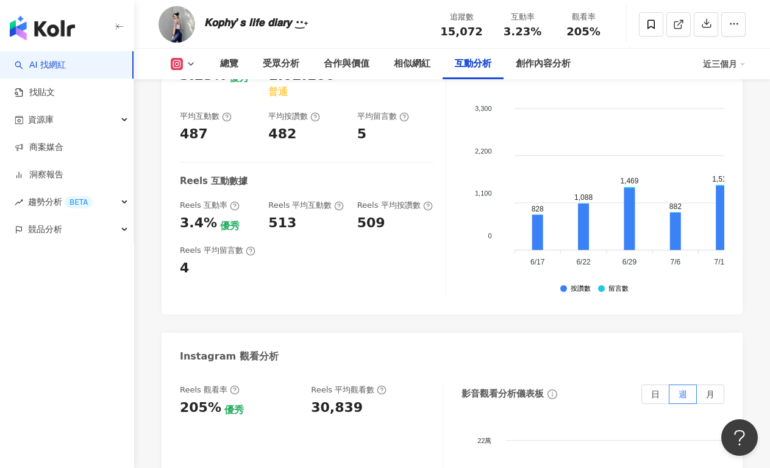
scroll to position [2533, 0]
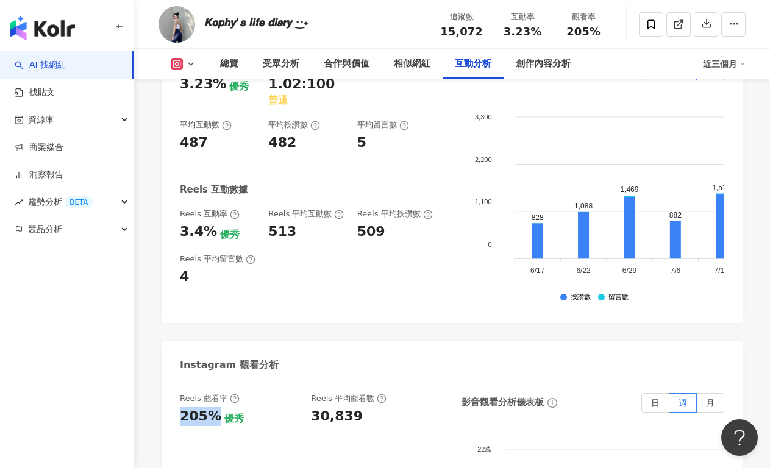
drag, startPoint x: 172, startPoint y: 361, endPoint x: 212, endPoint y: 360, distance: 40.2
copy div "205%"
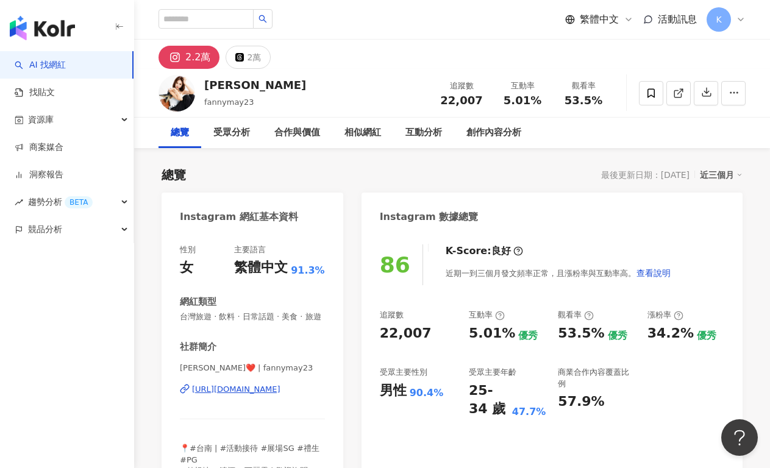
scroll to position [114, 0]
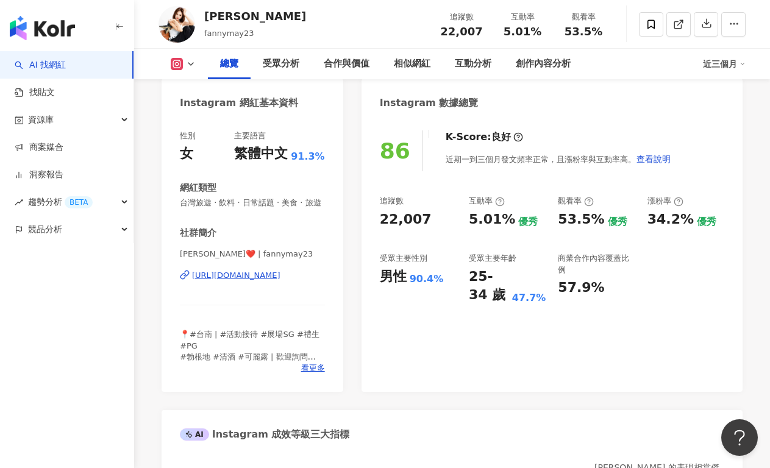
click at [246, 272] on div "https://www.instagram.com/fannymay23/" at bounding box center [236, 275] width 88 height 11
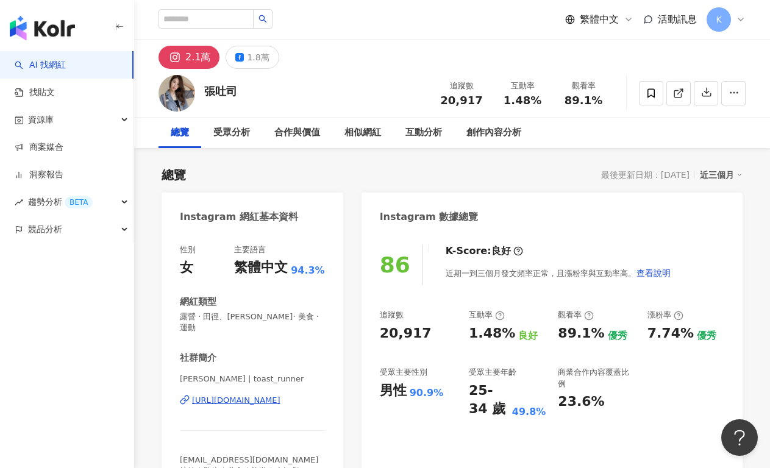
click at [243, 395] on div "[URL][DOMAIN_NAME]" at bounding box center [236, 400] width 88 height 11
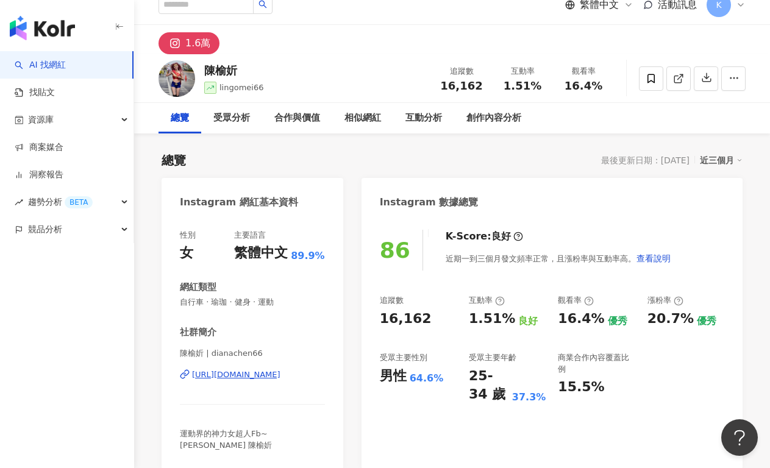
scroll to position [23, 0]
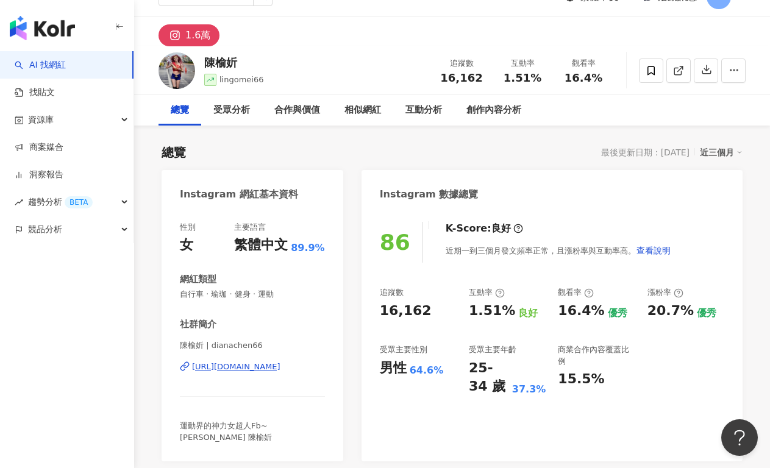
click at [246, 367] on div "https://www.instagram.com/dianachen66/" at bounding box center [236, 366] width 88 height 11
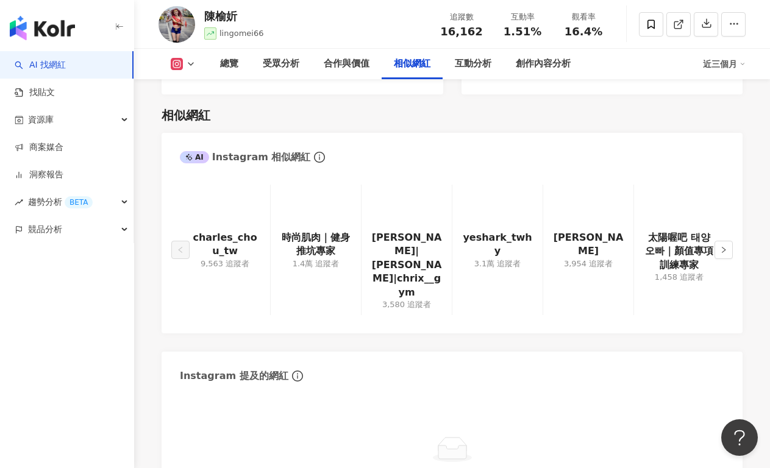
scroll to position [1980, 0]
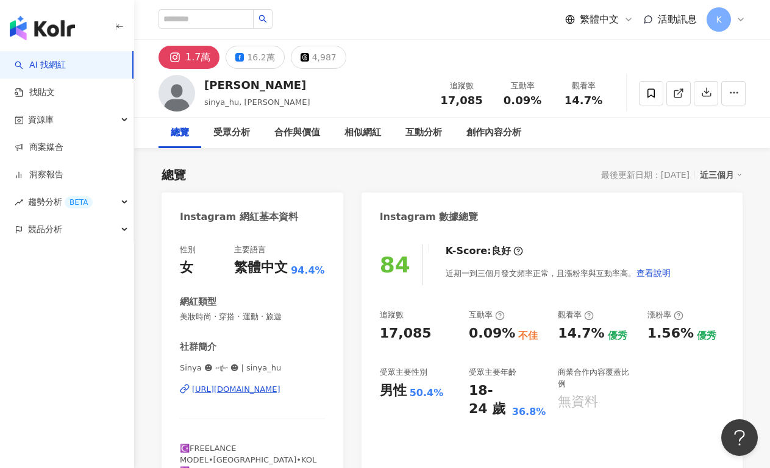
click at [228, 389] on div "[URL][DOMAIN_NAME]" at bounding box center [236, 389] width 88 height 11
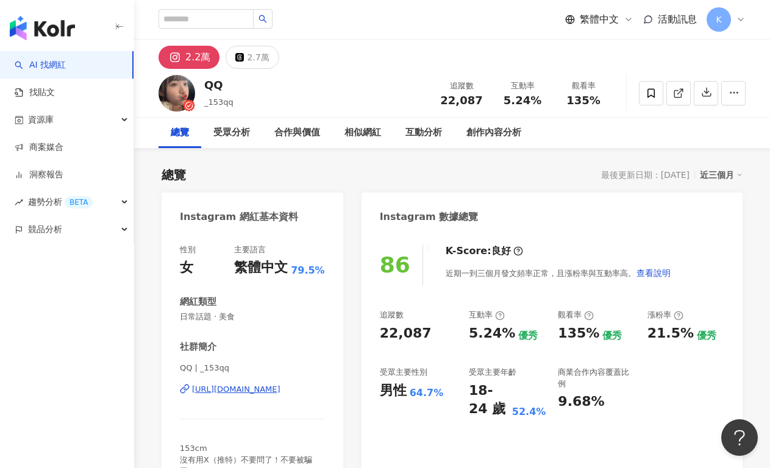
click at [249, 389] on div "https://www.instagram.com/_153qq/" at bounding box center [236, 389] width 88 height 11
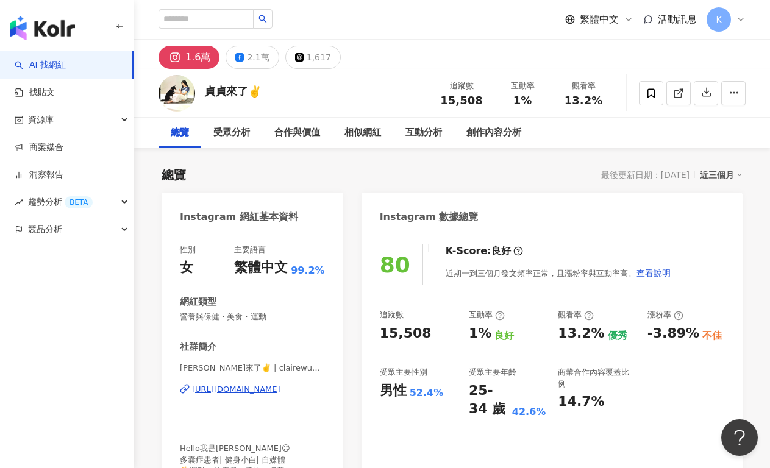
click at [247, 388] on div "https://www.instagram.com/clairewu828/" at bounding box center [236, 389] width 88 height 11
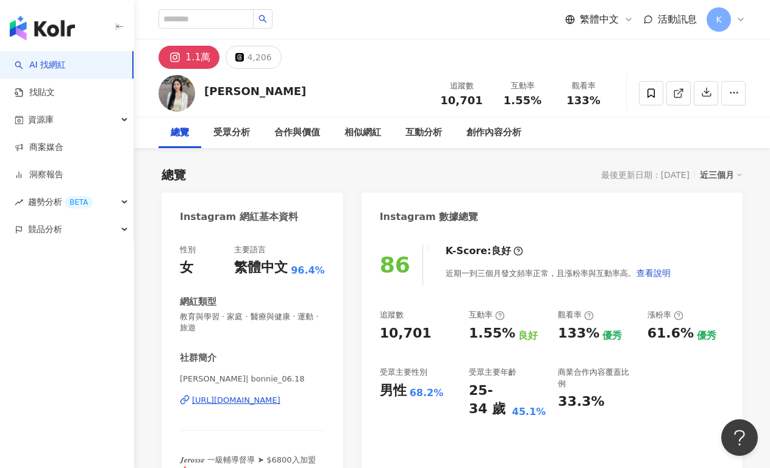
click at [204, 399] on div "[URL][DOMAIN_NAME]" at bounding box center [236, 400] width 88 height 11
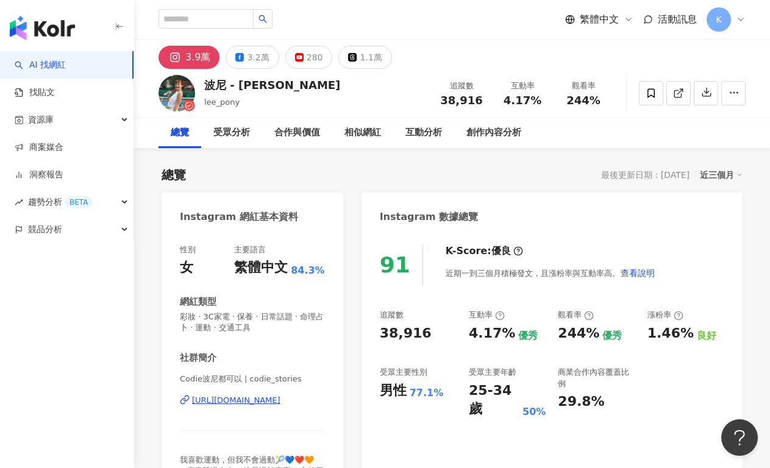
click at [230, 400] on div "https://www.instagram.com/codie_stories/" at bounding box center [236, 400] width 88 height 11
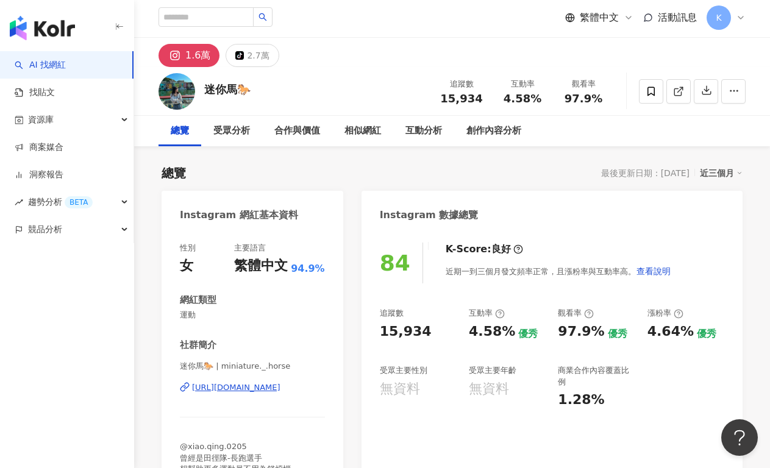
scroll to position [2, 0]
click at [248, 389] on div "[URL][DOMAIN_NAME]" at bounding box center [236, 386] width 88 height 11
click at [268, 385] on div "https://www.instagram.com/miniature._.horse/" at bounding box center [236, 386] width 88 height 11
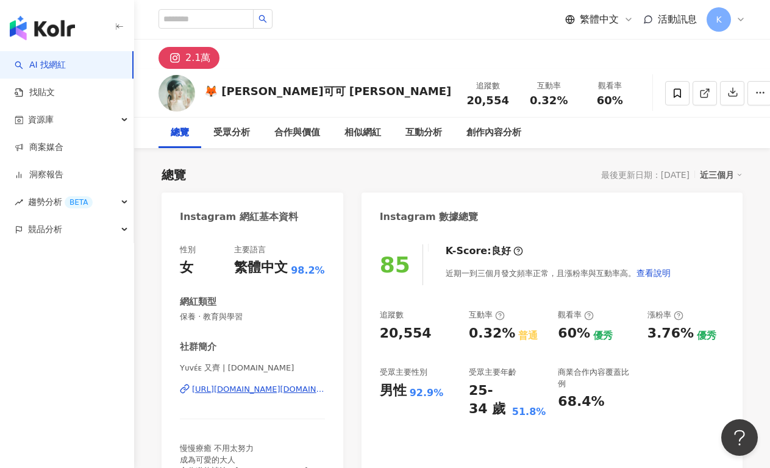
click at [254, 391] on div "https://www.instagram.com/yuvee.co/" at bounding box center [258, 389] width 133 height 11
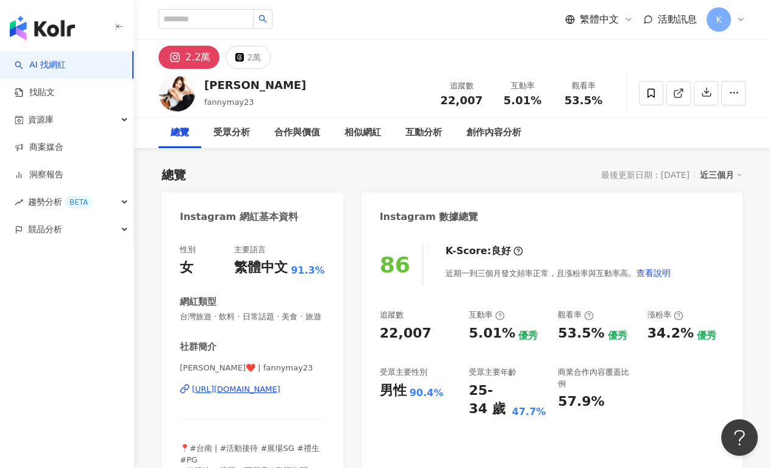
click at [248, 388] on div "[URL][DOMAIN_NAME]" at bounding box center [236, 389] width 88 height 11
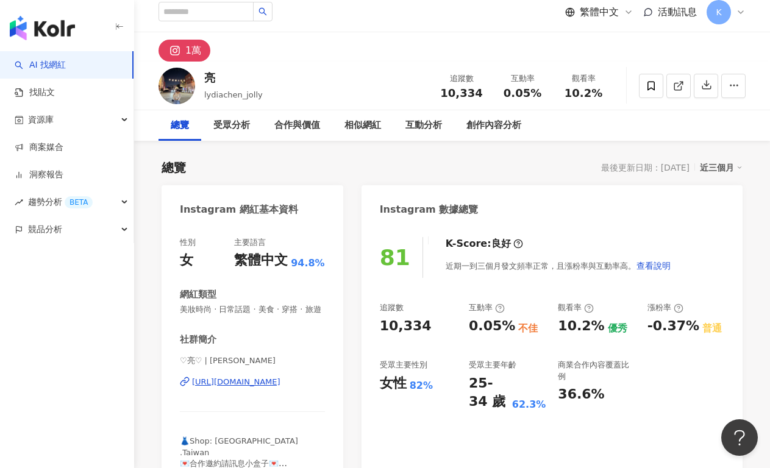
scroll to position [18, 0]
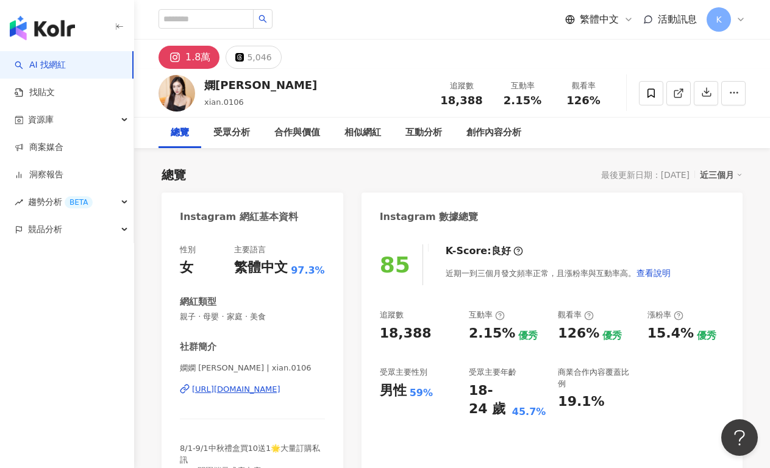
click at [257, 390] on div "https://www.instagram.com/xian.0106/" at bounding box center [236, 389] width 88 height 11
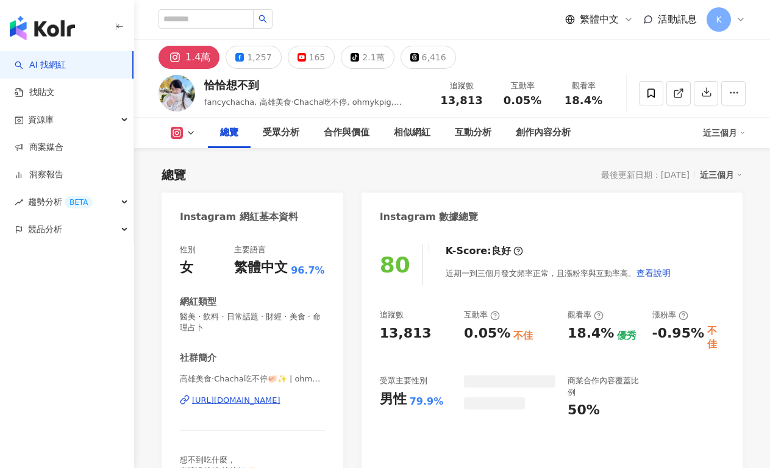
scroll to position [89, 0]
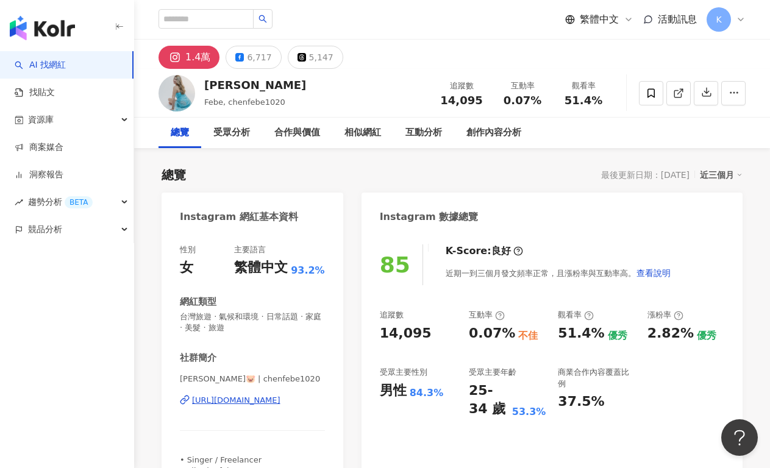
click at [275, 399] on div "[URL][DOMAIN_NAME]" at bounding box center [236, 400] width 88 height 11
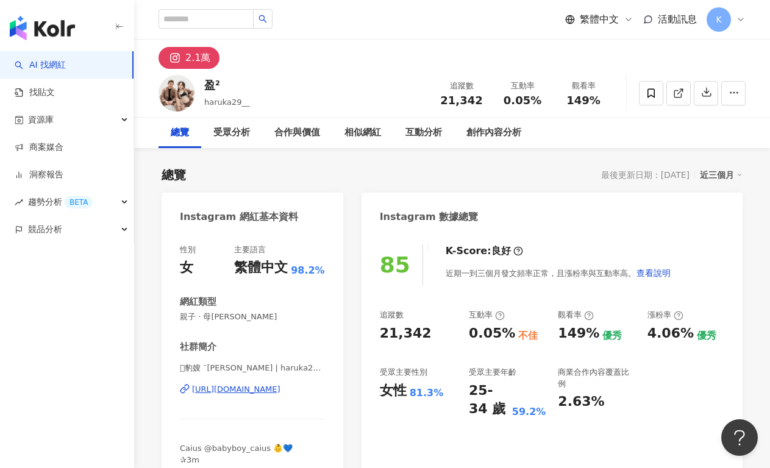
click at [236, 392] on div "https://www.instagram.com/haruka29__/" at bounding box center [236, 389] width 88 height 11
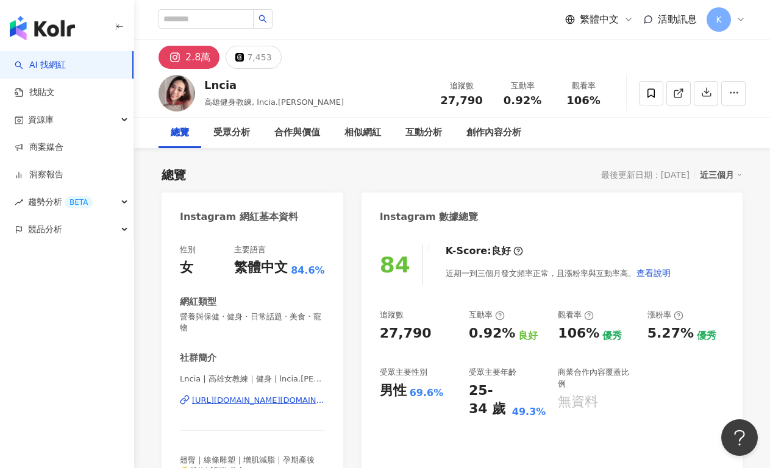
click at [272, 412] on div "Lncia | 高雄女教練｜健身 | lncia.[PERSON_NAME] [URL][DOMAIN_NAME][DOMAIN_NAME][PERSON_N…" at bounding box center [252, 409] width 145 height 71
click at [278, 400] on div "https://www.instagram.com/lncia.lin/" at bounding box center [258, 400] width 133 height 11
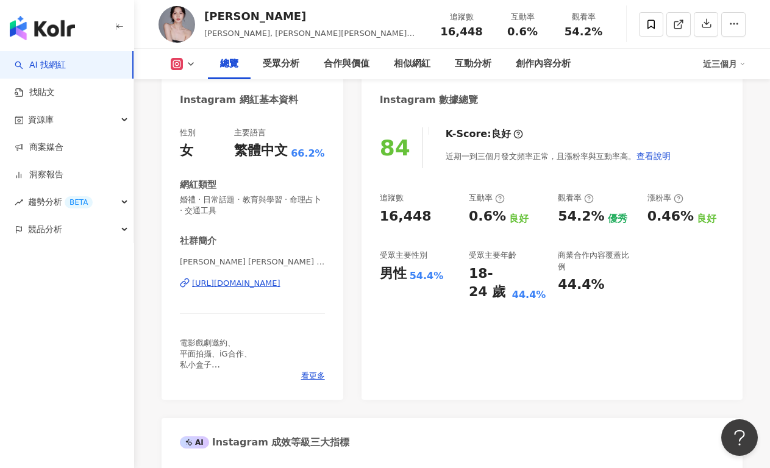
click at [280, 282] on div "https://www.instagram.com/daisy.12.22/" at bounding box center [236, 283] width 88 height 11
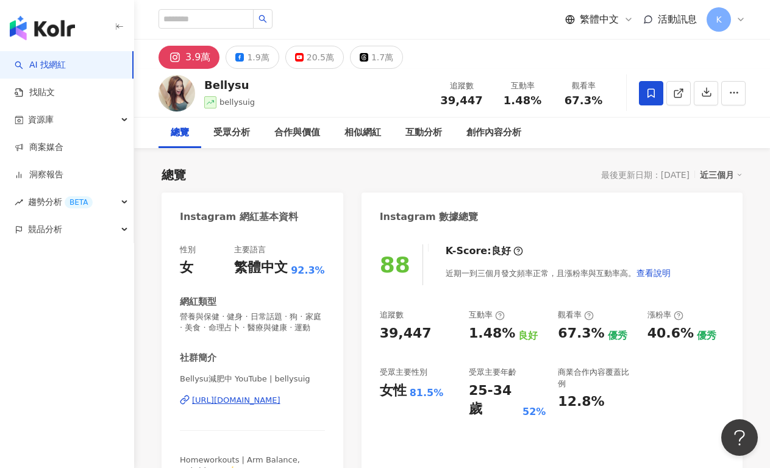
click at [257, 400] on div "https://www.instagram.com/bellysuig/" at bounding box center [236, 400] width 88 height 11
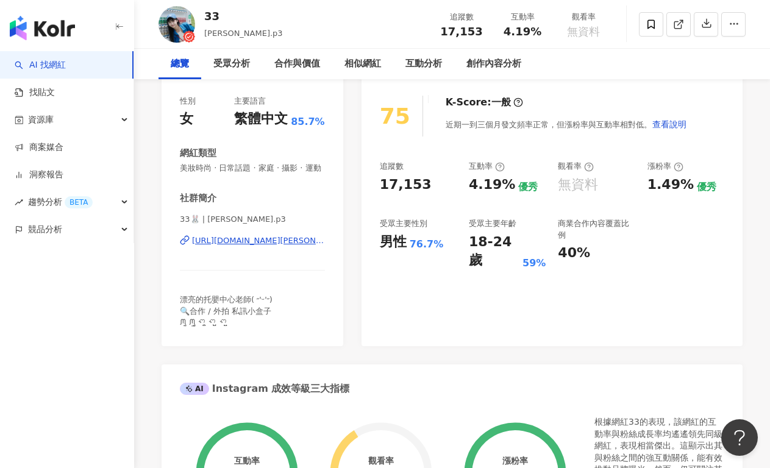
scroll to position [149, 0]
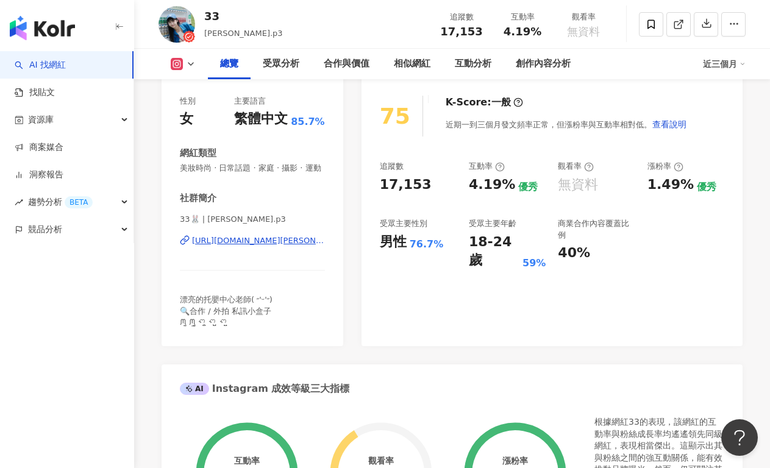
click at [266, 240] on div "https://www.instagram.com/nina.p3/" at bounding box center [258, 240] width 133 height 11
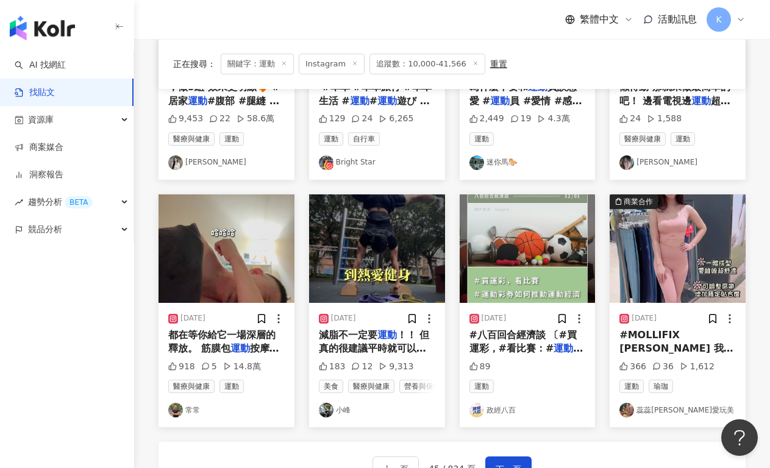
scroll to position [632, 0]
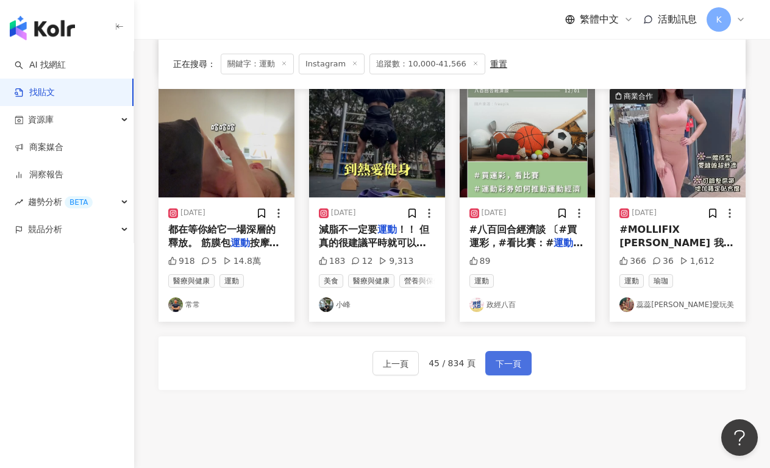
click at [506, 371] on span "下一頁" at bounding box center [508, 363] width 26 height 15
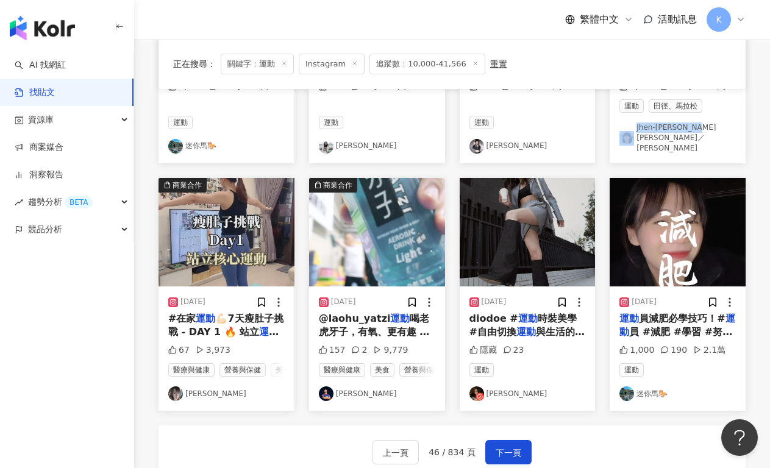
scroll to position [554, 0]
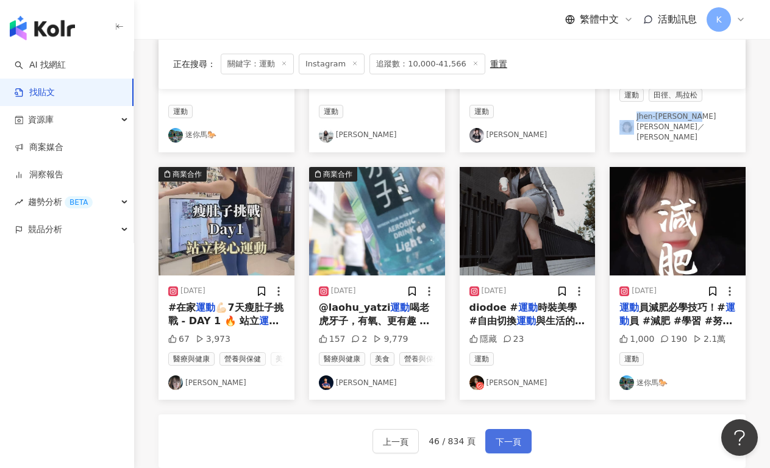
click at [512, 439] on span "下一頁" at bounding box center [508, 441] width 26 height 15
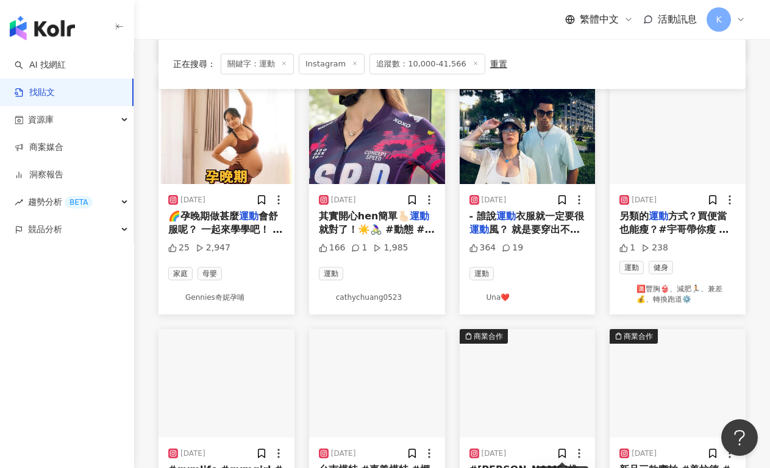
scroll to position [368, 0]
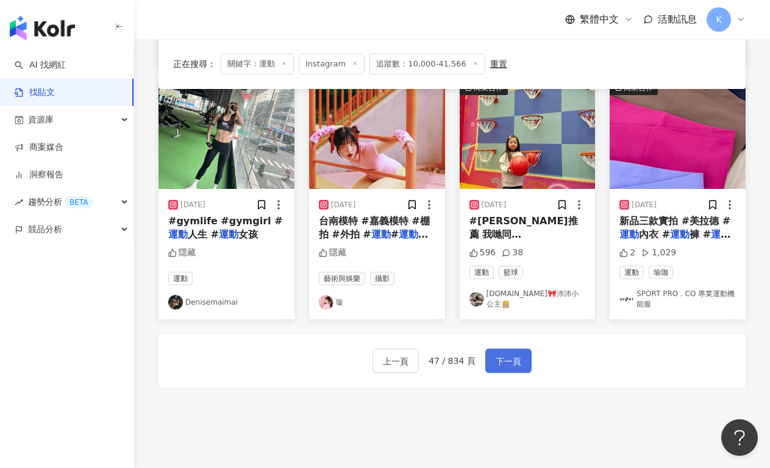
click at [523, 356] on button "下一頁" at bounding box center [508, 361] width 46 height 24
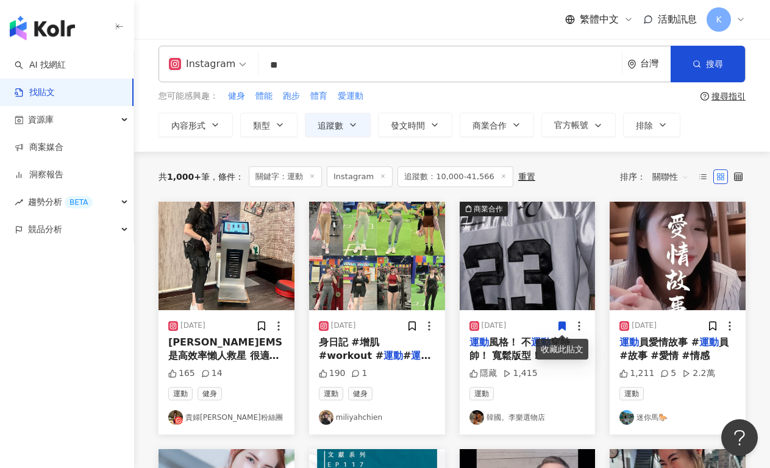
scroll to position [593, 0]
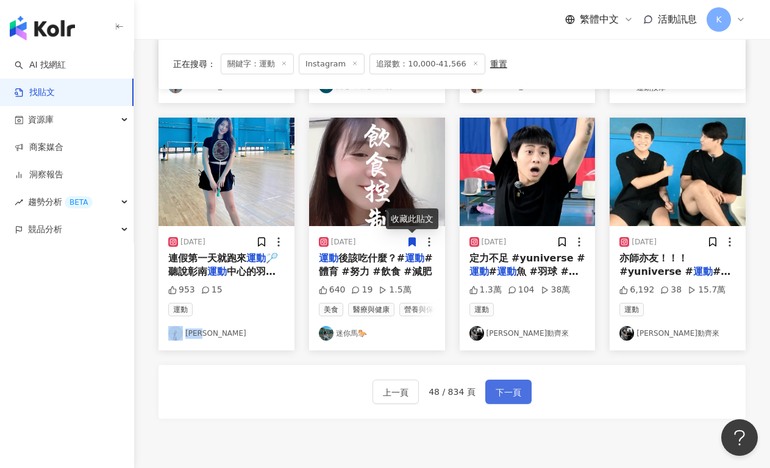
click at [502, 397] on span "下一頁" at bounding box center [508, 392] width 26 height 15
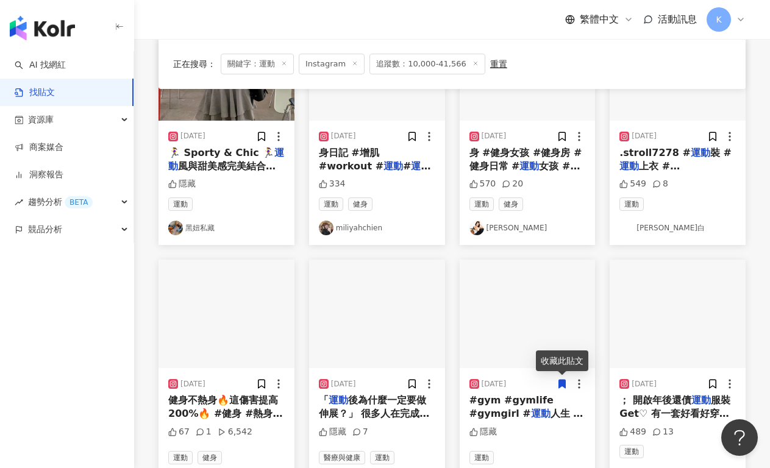
scroll to position [289, 0]
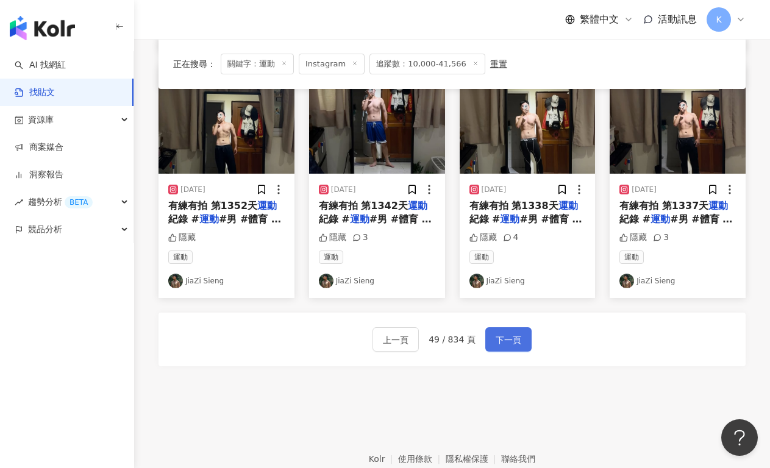
click at [524, 336] on button "下一頁" at bounding box center [508, 339] width 46 height 24
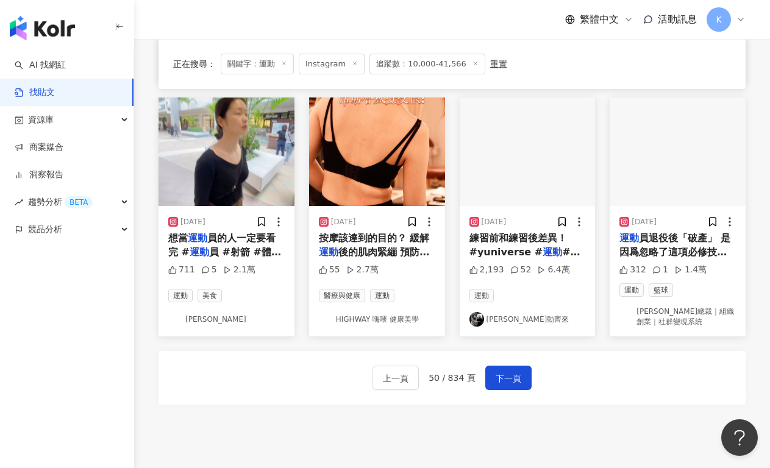
scroll to position [596, 0]
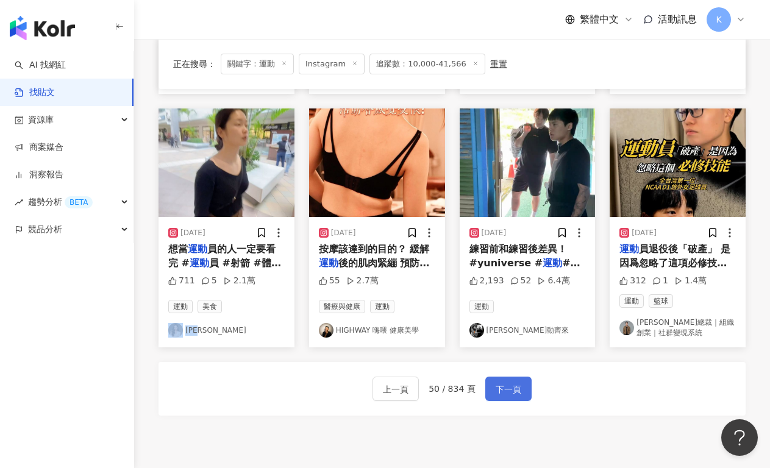
click at [516, 394] on span "下一頁" at bounding box center [508, 389] width 26 height 15
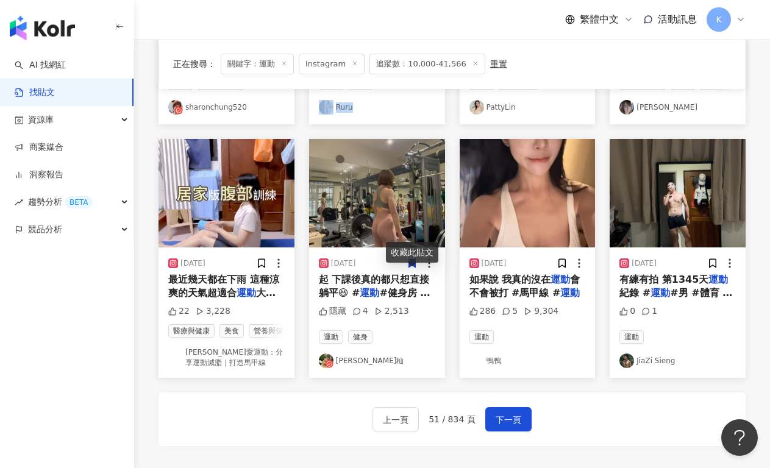
scroll to position [584, 0]
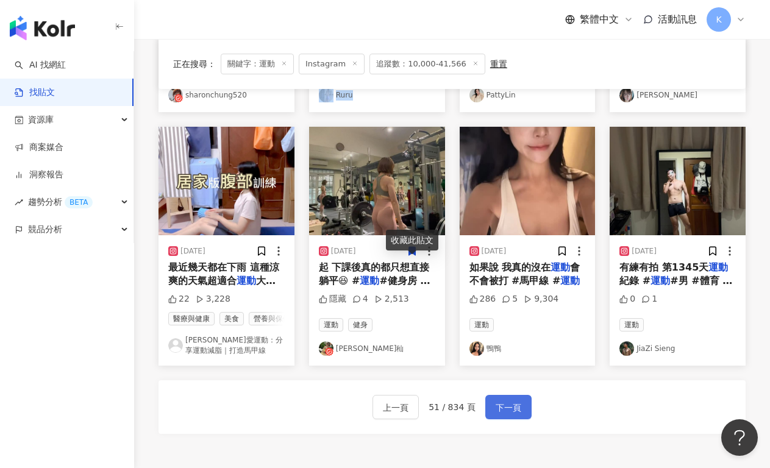
click at [500, 418] on button "下一頁" at bounding box center [508, 407] width 46 height 24
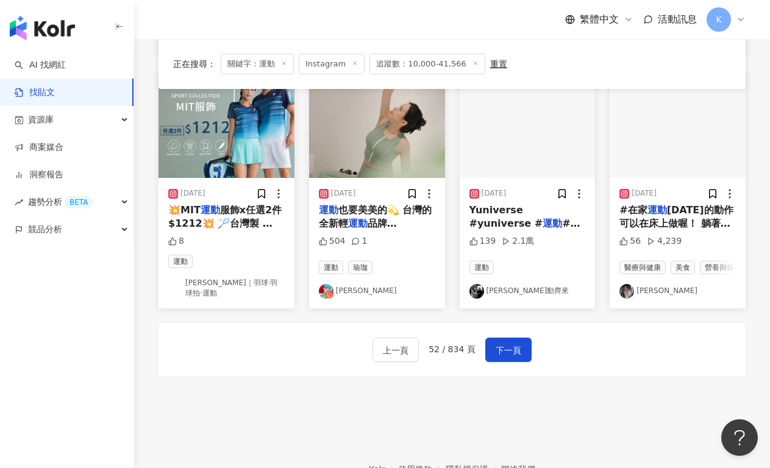
scroll to position [718, 0]
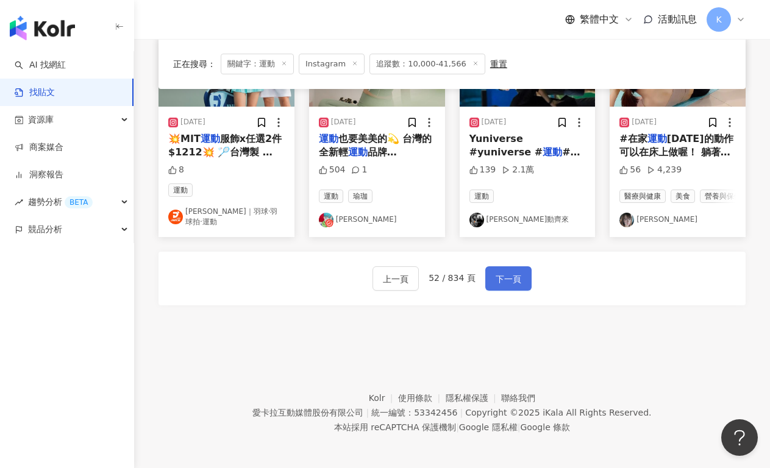
click at [486, 284] on button "下一頁" at bounding box center [508, 278] width 46 height 24
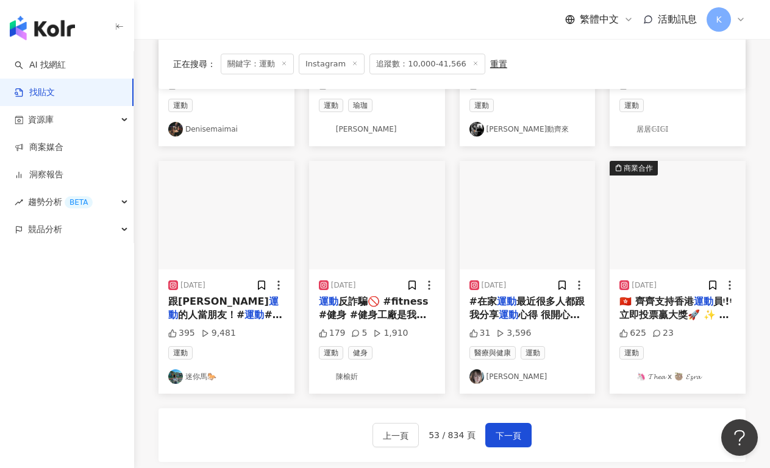
scroll to position [658, 0]
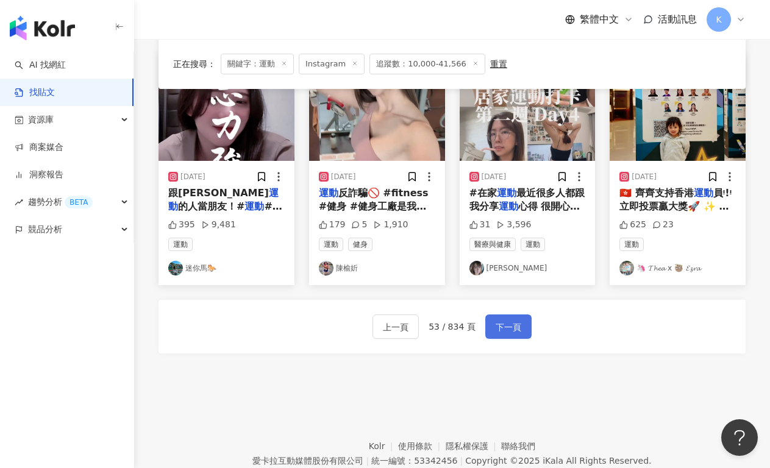
click at [514, 327] on span "下一頁" at bounding box center [508, 327] width 26 height 15
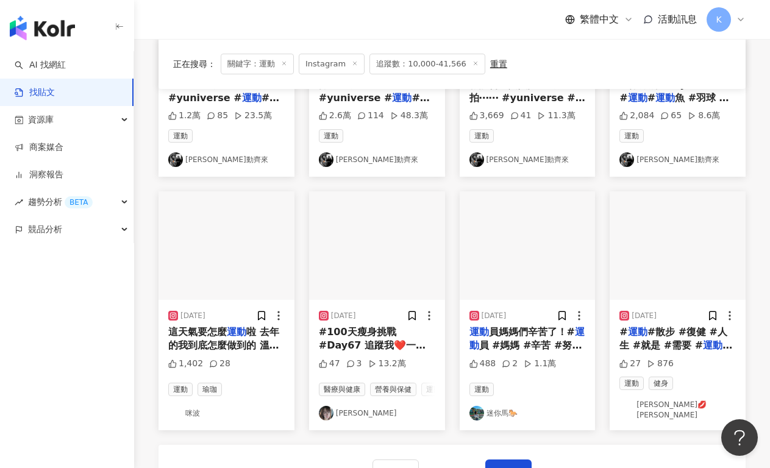
scroll to position [589, 0]
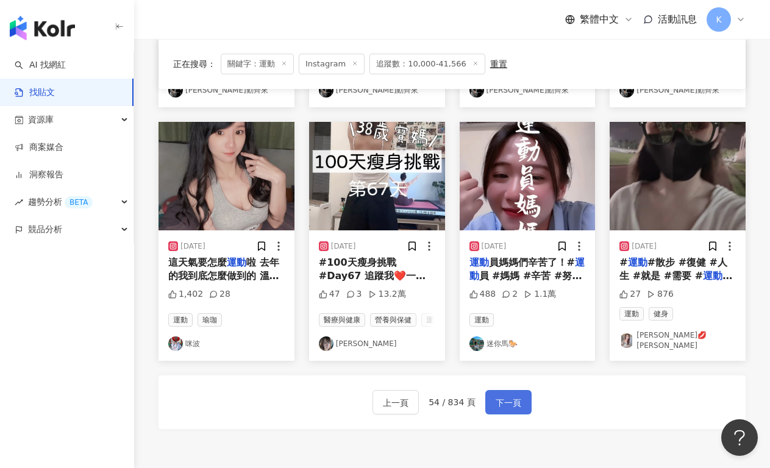
click at [506, 397] on button "下一頁" at bounding box center [508, 402] width 46 height 24
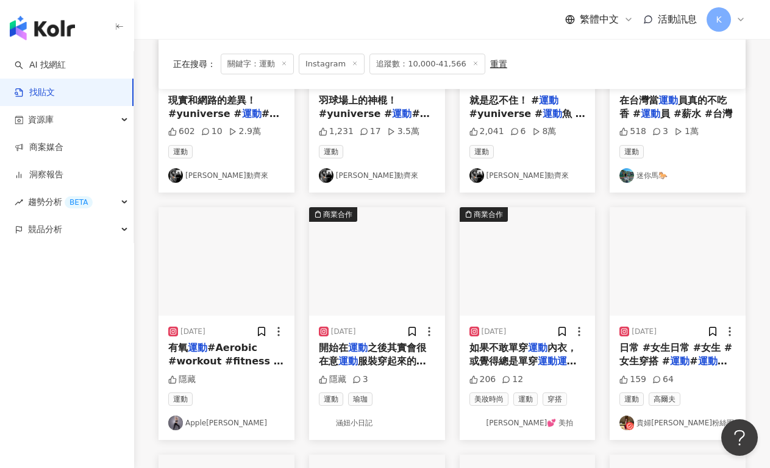
scroll to position [671, 0]
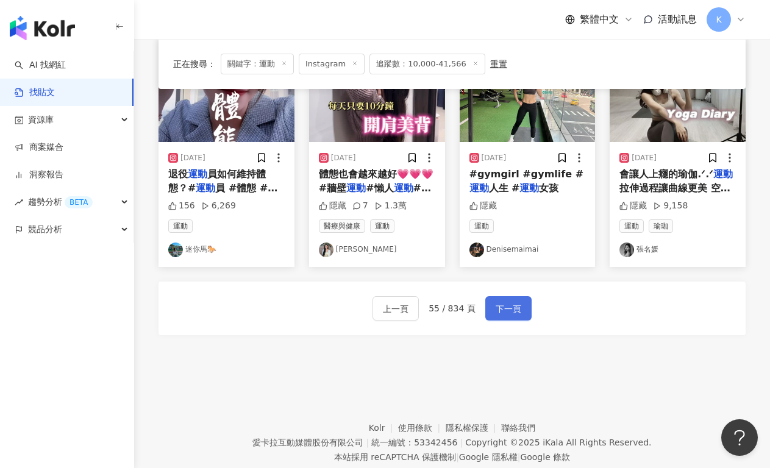
click at [504, 305] on span "下一頁" at bounding box center [508, 309] width 26 height 15
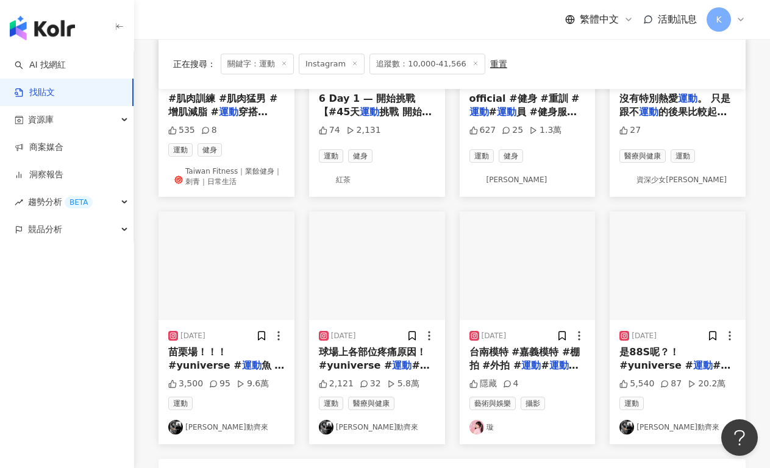
scroll to position [605, 0]
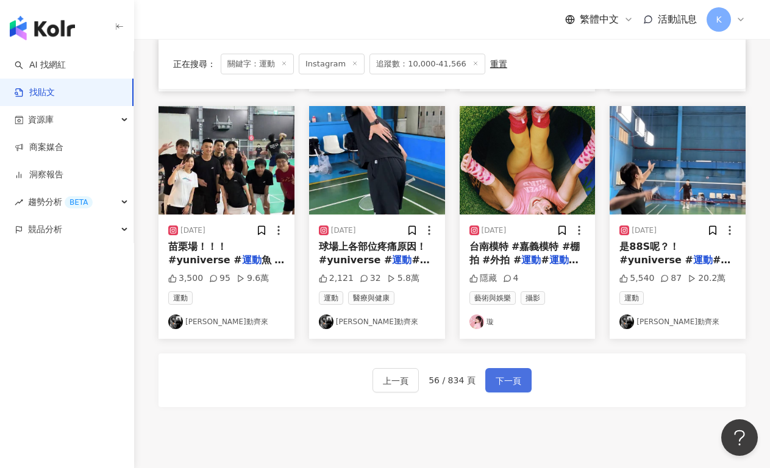
click at [501, 374] on span "下一頁" at bounding box center [508, 381] width 26 height 15
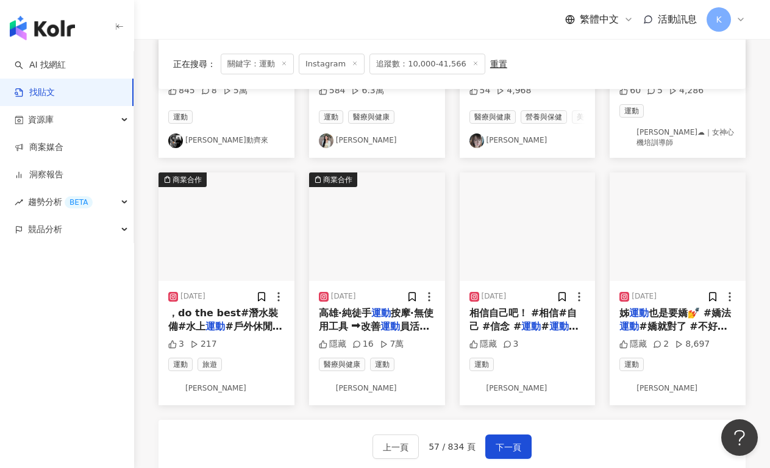
scroll to position [545, 0]
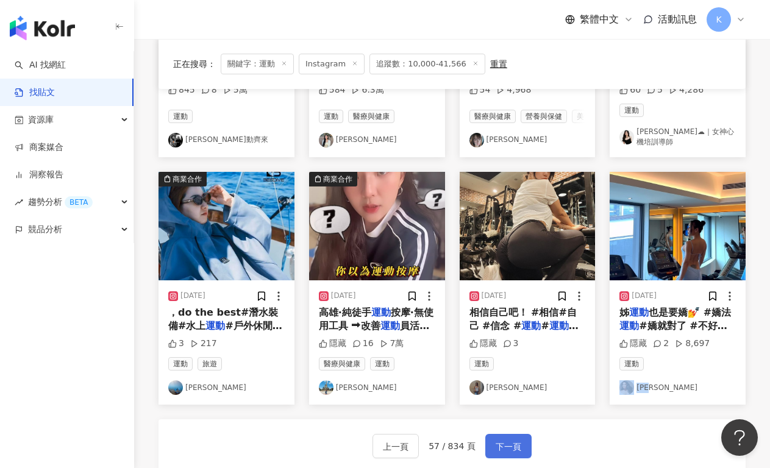
click at [503, 445] on button "下一頁" at bounding box center [508, 446] width 46 height 24
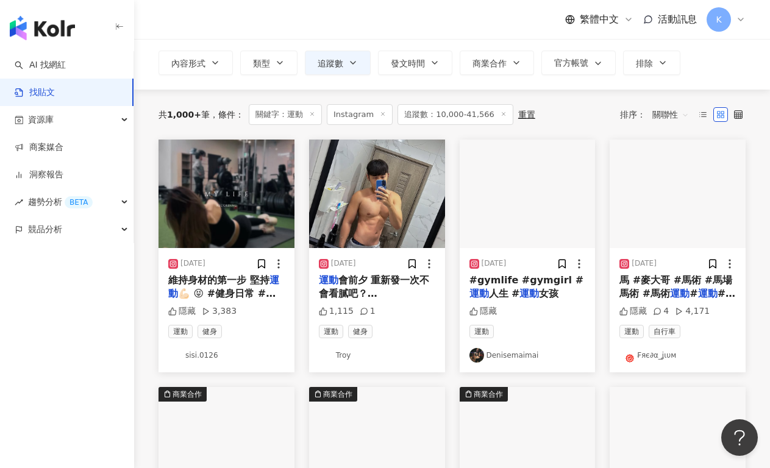
scroll to position [62, 0]
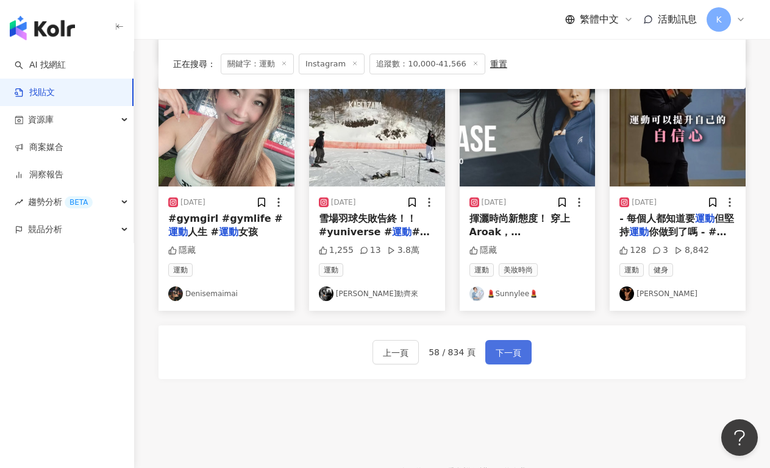
click at [511, 356] on span "下一頁" at bounding box center [508, 353] width 26 height 15
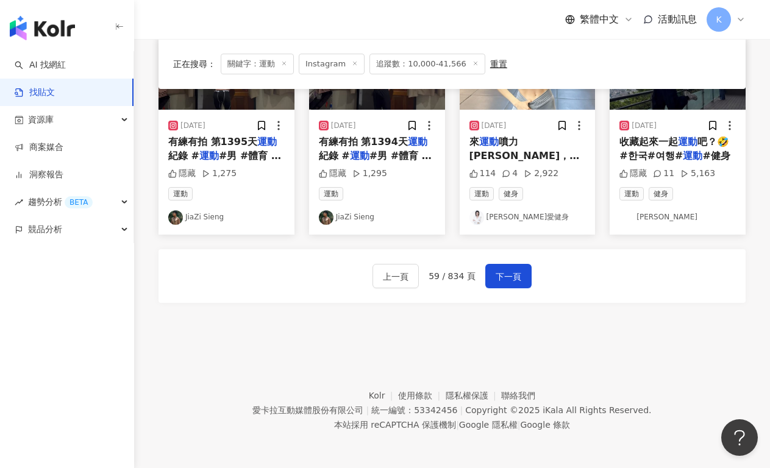
scroll to position [704, 0]
click at [505, 279] on span "下一頁" at bounding box center [508, 276] width 26 height 15
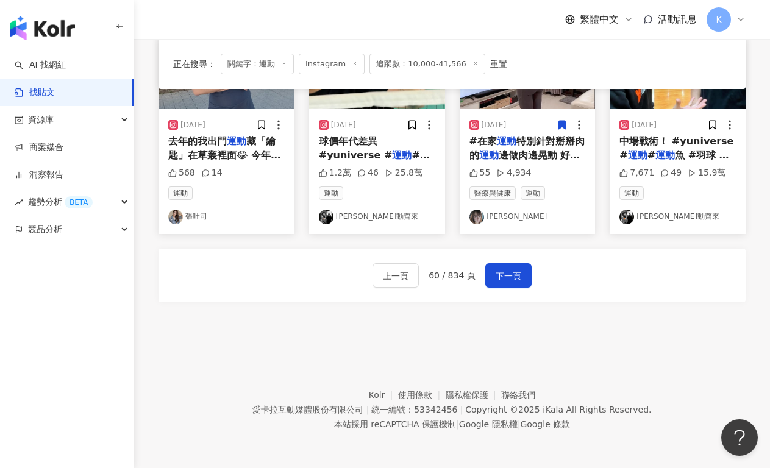
click at [515, 290] on div "上一頁 60 / 834 頁 下一頁" at bounding box center [451, 276] width 587 height 54
click at [515, 281] on span "下一頁" at bounding box center [508, 276] width 26 height 15
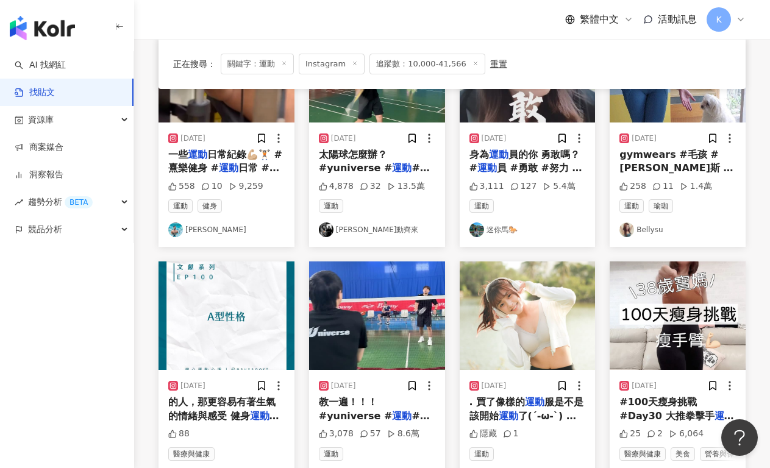
scroll to position [553, 0]
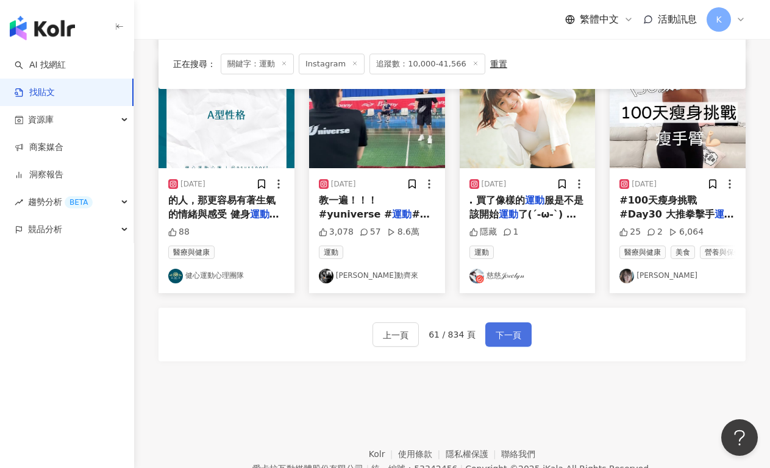
click at [514, 342] on span "下一頁" at bounding box center [508, 335] width 26 height 15
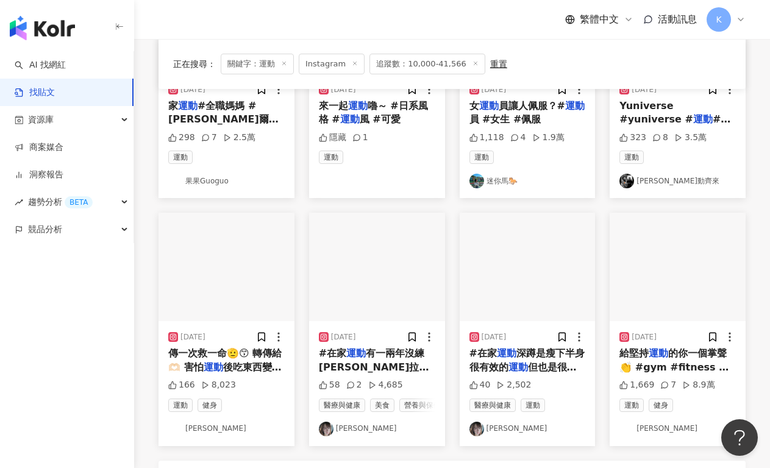
scroll to position [539, 0]
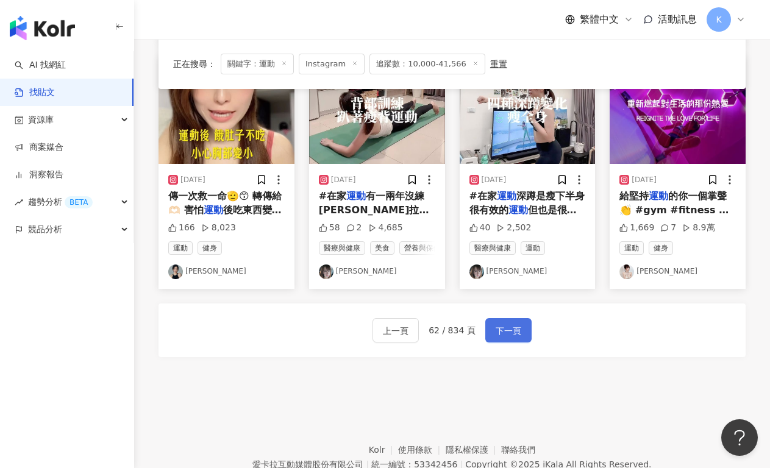
click at [520, 342] on button "下一頁" at bounding box center [508, 330] width 46 height 24
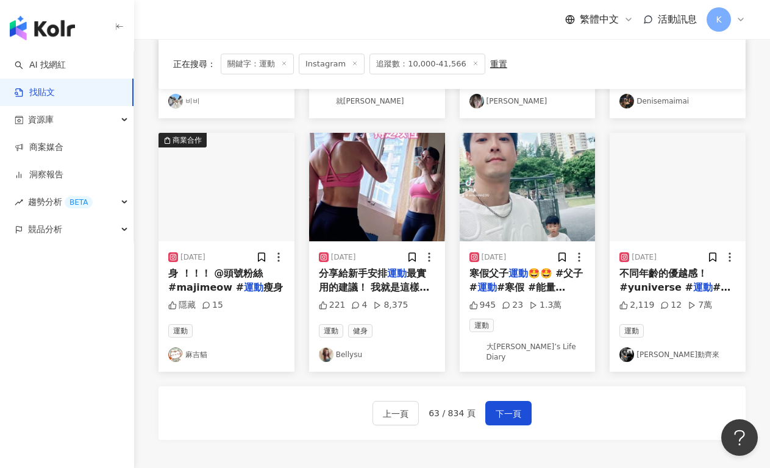
scroll to position [594, 0]
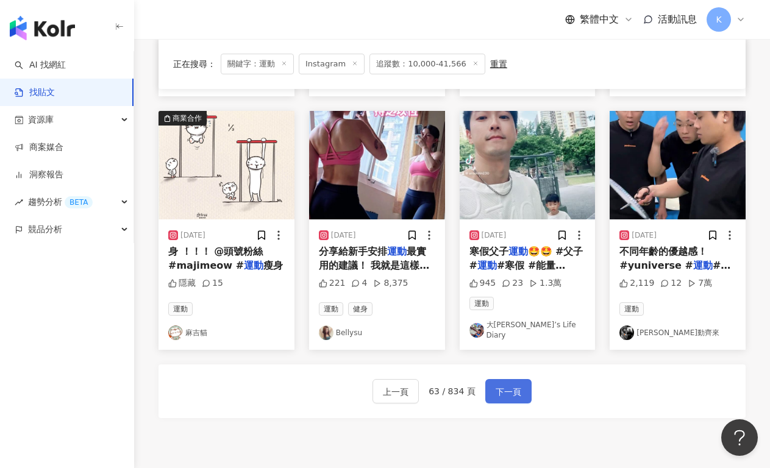
click at [520, 393] on button "下一頁" at bounding box center [508, 391] width 46 height 24
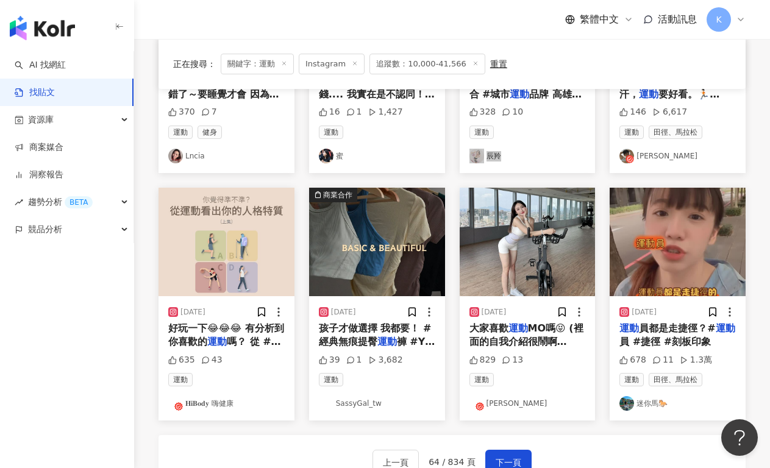
scroll to position [550, 0]
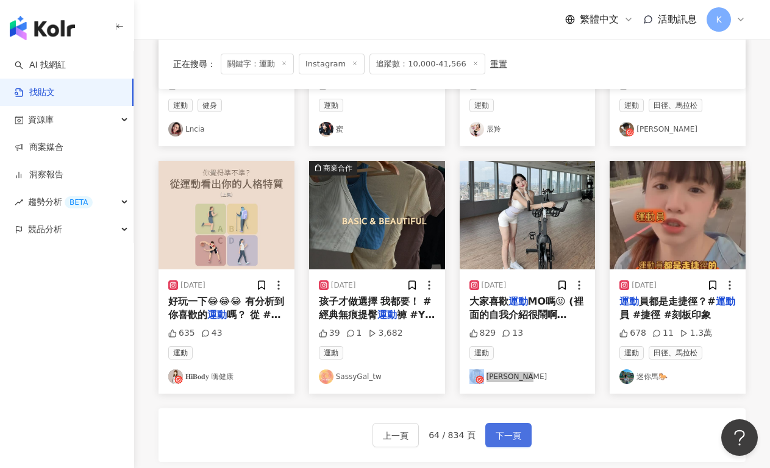
click at [505, 431] on span "下一頁" at bounding box center [508, 435] width 26 height 15
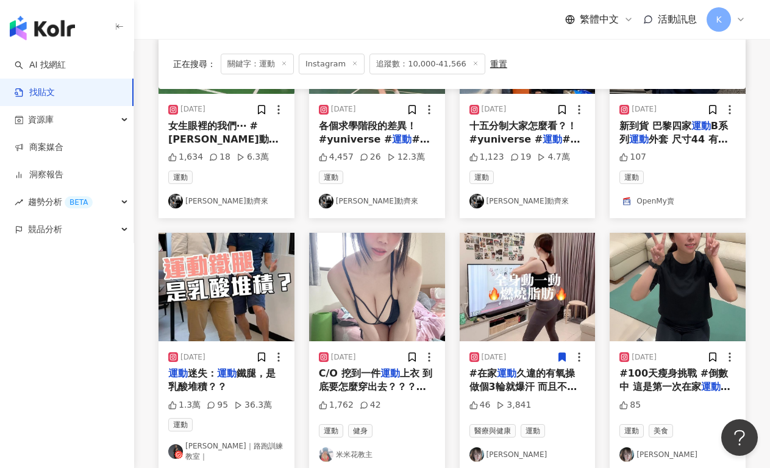
scroll to position [570, 0]
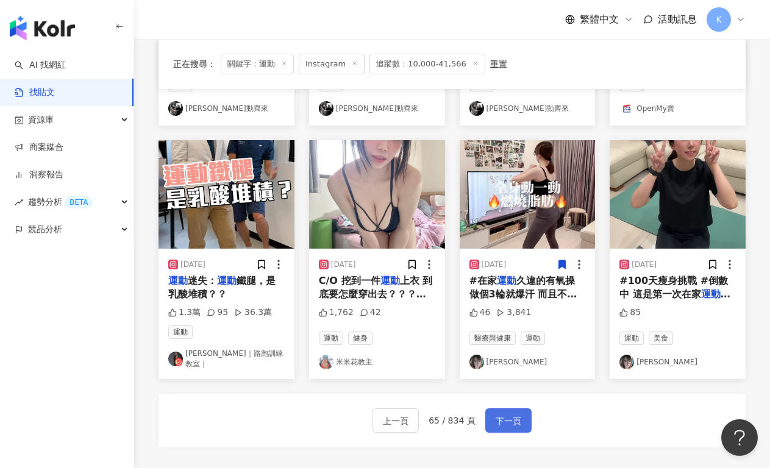
click at [508, 414] on span "下一頁" at bounding box center [508, 421] width 26 height 15
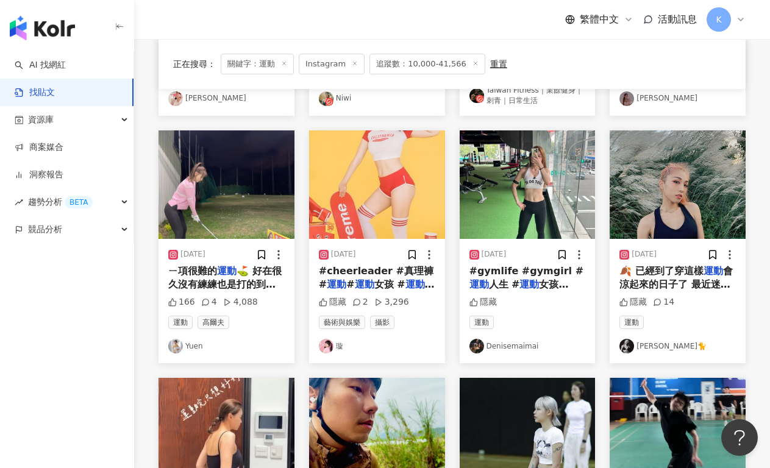
scroll to position [4, 0]
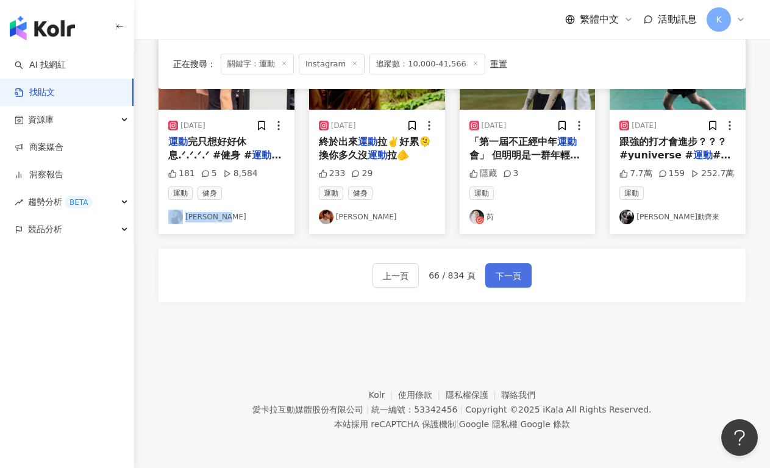
click at [515, 272] on span "下一頁" at bounding box center [508, 276] width 26 height 15
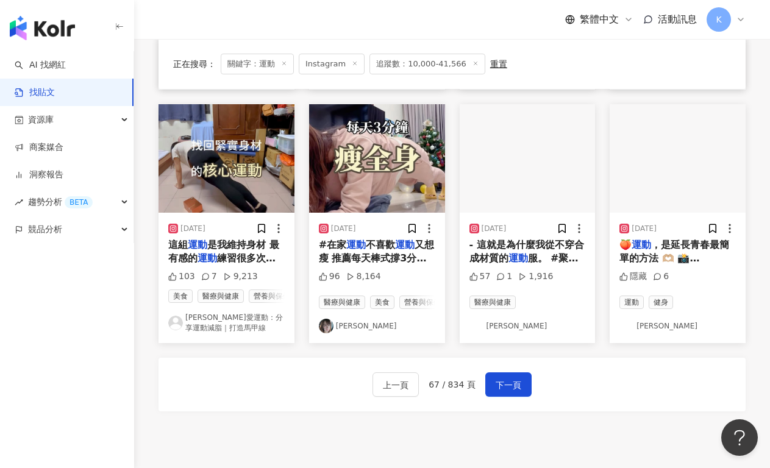
scroll to position [632, 0]
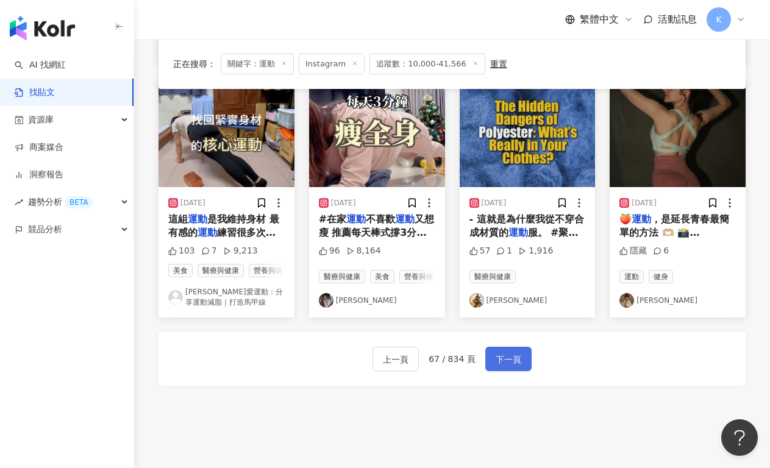
click at [509, 367] on span "下一頁" at bounding box center [508, 359] width 26 height 15
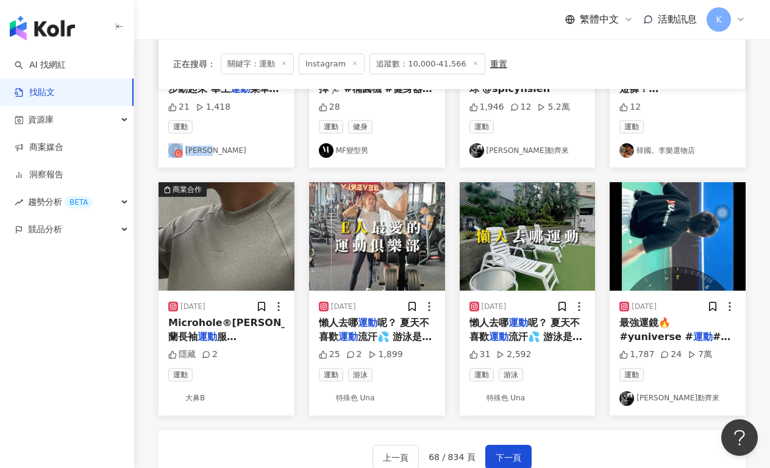
scroll to position [539, 0]
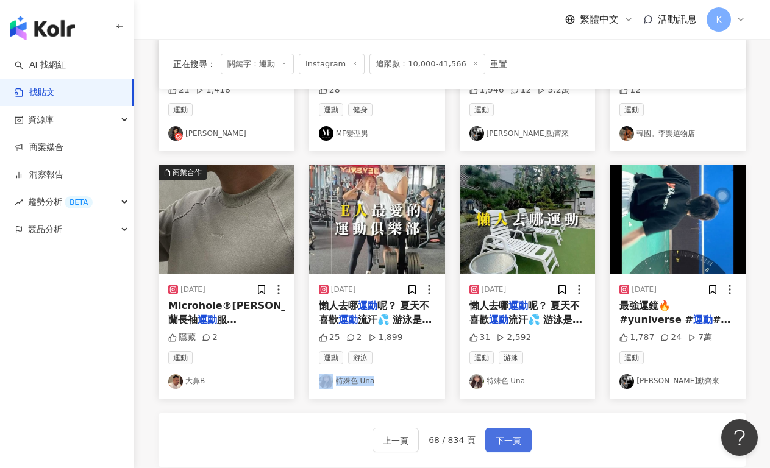
click at [514, 437] on span "下一頁" at bounding box center [508, 440] width 26 height 15
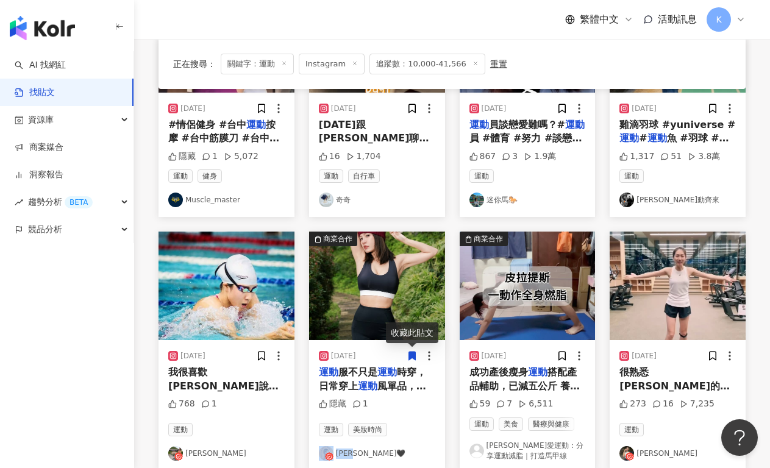
scroll to position [586, 0]
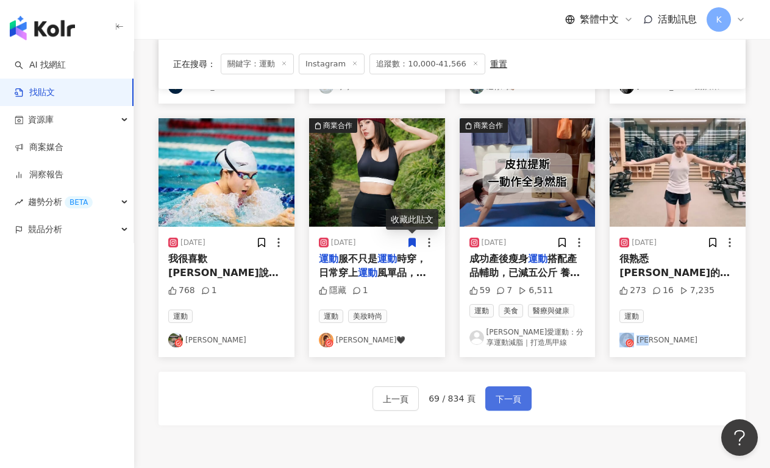
click at [521, 386] on button "下一頁" at bounding box center [508, 398] width 46 height 24
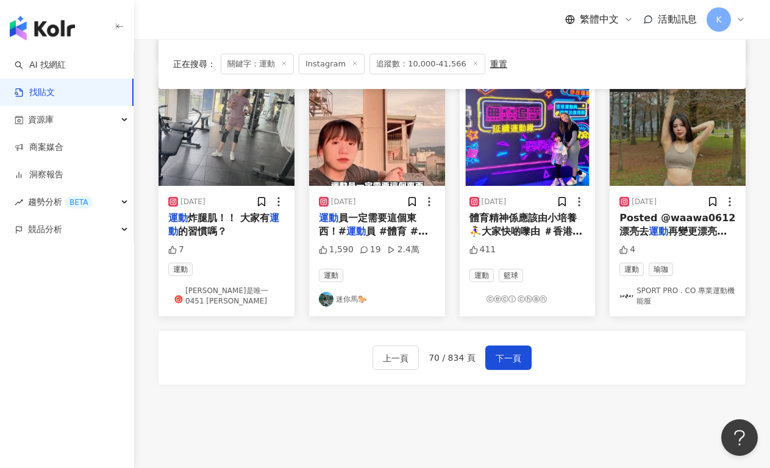
scroll to position [633, 0]
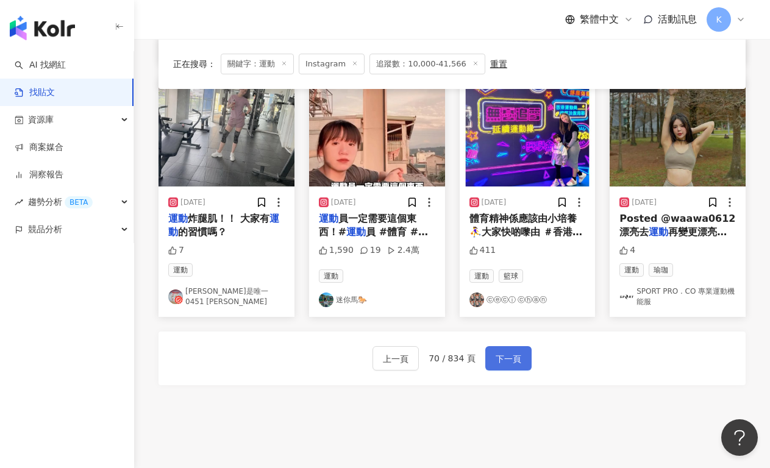
click at [492, 356] on button "下一頁" at bounding box center [508, 358] width 46 height 24
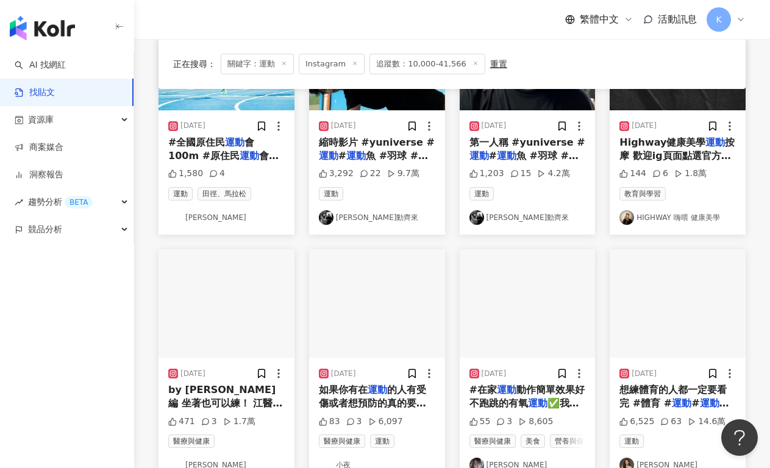
scroll to position [511, 0]
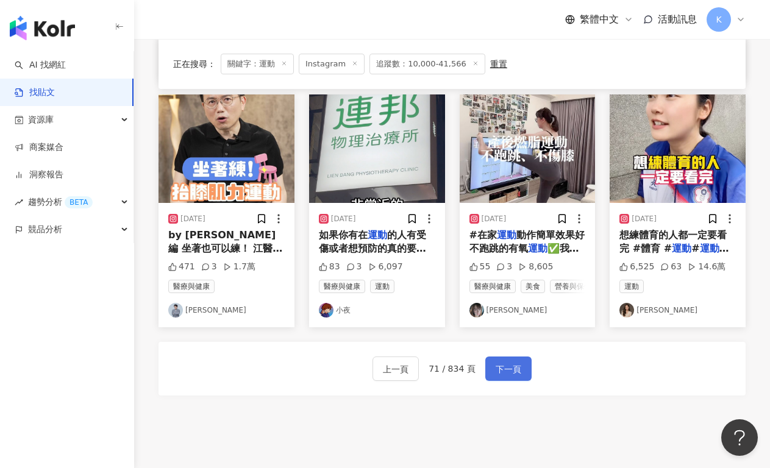
click at [508, 377] on span "下一頁" at bounding box center [508, 369] width 26 height 15
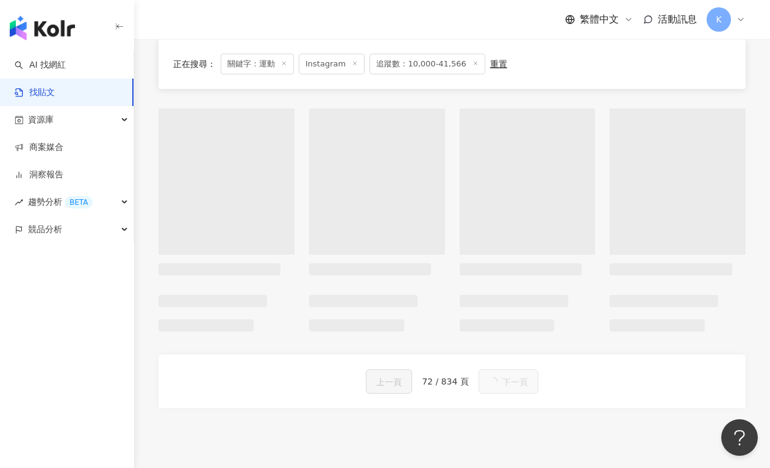
scroll to position [613, 0]
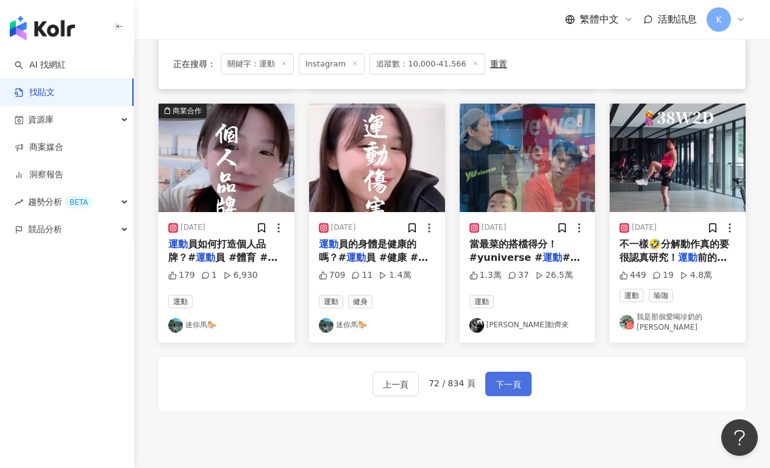
click at [510, 377] on span "下一頁" at bounding box center [508, 384] width 26 height 15
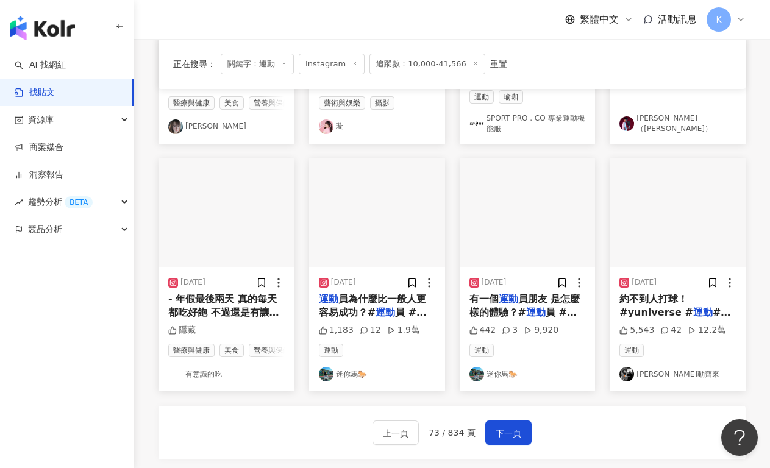
scroll to position [597, 0]
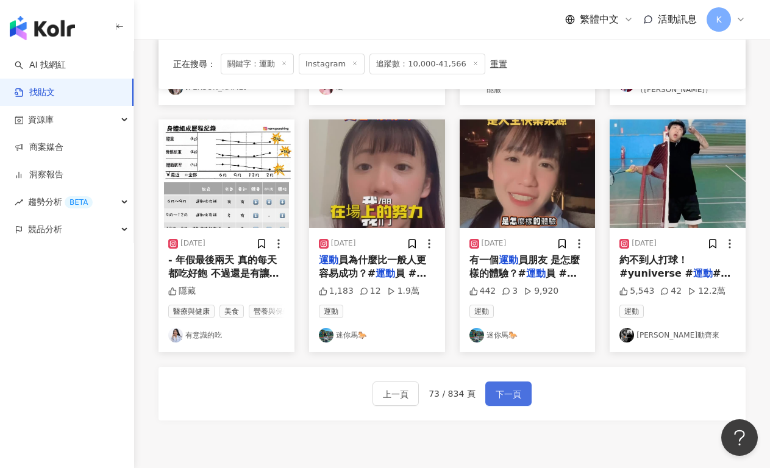
click at [515, 402] on span "下一頁" at bounding box center [508, 394] width 26 height 15
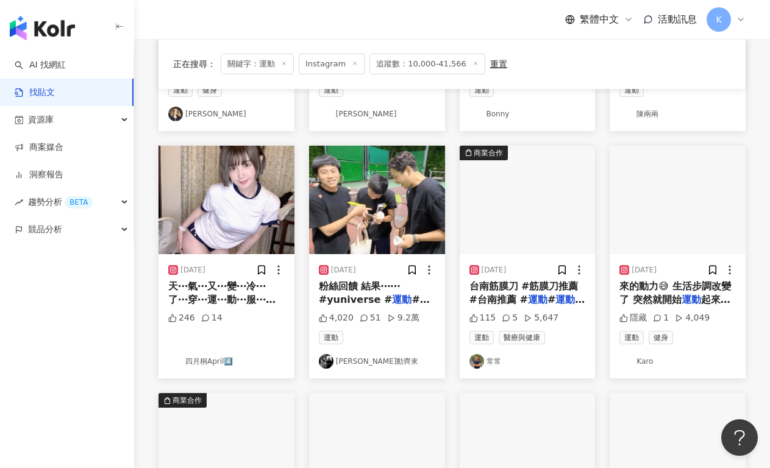
scroll to position [557, 0]
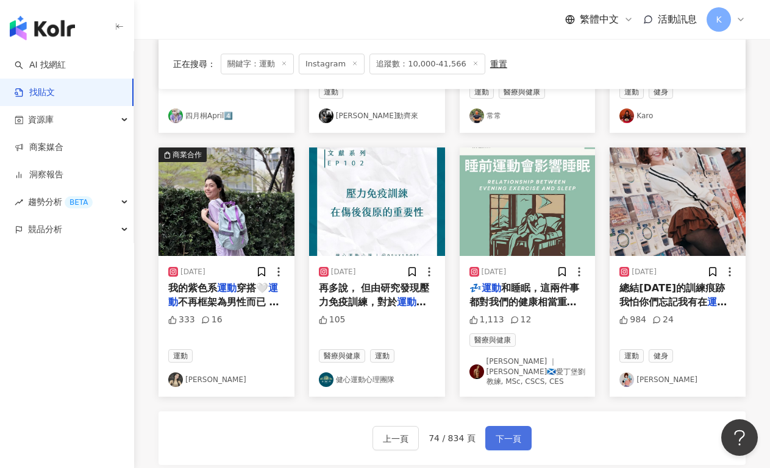
click at [521, 426] on button "下一頁" at bounding box center [508, 438] width 46 height 24
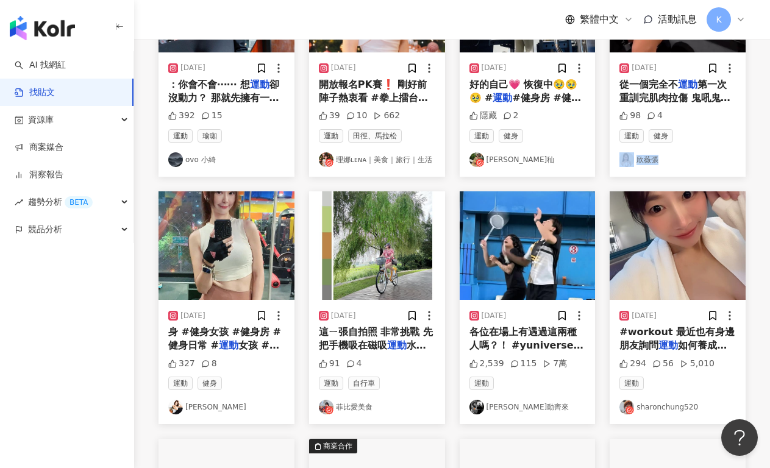
scroll to position [272, 0]
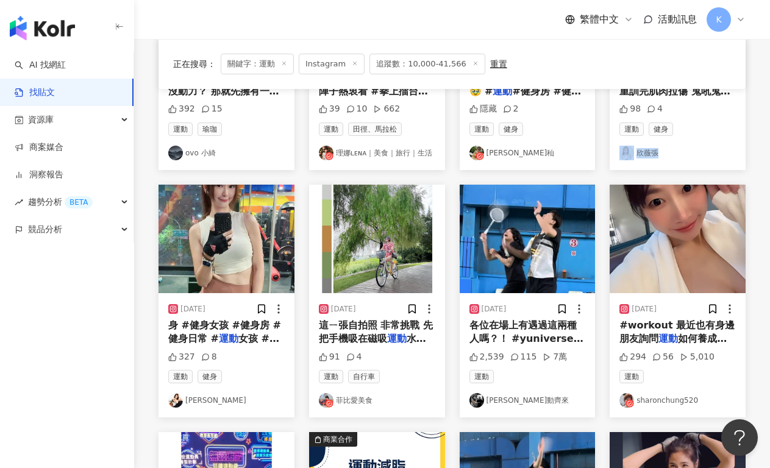
click at [733, 395] on link "sharonchung520" at bounding box center [677, 400] width 116 height 15
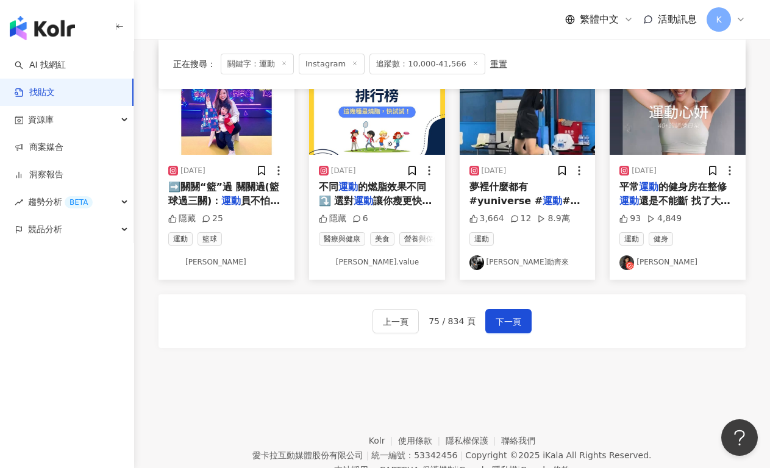
scroll to position [713, 0]
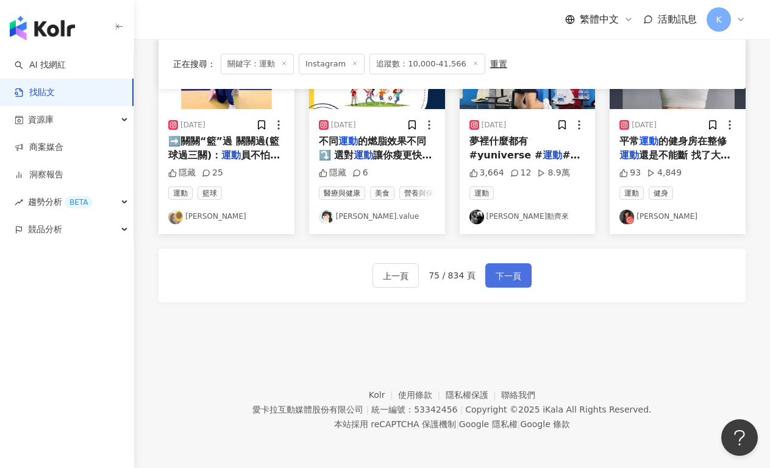
click at [510, 282] on span "下一頁" at bounding box center [508, 276] width 26 height 15
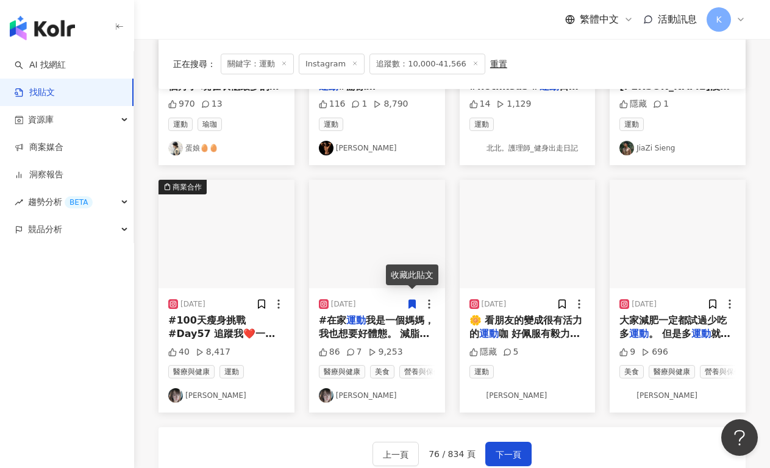
scroll to position [615, 0]
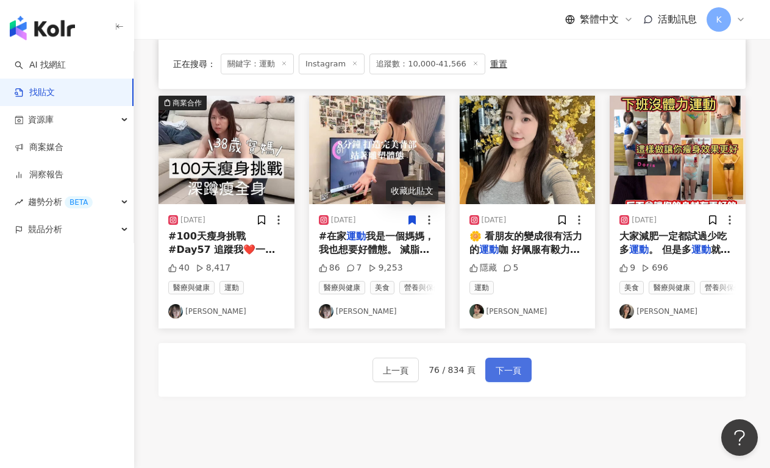
click at [500, 373] on span "下一頁" at bounding box center [508, 370] width 26 height 15
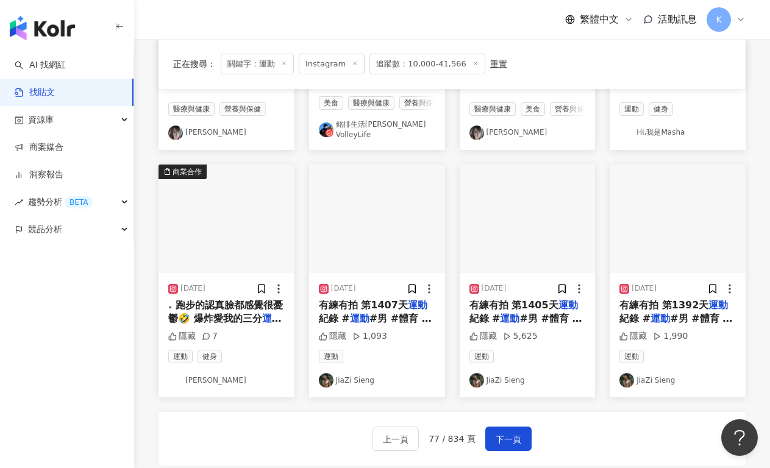
scroll to position [553, 0]
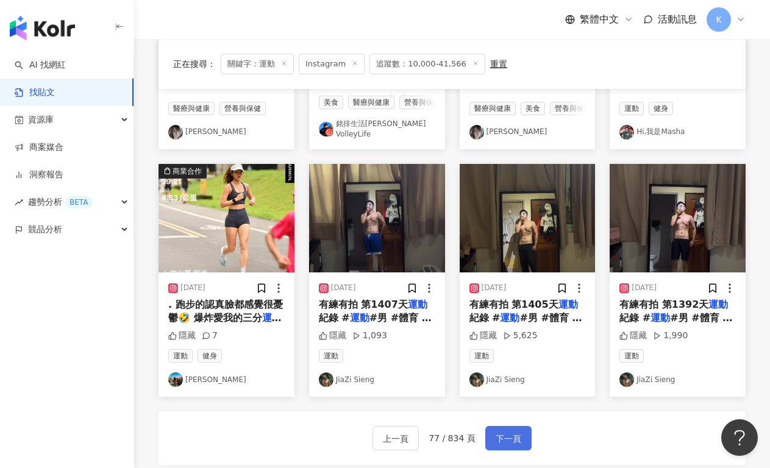
click at [528, 441] on button "下一頁" at bounding box center [508, 438] width 46 height 24
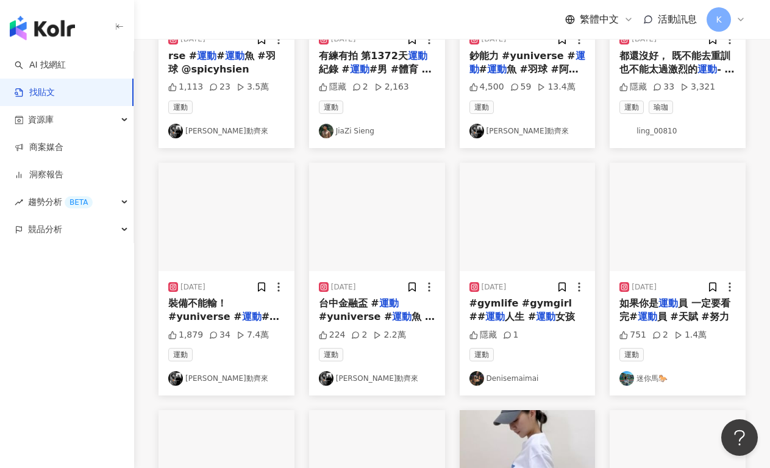
scroll to position [592, 0]
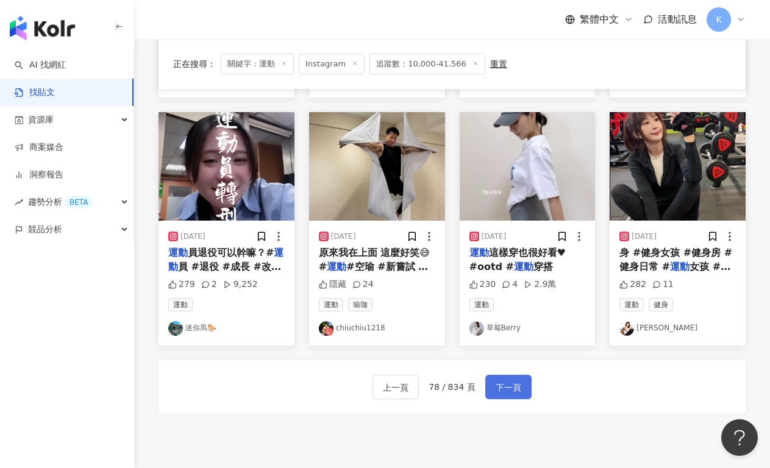
click at [502, 388] on span "下一頁" at bounding box center [508, 387] width 26 height 15
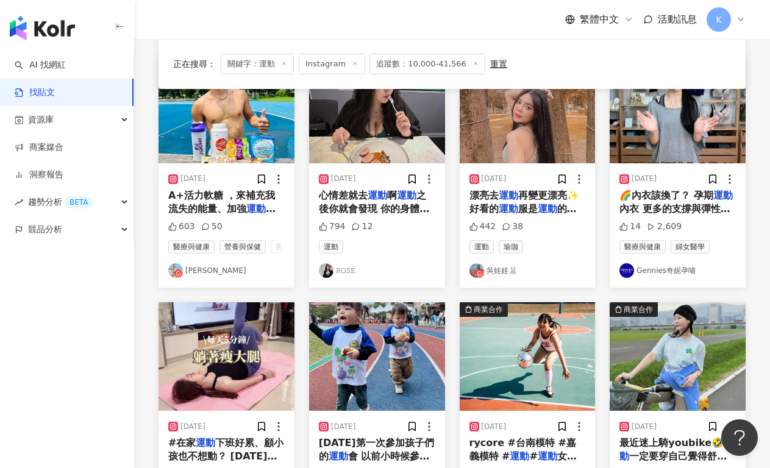
scroll to position [668, 0]
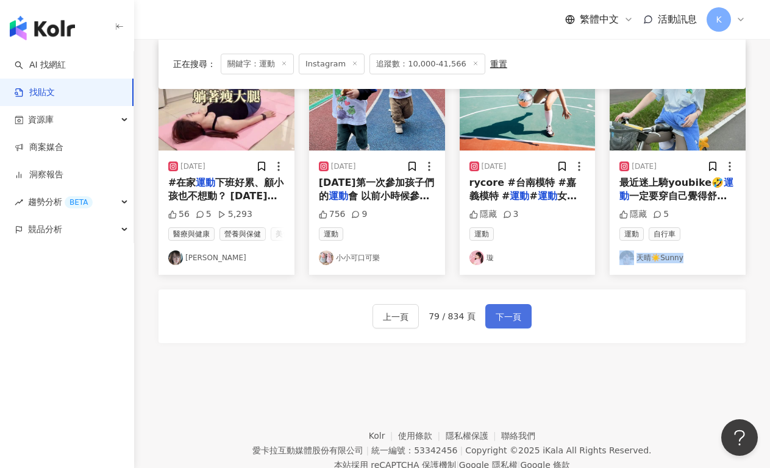
click at [517, 324] on span "下一頁" at bounding box center [508, 317] width 26 height 15
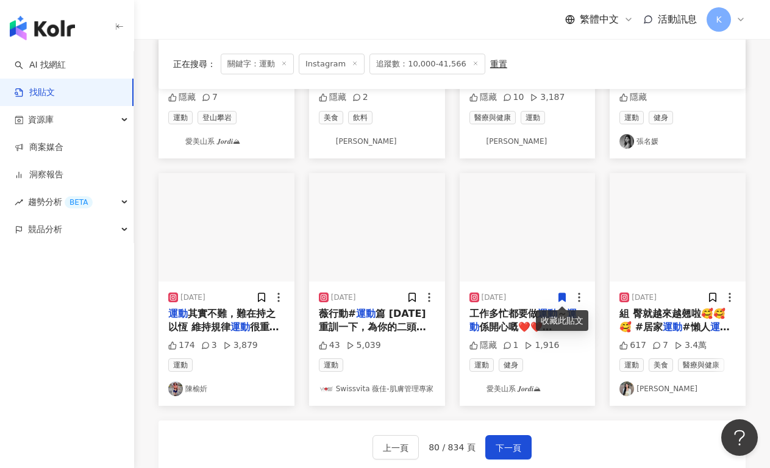
scroll to position [544, 0]
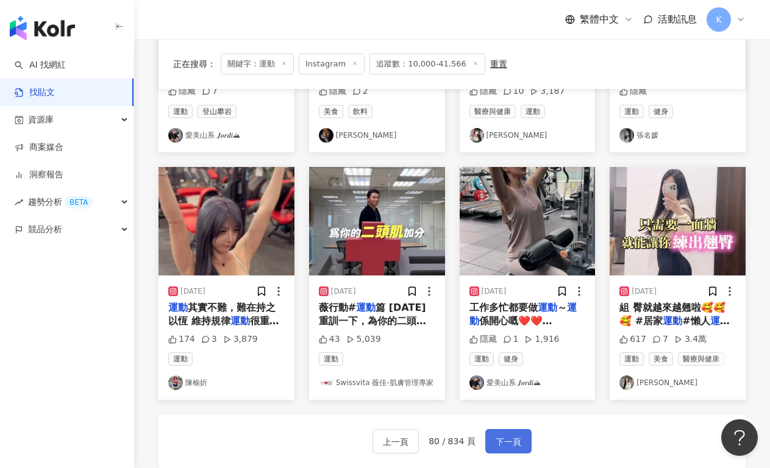
click at [512, 434] on span "下一頁" at bounding box center [508, 441] width 26 height 15
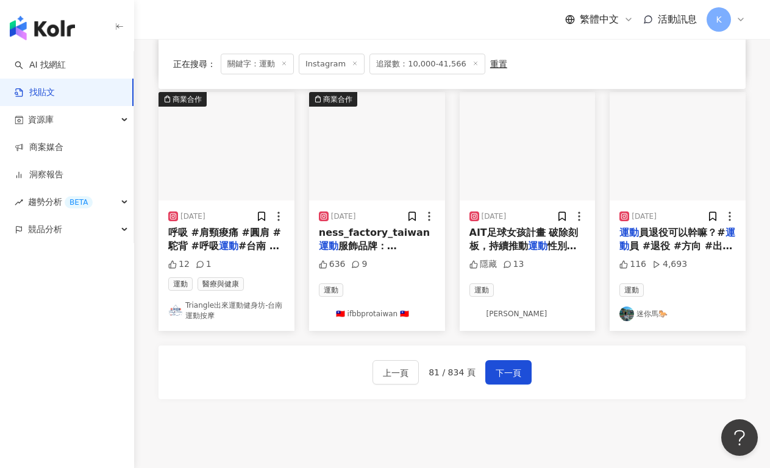
scroll to position [619, 0]
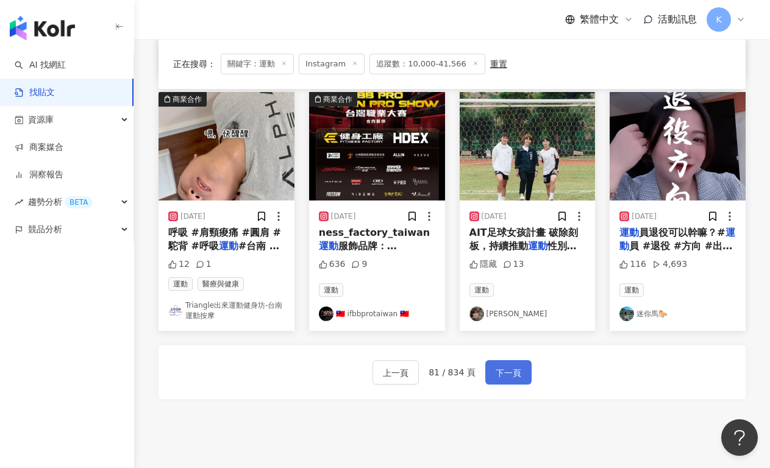
click at [505, 366] on span "下一頁" at bounding box center [508, 373] width 26 height 15
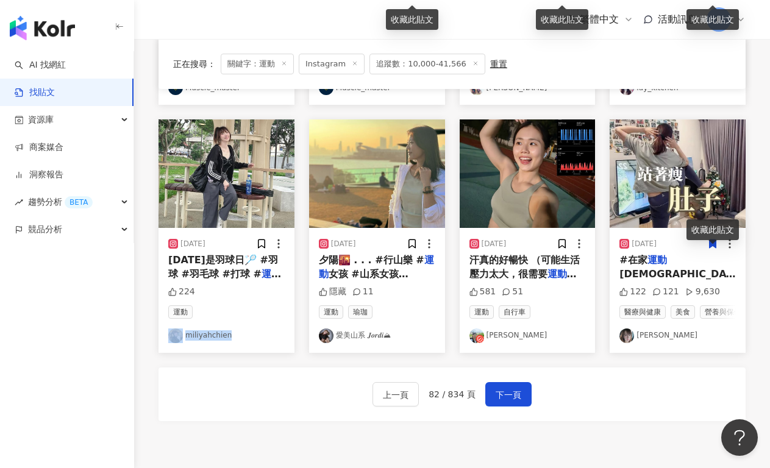
scroll to position [656, 0]
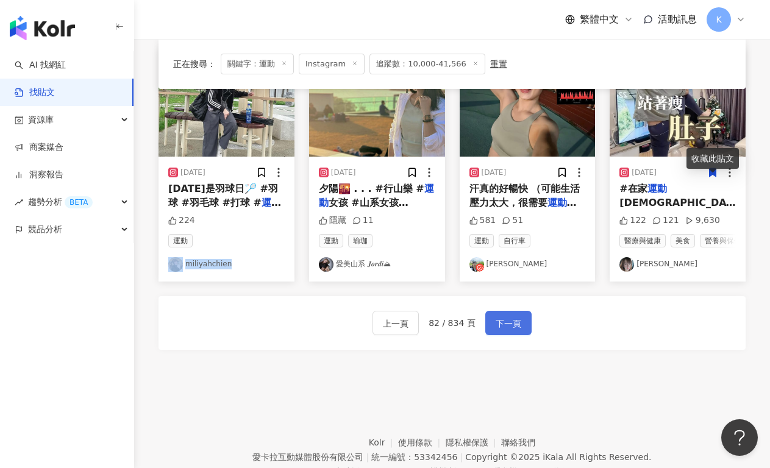
click at [517, 331] on span "下一頁" at bounding box center [508, 323] width 26 height 15
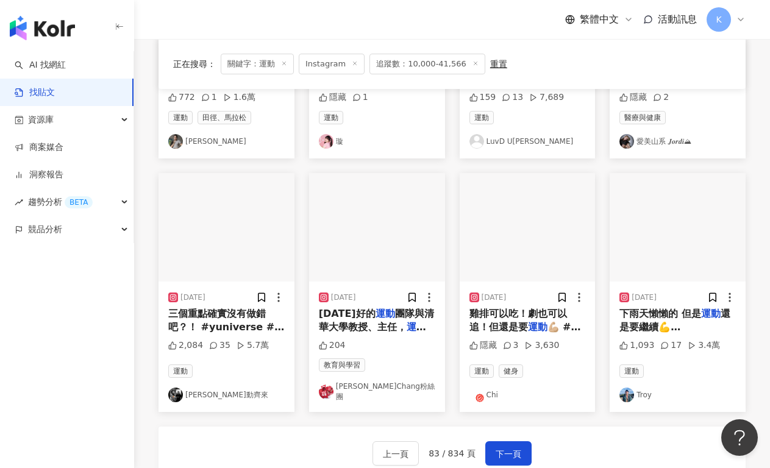
scroll to position [685, 0]
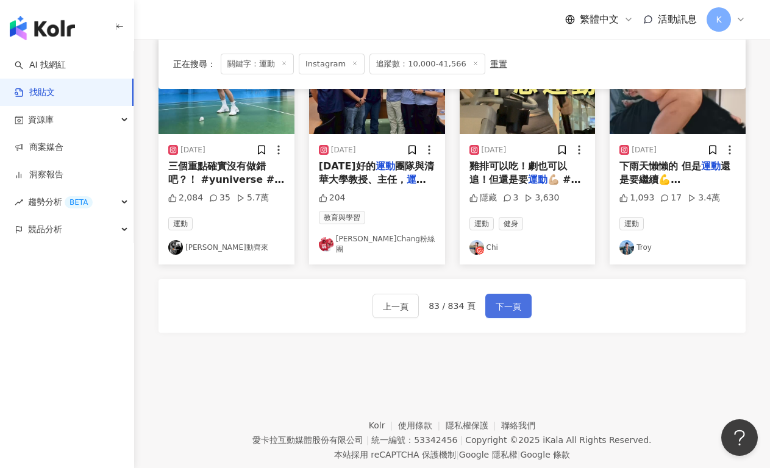
click at [511, 307] on span "下一頁" at bounding box center [508, 306] width 26 height 15
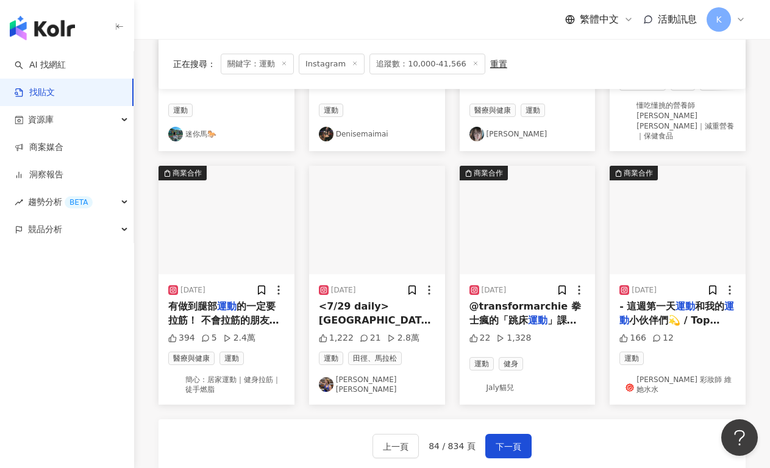
scroll to position [582, 0]
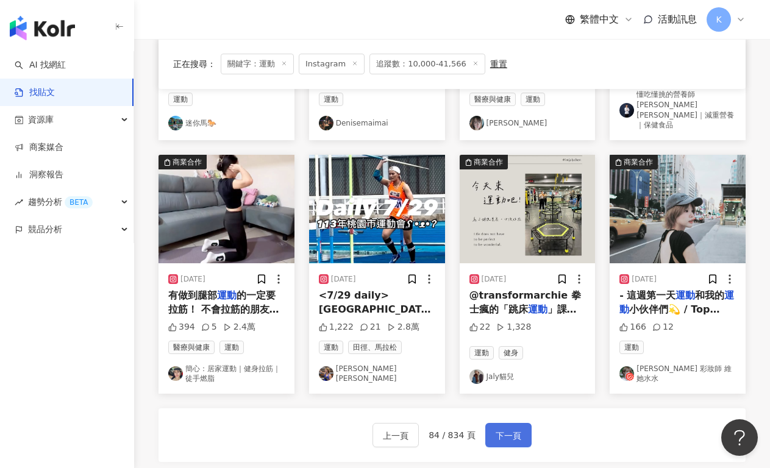
click at [512, 428] on span "下一頁" at bounding box center [508, 435] width 26 height 15
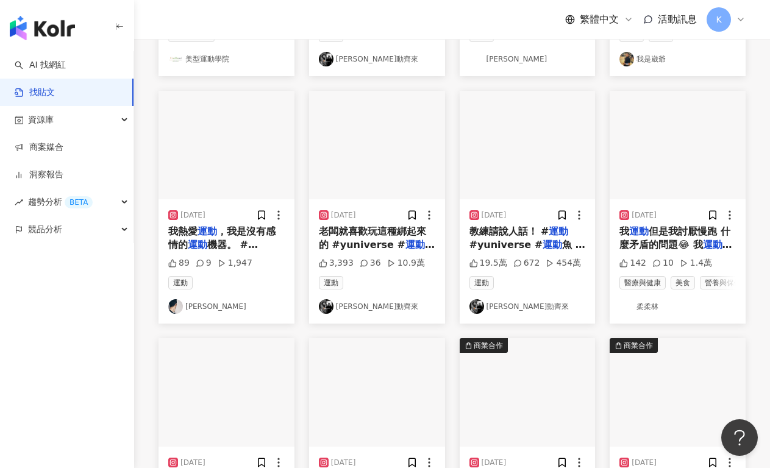
scroll to position [603, 0]
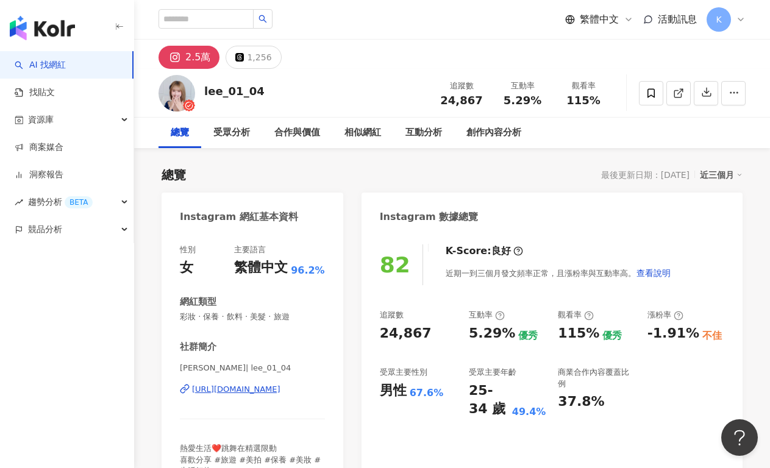
click at [270, 387] on div "https://www.instagram.com/lee_01_04/" at bounding box center [236, 389] width 88 height 11
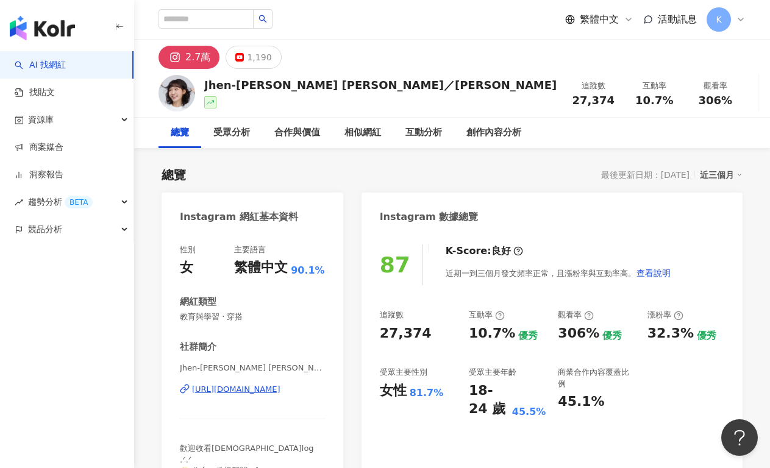
click at [271, 383] on div "Jhen-[PERSON_NAME] [PERSON_NAME]／[PERSON_NAME] | jen_ifer_yu [URL][DOMAIN_NAME]" at bounding box center [252, 398] width 145 height 71
click at [270, 392] on div "[URL][DOMAIN_NAME]" at bounding box center [236, 389] width 88 height 11
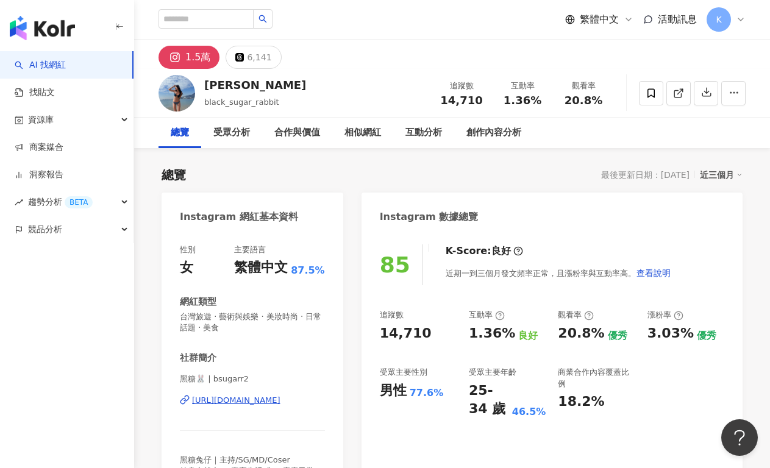
click at [218, 399] on div "https://www.instagram.com/bsugarr2/" at bounding box center [236, 400] width 88 height 11
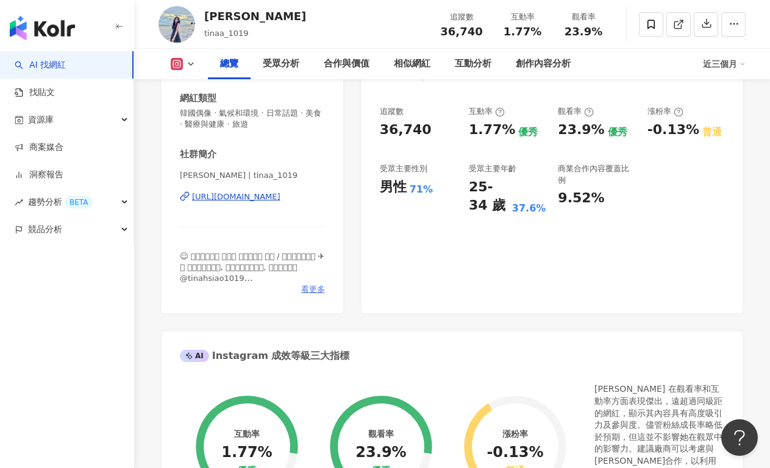
scroll to position [208, 0]
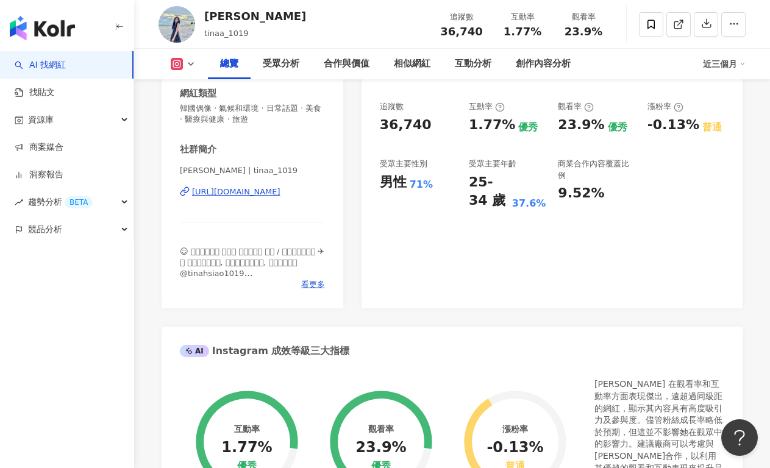
click at [252, 191] on div "[URL][DOMAIN_NAME]" at bounding box center [236, 191] width 88 height 11
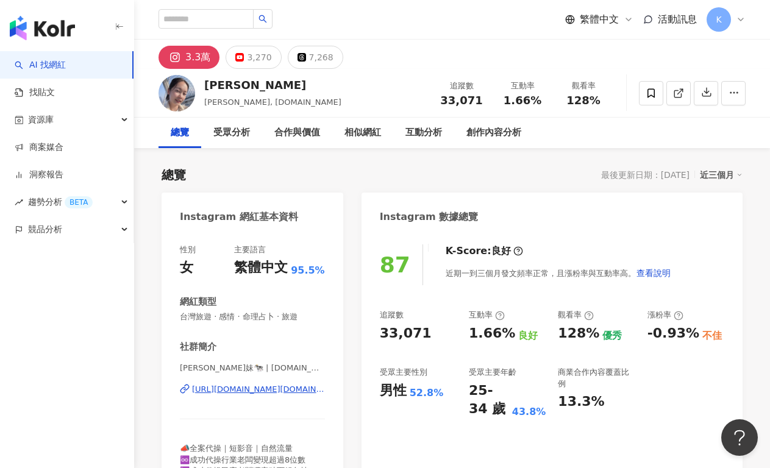
click at [265, 381] on div "許嬿樺 helen 牛妹🐄 | hyh.nu https://www.instagram.com/hyh.nu/" at bounding box center [252, 398] width 145 height 71
click at [266, 391] on div "https://www.instagram.com/hyh.nu/" at bounding box center [258, 389] width 133 height 11
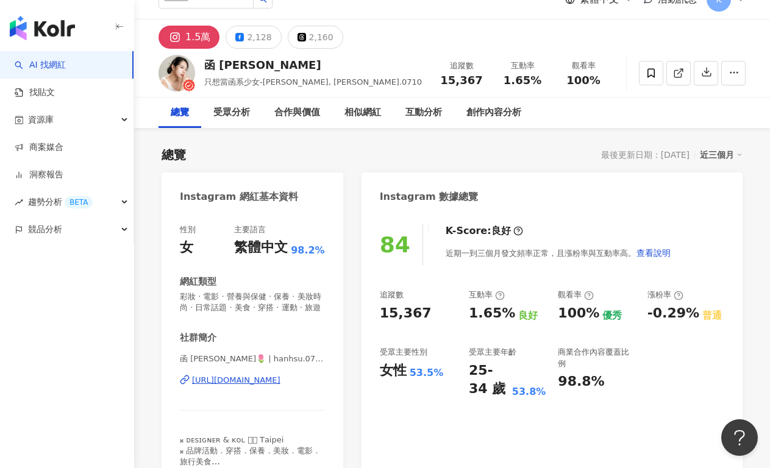
scroll to position [97, 0]
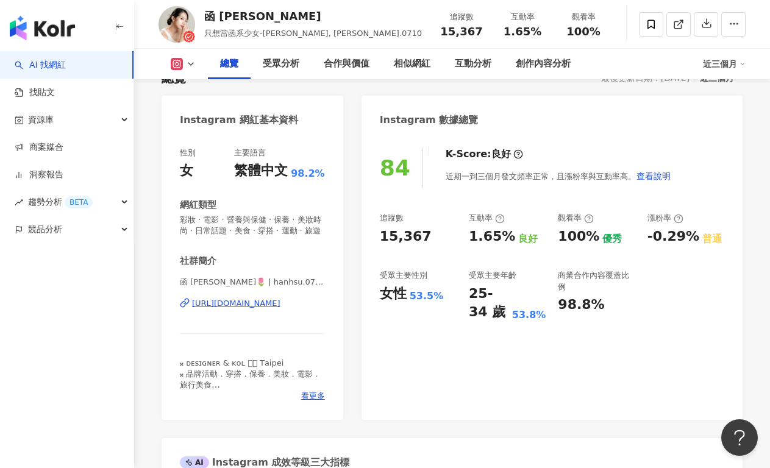
click at [269, 307] on div "[URL][DOMAIN_NAME]" at bounding box center [236, 303] width 88 height 11
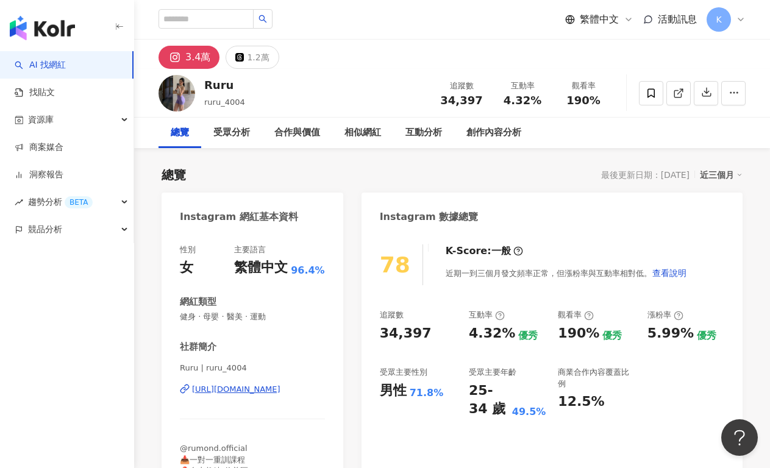
click at [237, 391] on div "[URL][DOMAIN_NAME]" at bounding box center [236, 389] width 88 height 11
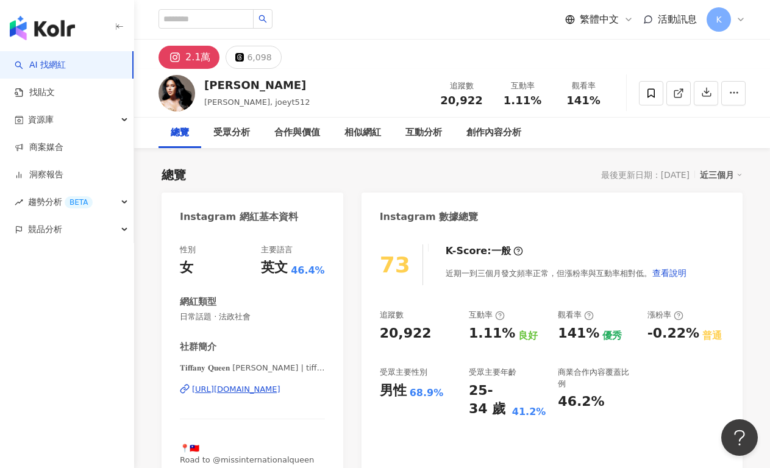
click at [242, 389] on div "https://www.instagram.com/tiffanyqueen0512/" at bounding box center [236, 389] width 88 height 11
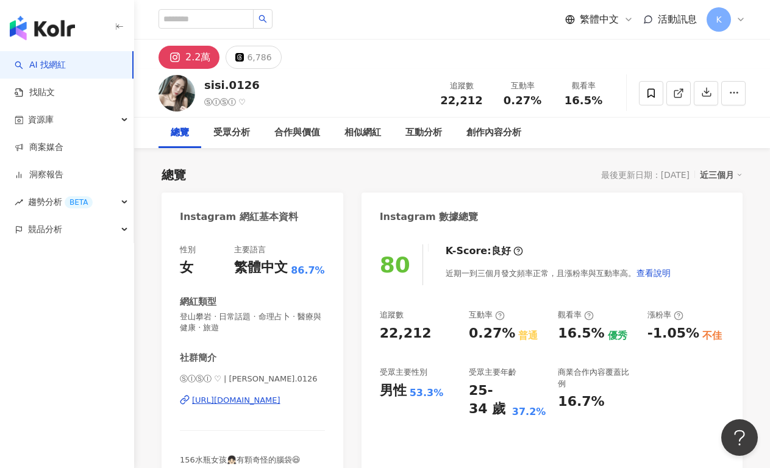
click at [207, 403] on div "[URL][DOMAIN_NAME]" at bounding box center [236, 400] width 88 height 11
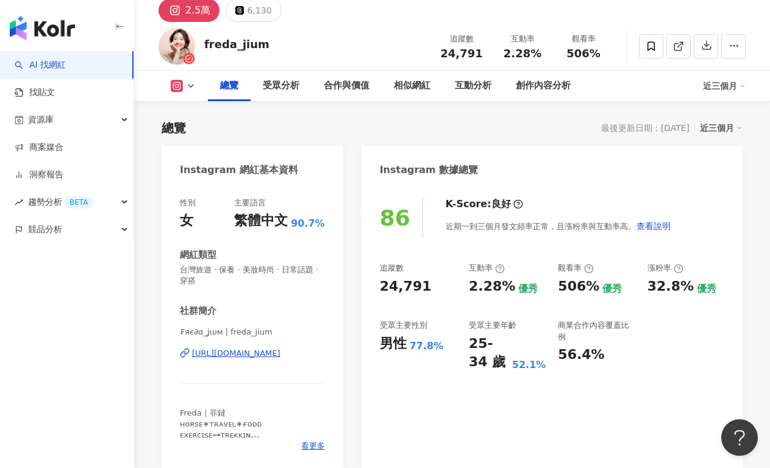
scroll to position [98, 0]
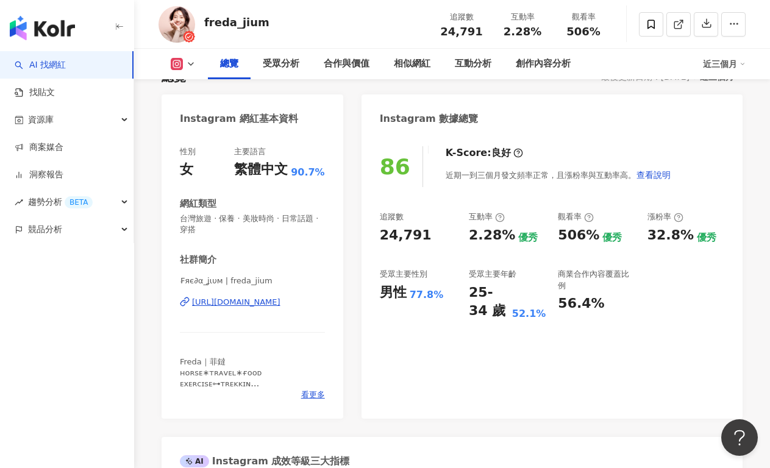
click at [244, 302] on div "https://www.instagram.com/freda_jium/" at bounding box center [236, 302] width 88 height 11
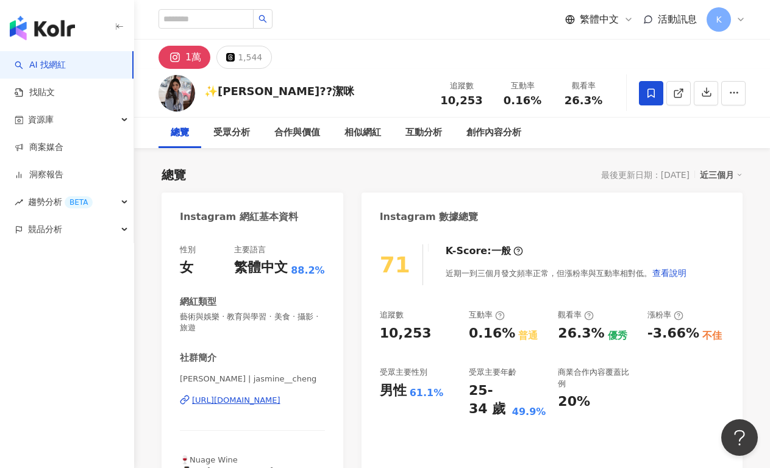
click at [214, 403] on div "[URL][DOMAIN_NAME]" at bounding box center [236, 400] width 88 height 11
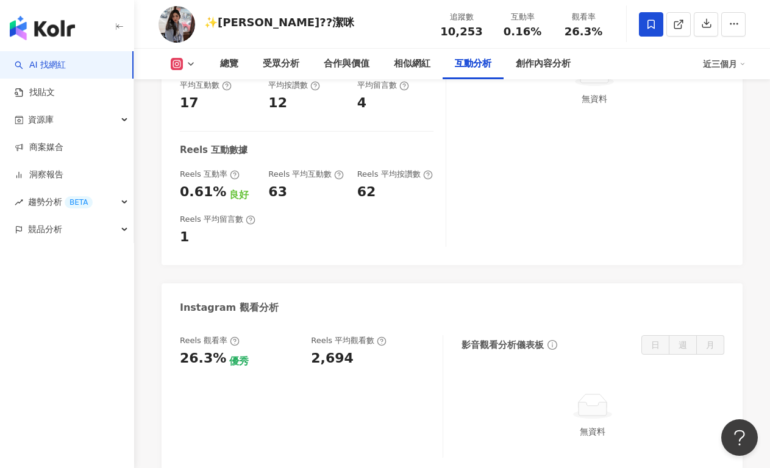
scroll to position [2657, 0]
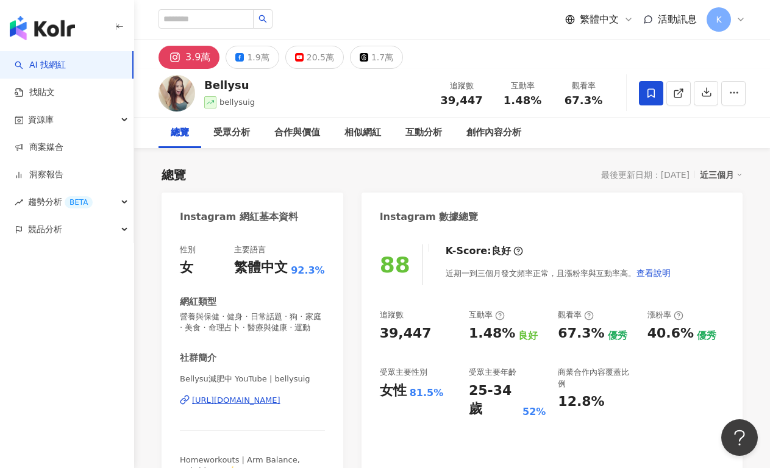
click at [225, 403] on div "https://www.instagram.com/bellysuig/" at bounding box center [236, 400] width 88 height 11
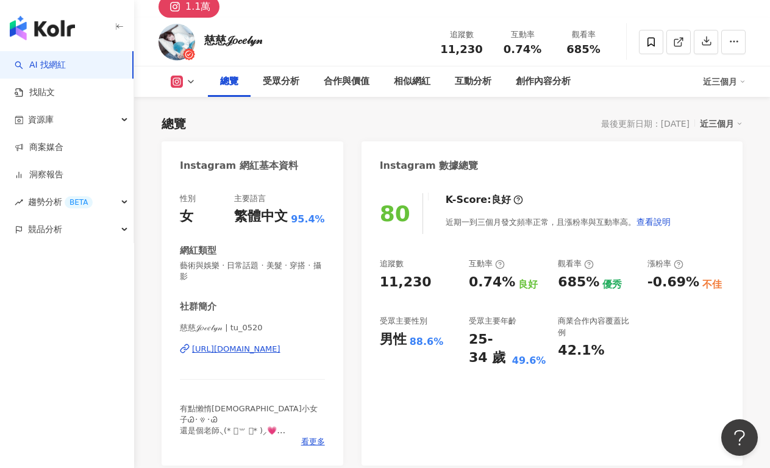
scroll to position [87, 0]
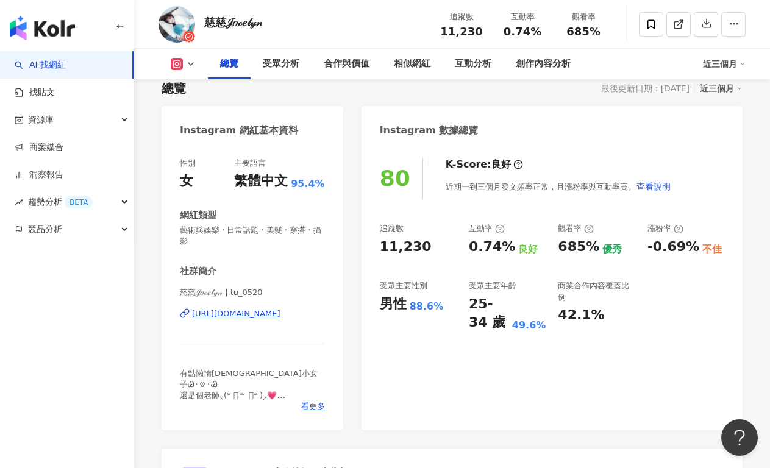
click at [235, 317] on div "https://www.instagram.com/tu_0520/" at bounding box center [236, 313] width 88 height 11
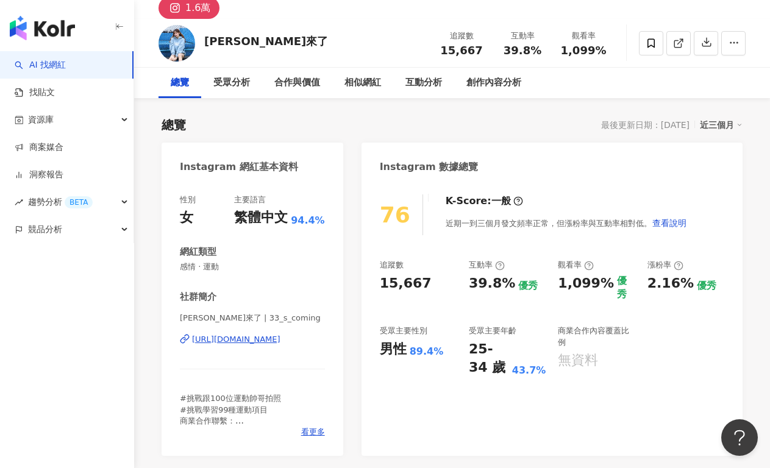
scroll to position [103, 0]
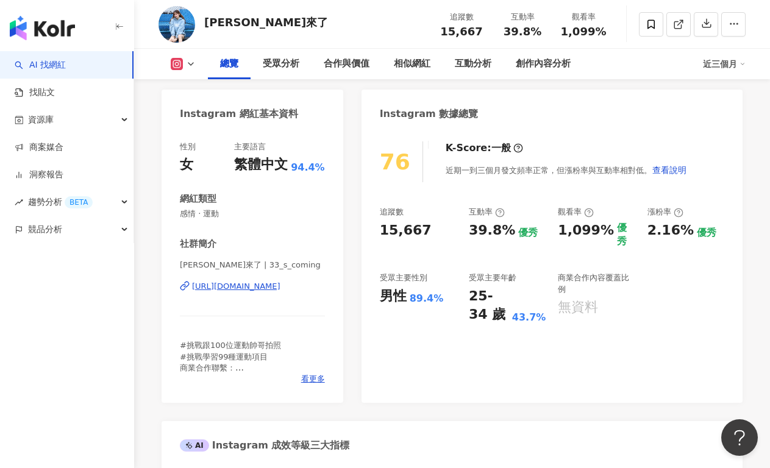
click at [246, 283] on div "https://www.instagram.com/33_s_coming/" at bounding box center [236, 286] width 88 height 11
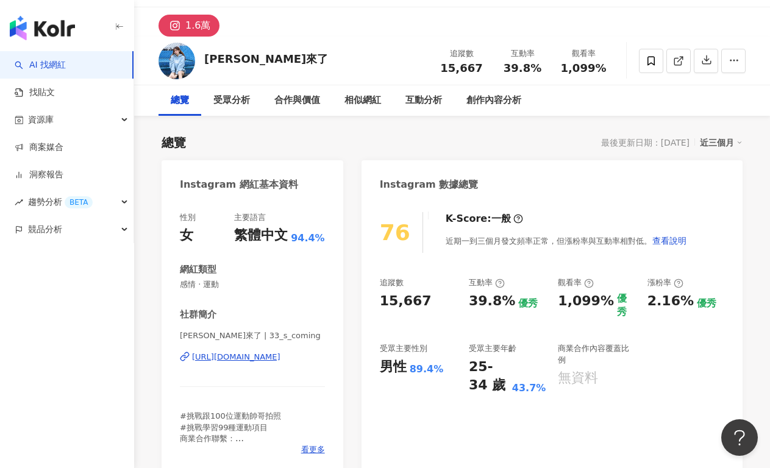
scroll to position [99, 0]
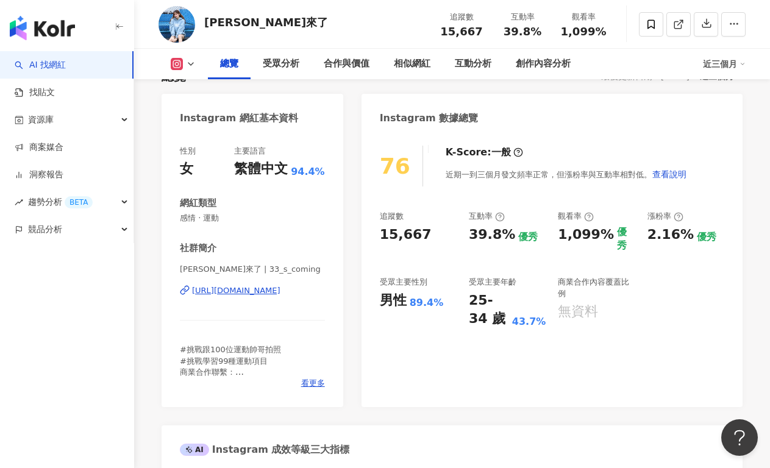
click at [425, 243] on div "15,667" at bounding box center [418, 234] width 77 height 19
drag, startPoint x: 404, startPoint y: 238, endPoint x: 431, endPoint y: 237, distance: 26.8
click at [431, 237] on div "15,667" at bounding box center [418, 234] width 77 height 19
click at [423, 238] on div "15,667" at bounding box center [418, 234] width 77 height 19
drag, startPoint x: 380, startPoint y: 236, endPoint x: 440, endPoint y: 238, distance: 60.4
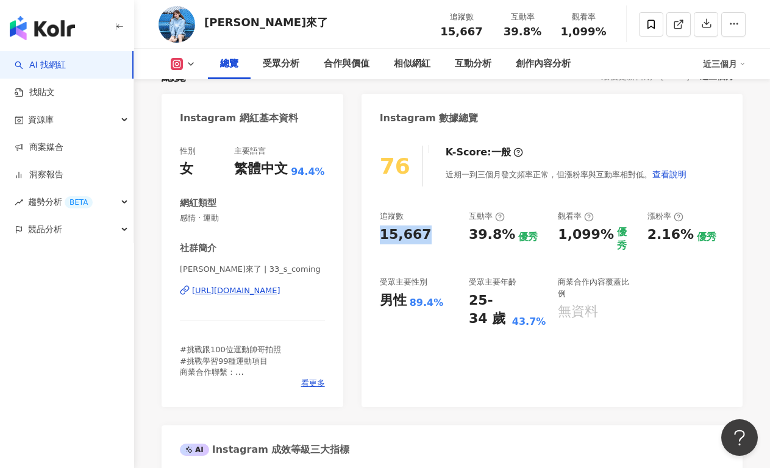
click at [440, 238] on div "76 K-Score : 一般 近期一到三個月發文頻率正常，但漲粉率與互動率相對低。 查看說明 追蹤數 15,667 互動率 39.8% 優秀 觀看率 1,0…" at bounding box center [551, 270] width 381 height 274
copy div "15,667"
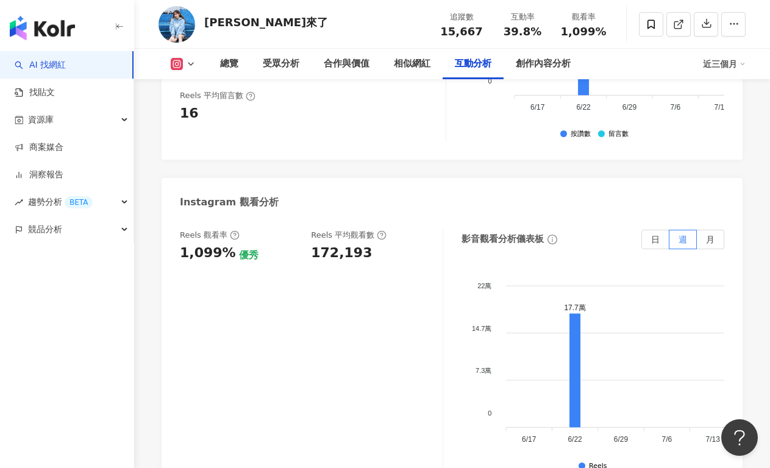
scroll to position [2796, 0]
drag, startPoint x: 181, startPoint y: 163, endPoint x: 222, endPoint y: 163, distance: 40.8
click at [222, 245] on div "1,099%" at bounding box center [208, 254] width 56 height 19
copy div "1,099%"
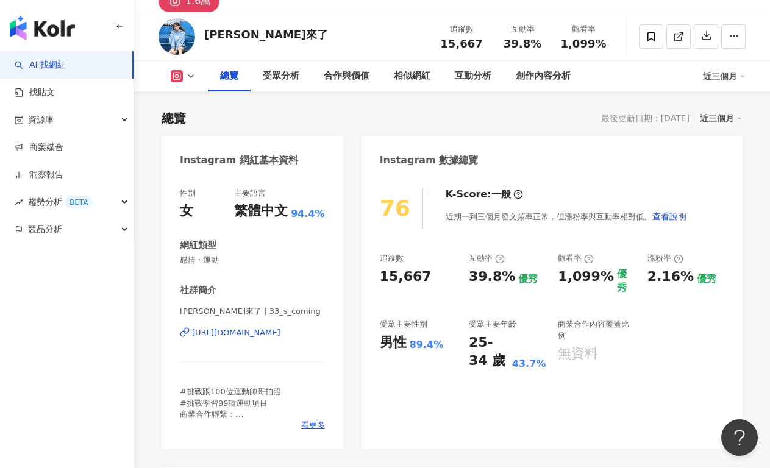
scroll to position [0, 0]
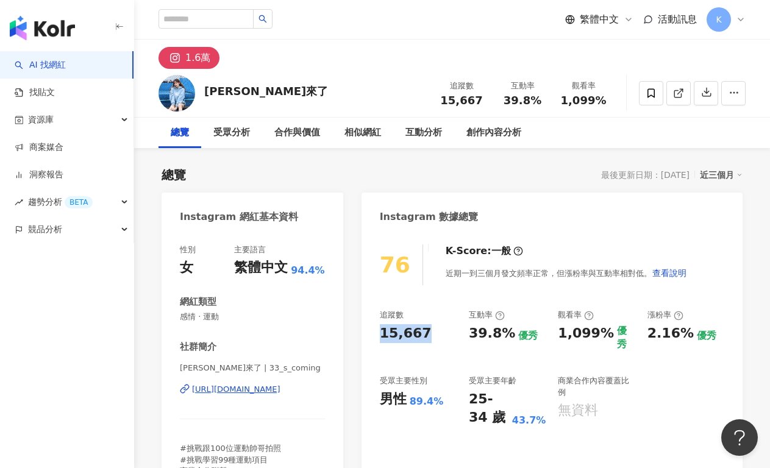
drag, startPoint x: 379, startPoint y: 336, endPoint x: 422, endPoint y: 333, distance: 43.3
click at [422, 333] on div "76 K-Score : 一般 近期一到三個月發文頻率正常，但漲粉率與互動率相對低。 查看說明 追蹤數 15,667 互動率 39.8% 優秀 觀看率 1,0…" at bounding box center [551, 369] width 381 height 274
copy div "15,667"
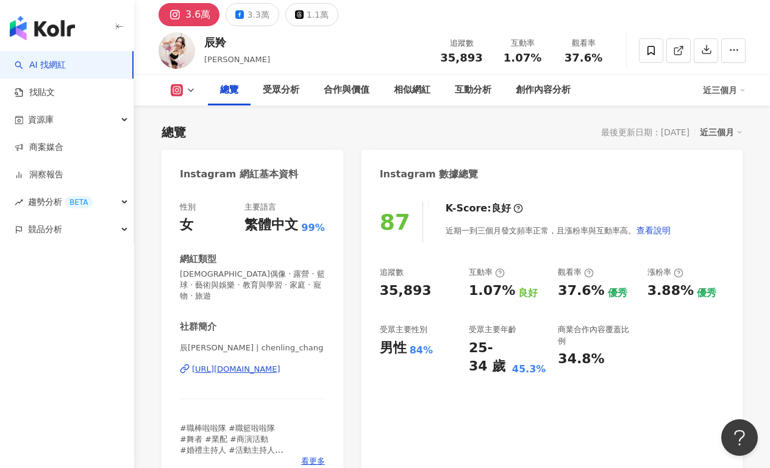
scroll to position [103, 0]
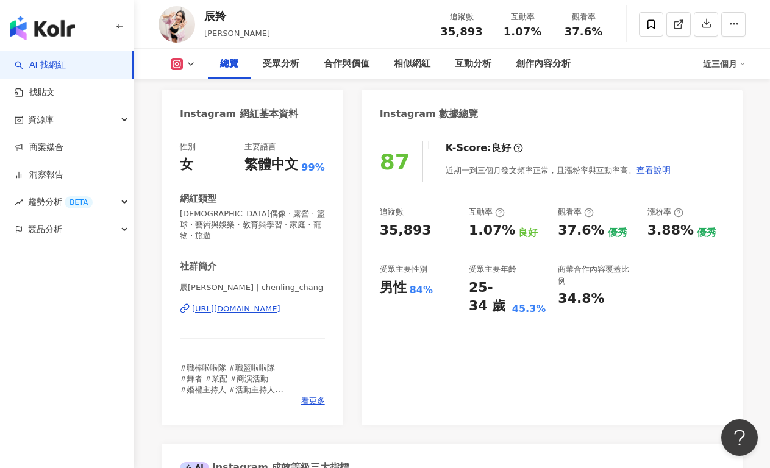
click at [249, 303] on div "https://www.instagram.com/chenling_chang/" at bounding box center [236, 308] width 88 height 11
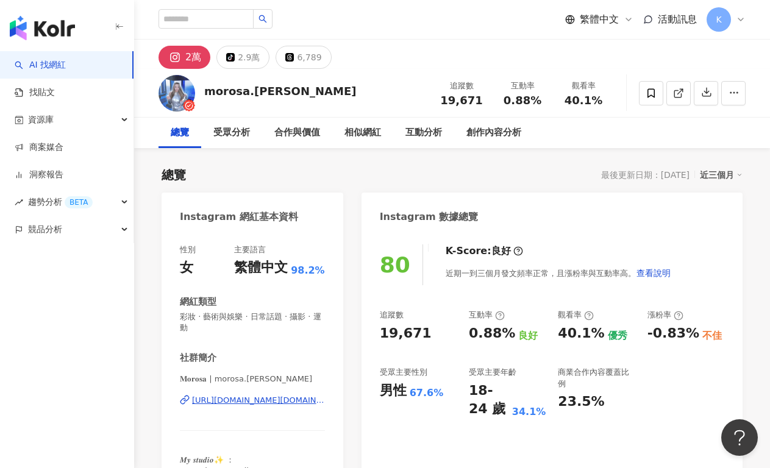
click at [254, 398] on div "[URL][DOMAIN_NAME][DOMAIN_NAME][PERSON_NAME]" at bounding box center [258, 400] width 133 height 11
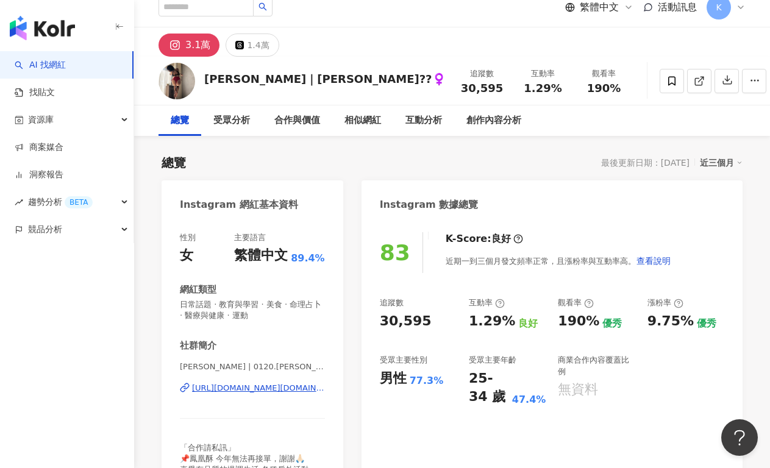
scroll to position [20, 0]
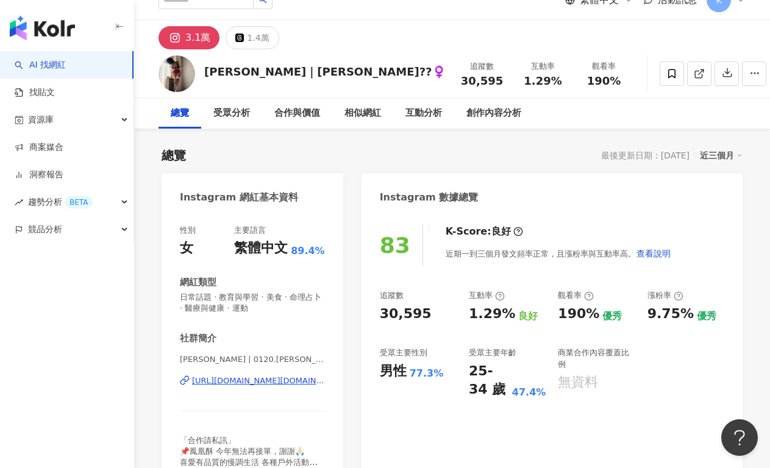
click at [225, 380] on div "[URL][DOMAIN_NAME][DOMAIN_NAME][PERSON_NAME]" at bounding box center [258, 380] width 133 height 11
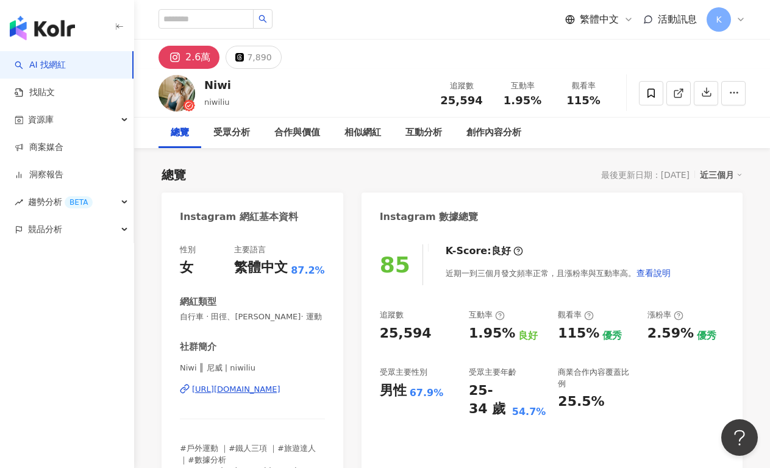
click at [271, 387] on div "https://www.instagram.com/niwiliu/" at bounding box center [236, 389] width 88 height 11
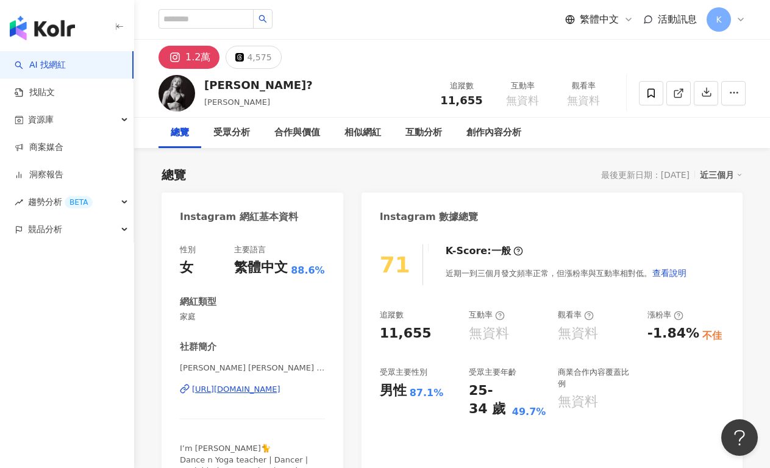
click at [236, 385] on div "https://www.instagram.com/anna_a_nana/" at bounding box center [236, 389] width 88 height 11
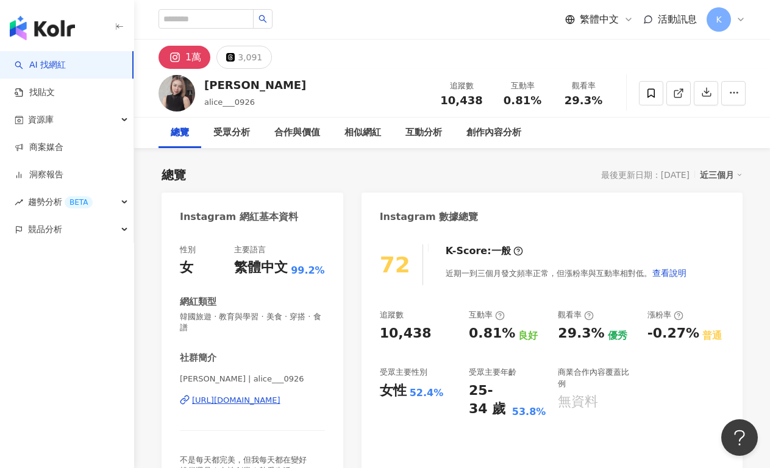
click at [280, 398] on div "https://www.instagram.com/alice___0926/" at bounding box center [236, 400] width 88 height 11
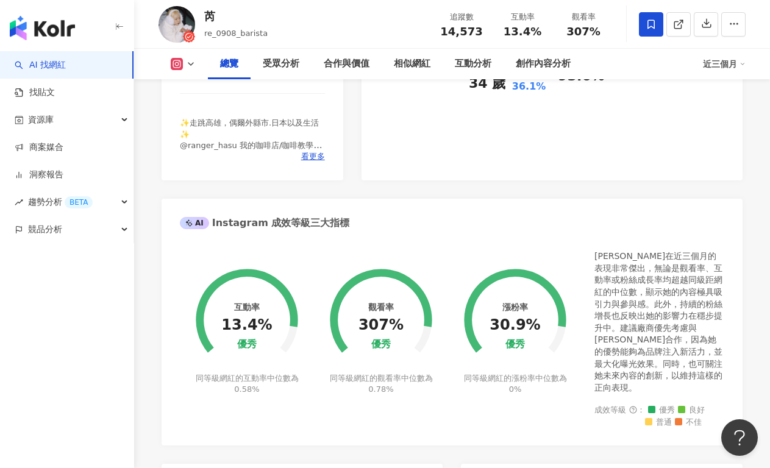
scroll to position [78, 0]
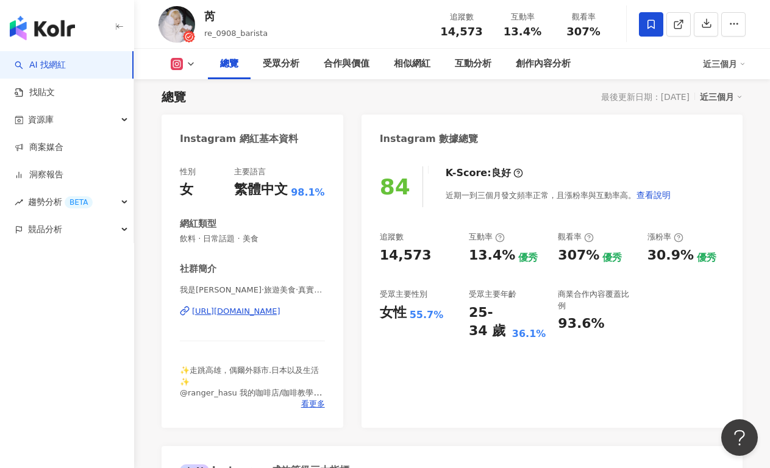
click at [279, 308] on div "https://www.instagram.com/re_0908_food/" at bounding box center [236, 311] width 88 height 11
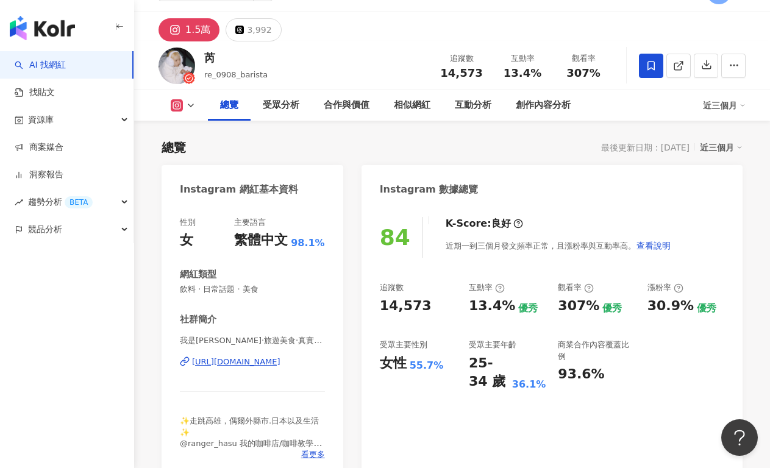
scroll to position [0, 0]
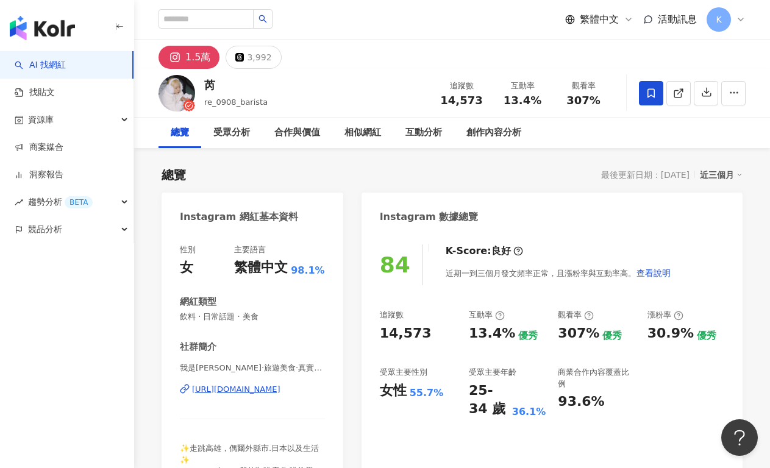
click at [194, 65] on div "1.5萬" at bounding box center [197, 57] width 25 height 17
click at [195, 56] on div "1.5萬" at bounding box center [197, 57] width 25 height 17
click at [225, 386] on div "https://www.instagram.com/re_0908_food/" at bounding box center [236, 389] width 88 height 11
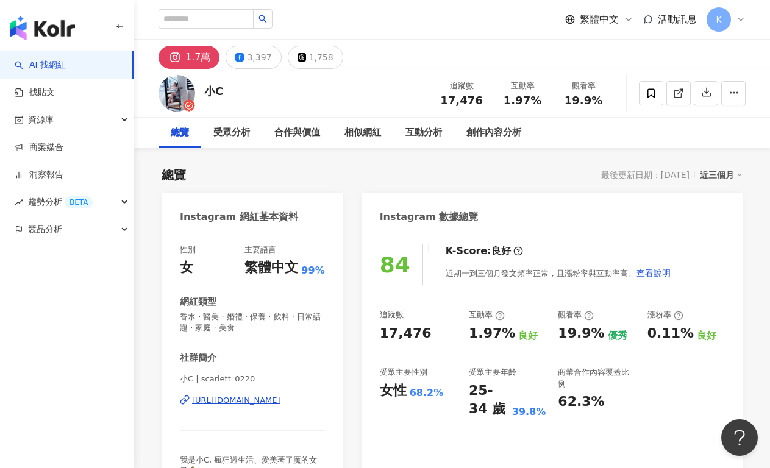
click at [272, 400] on div "[URL][DOMAIN_NAME]" at bounding box center [236, 400] width 88 height 11
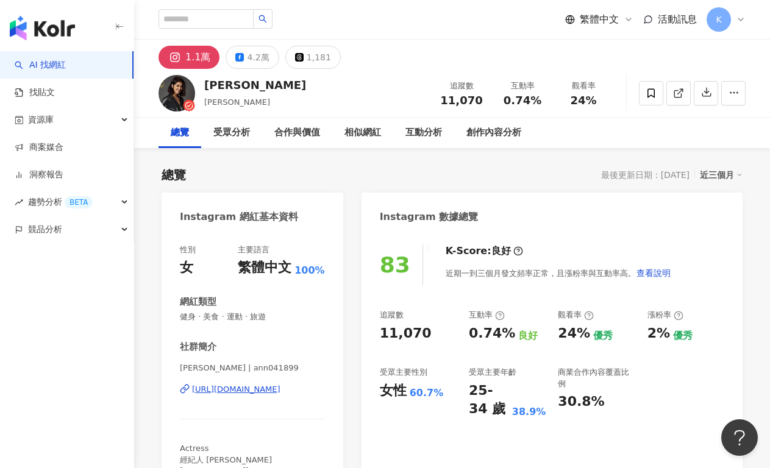
click at [280, 388] on div "https://www.instagram.com/ann041899/" at bounding box center [236, 389] width 88 height 11
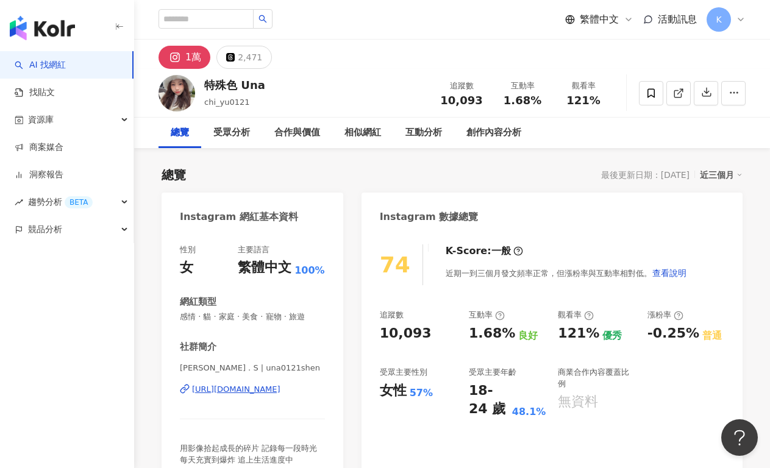
click at [249, 391] on div "https://www.instagram.com/una0121shen/" at bounding box center [236, 389] width 88 height 11
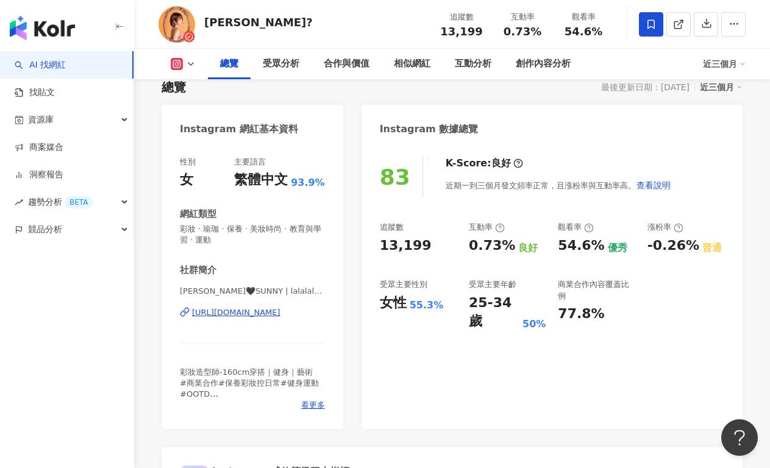
scroll to position [108, 0]
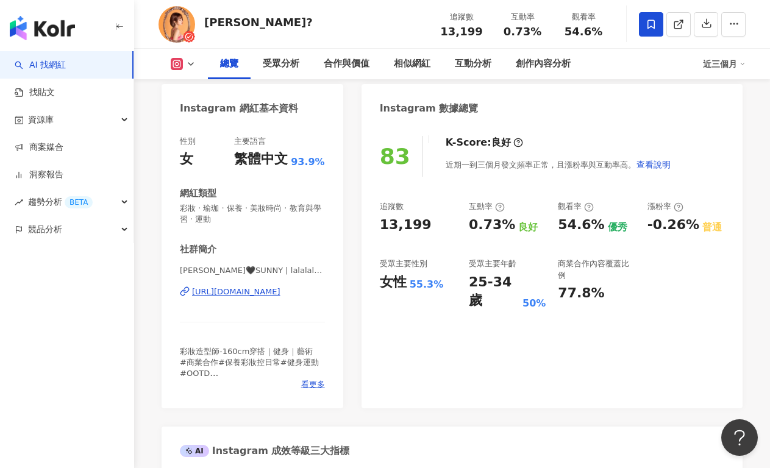
click at [279, 294] on div "[URL][DOMAIN_NAME]" at bounding box center [236, 291] width 88 height 11
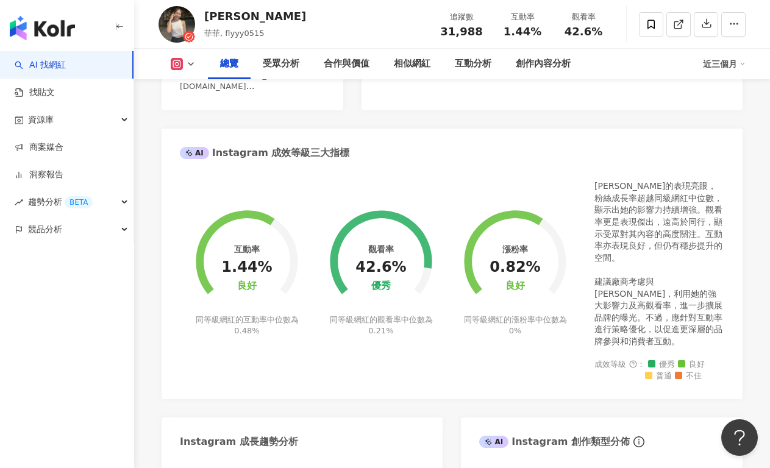
scroll to position [151, 0]
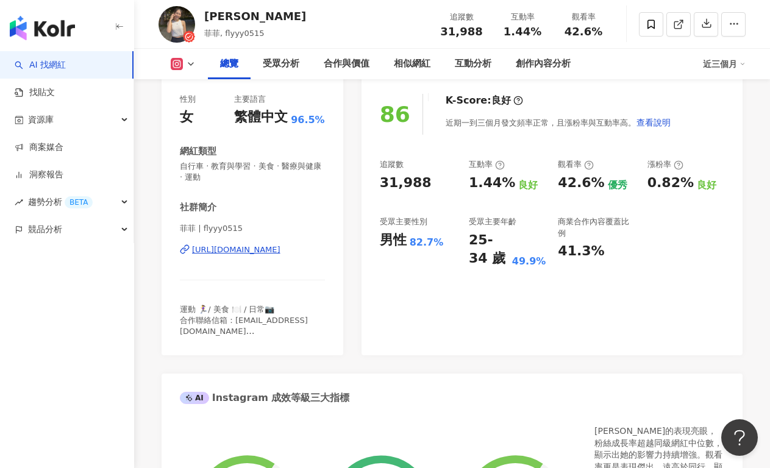
click at [263, 253] on div "[URL][DOMAIN_NAME]" at bounding box center [236, 249] width 88 height 11
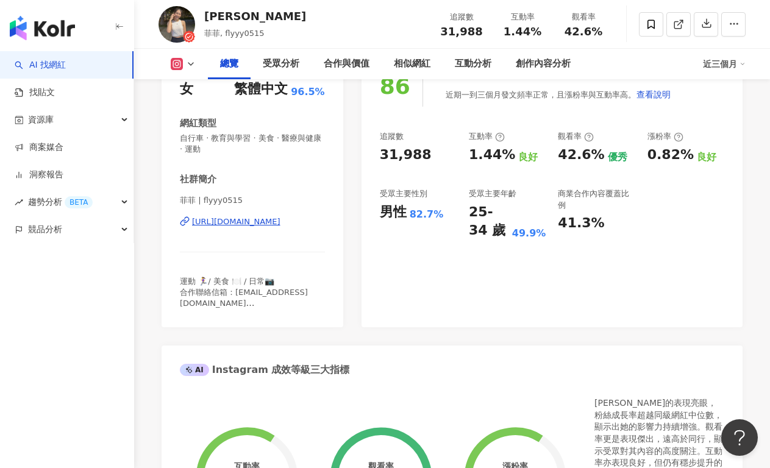
scroll to position [239, 0]
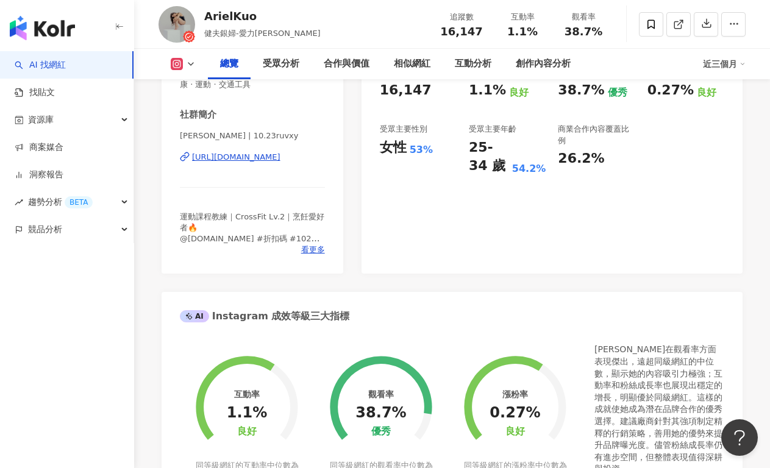
scroll to position [254, 0]
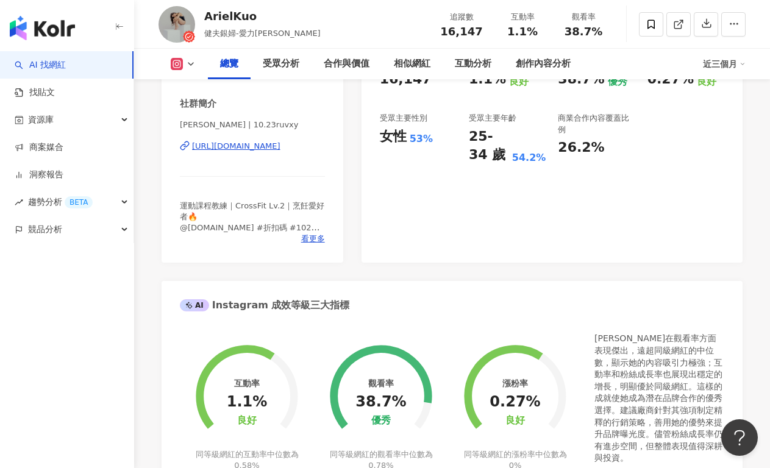
click at [272, 146] on div "https://www.instagram.com/10.23ruvxy/" at bounding box center [236, 146] width 88 height 11
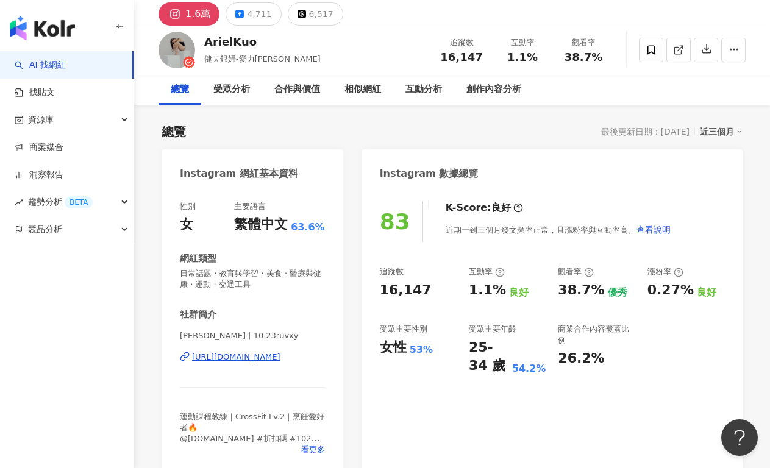
scroll to position [0, 0]
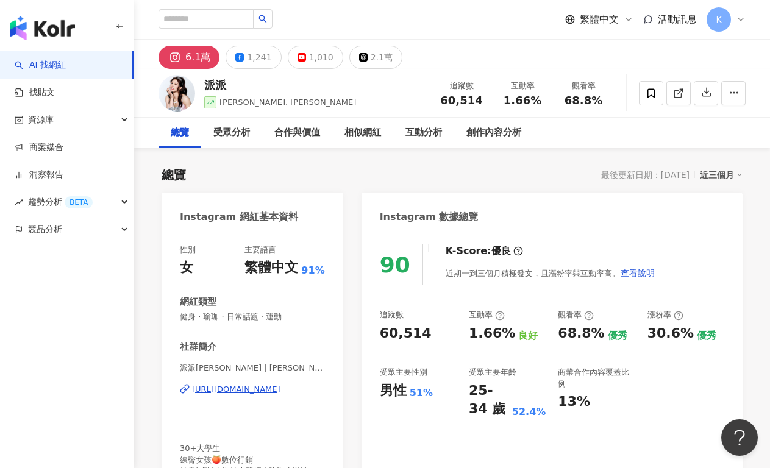
click at [244, 389] on div "[URL][DOMAIN_NAME]" at bounding box center [236, 389] width 88 height 11
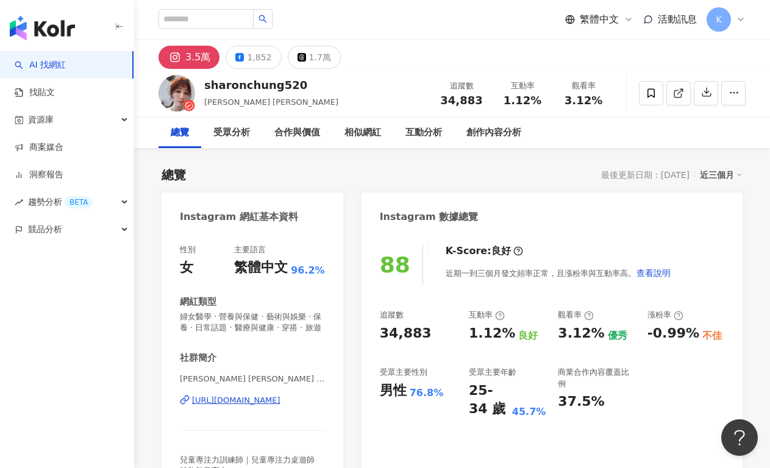
click at [278, 402] on div "https://www.instagram.com/sharonchung520/" at bounding box center [236, 400] width 88 height 11
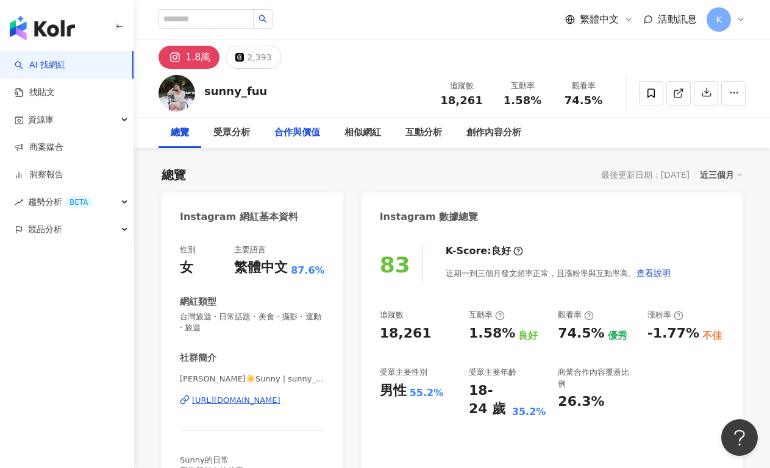
scroll to position [262, 0]
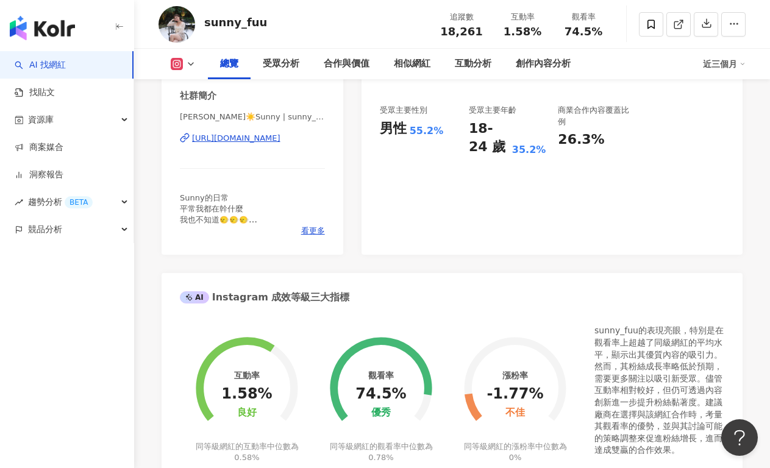
click at [299, 146] on div "王天晴☀️Sunny | sunny_fuu https://www.instagram.com/sunny_fuu/" at bounding box center [252, 147] width 145 height 71
click at [280, 140] on div "https://www.instagram.com/sunny_fuu/" at bounding box center [236, 138] width 88 height 11
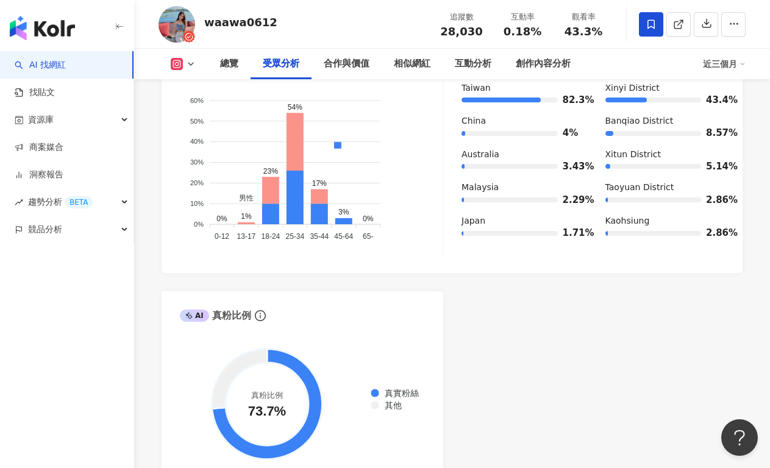
scroll to position [1726, 0]
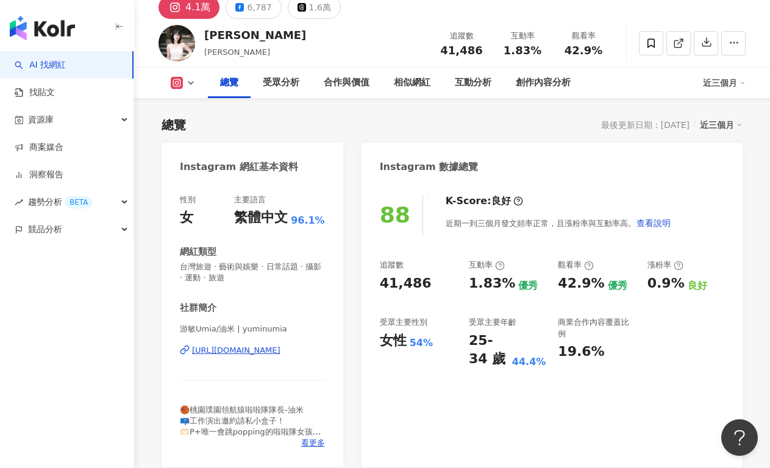
scroll to position [103, 0]
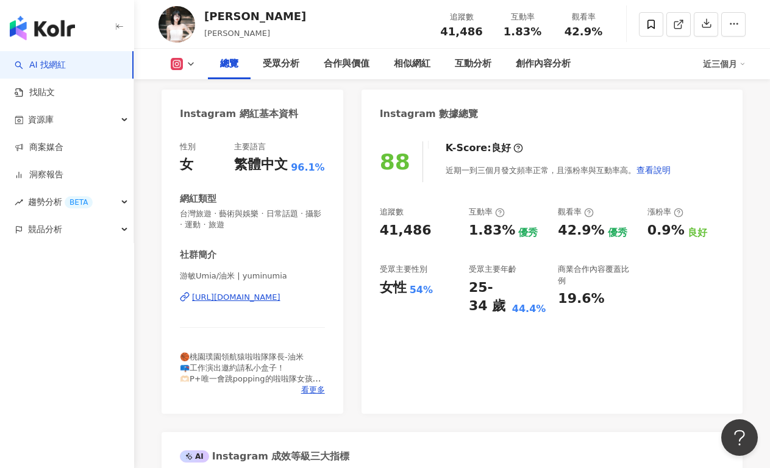
click at [258, 299] on div "https://www.instagram.com/yuminumia/" at bounding box center [236, 297] width 88 height 11
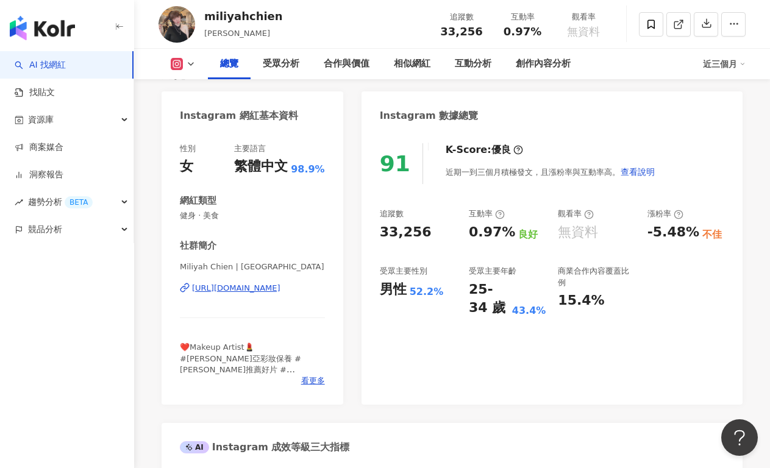
scroll to position [101, 0]
click at [265, 289] on div "[URL][DOMAIN_NAME]" at bounding box center [236, 288] width 88 height 11
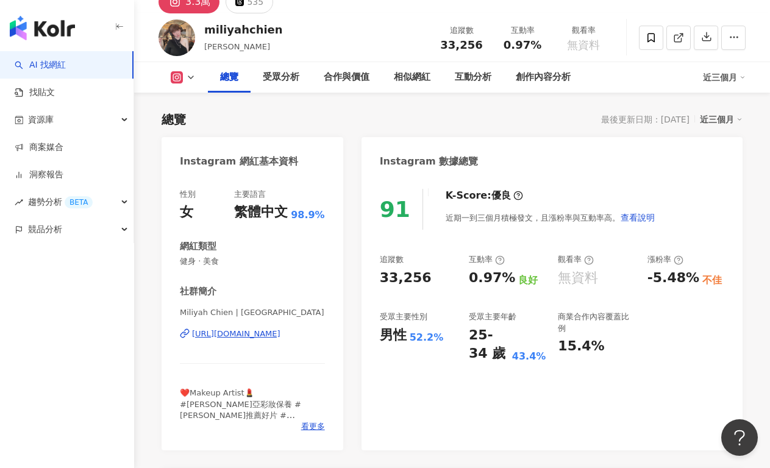
scroll to position [7, 0]
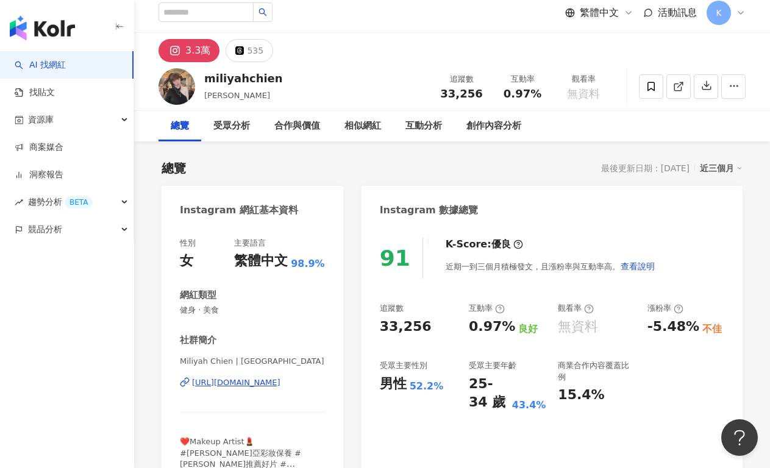
click at [718, 165] on div "近三個月" at bounding box center [721, 168] width 43 height 16
click at [725, 211] on link "近六個月" at bounding box center [726, 217] width 34 height 13
